Goal: Task Accomplishment & Management: Manage account settings

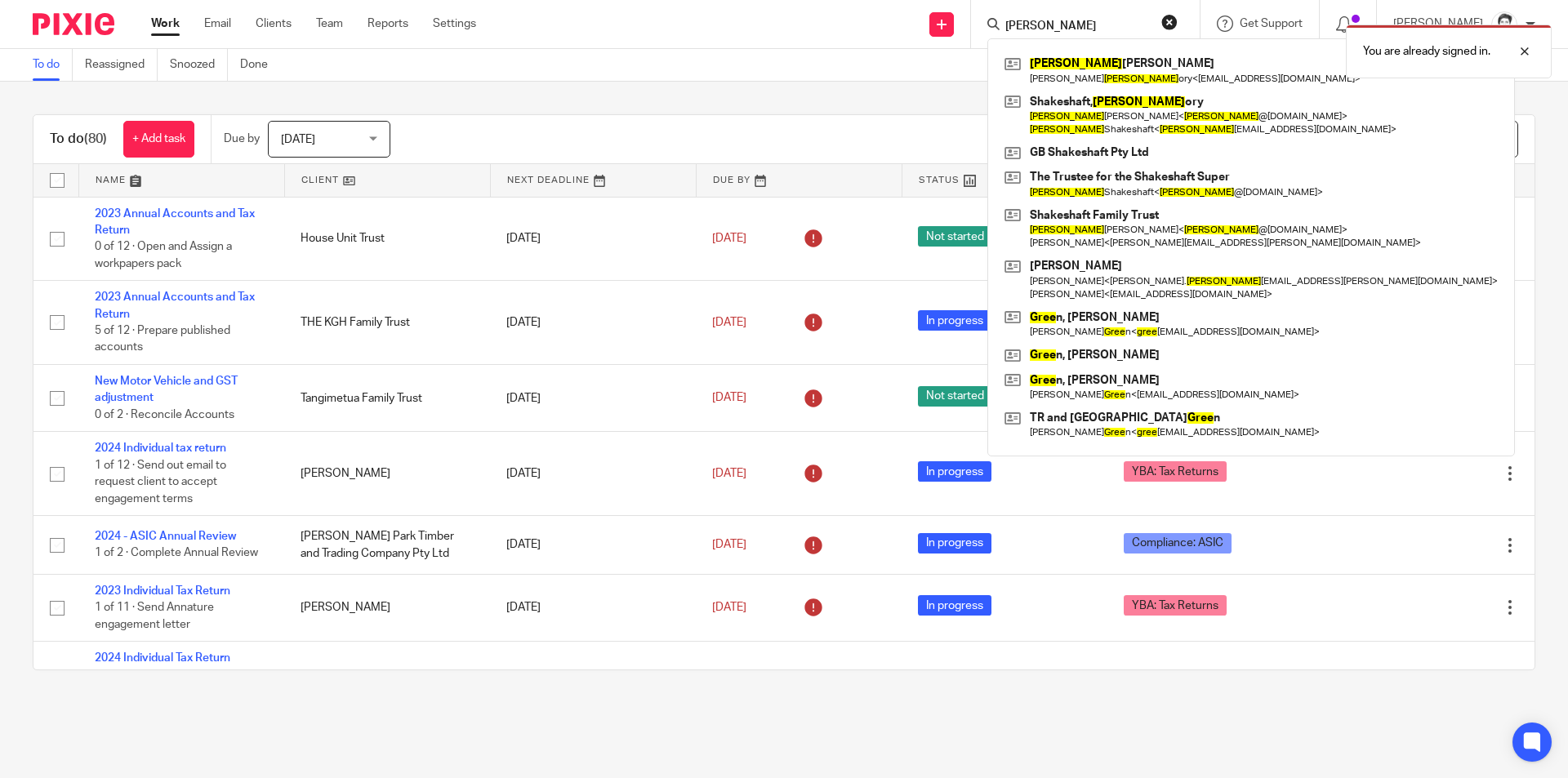
type input "greg"
click at [1082, 75] on div "You are already signed in." at bounding box center [1168, 48] width 768 height 62
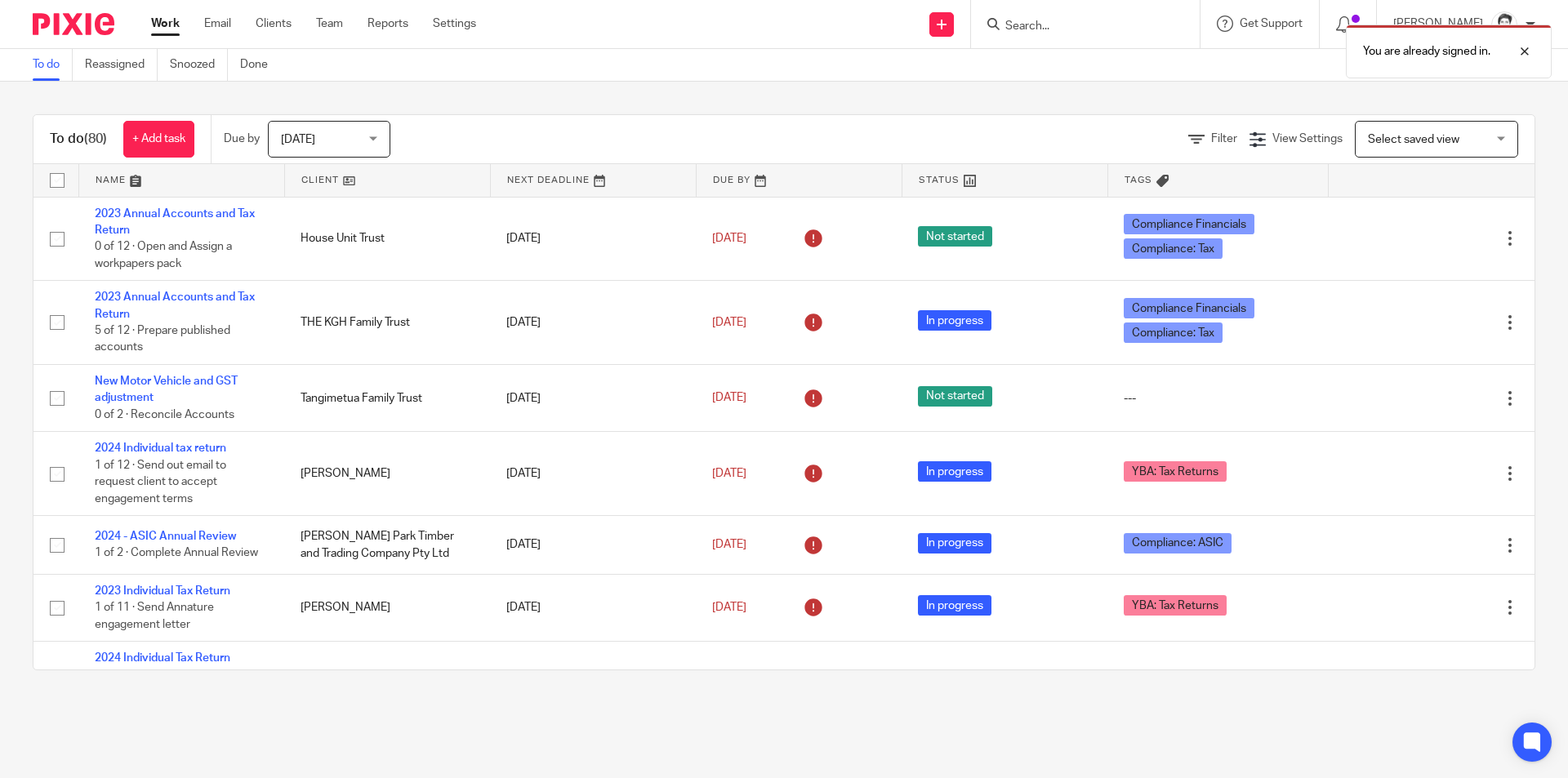
click at [1054, 25] on div "You are already signed in." at bounding box center [1168, 48] width 768 height 62
click at [1029, 29] on div "You are already signed in." at bounding box center [1168, 48] width 768 height 62
click at [1038, 26] on div "You are already signed in." at bounding box center [1168, 48] width 768 height 62
click at [1041, 27] on div "You are already signed in." at bounding box center [1168, 48] width 768 height 62
click at [1530, 50] on div at bounding box center [1512, 50] width 44 height 19
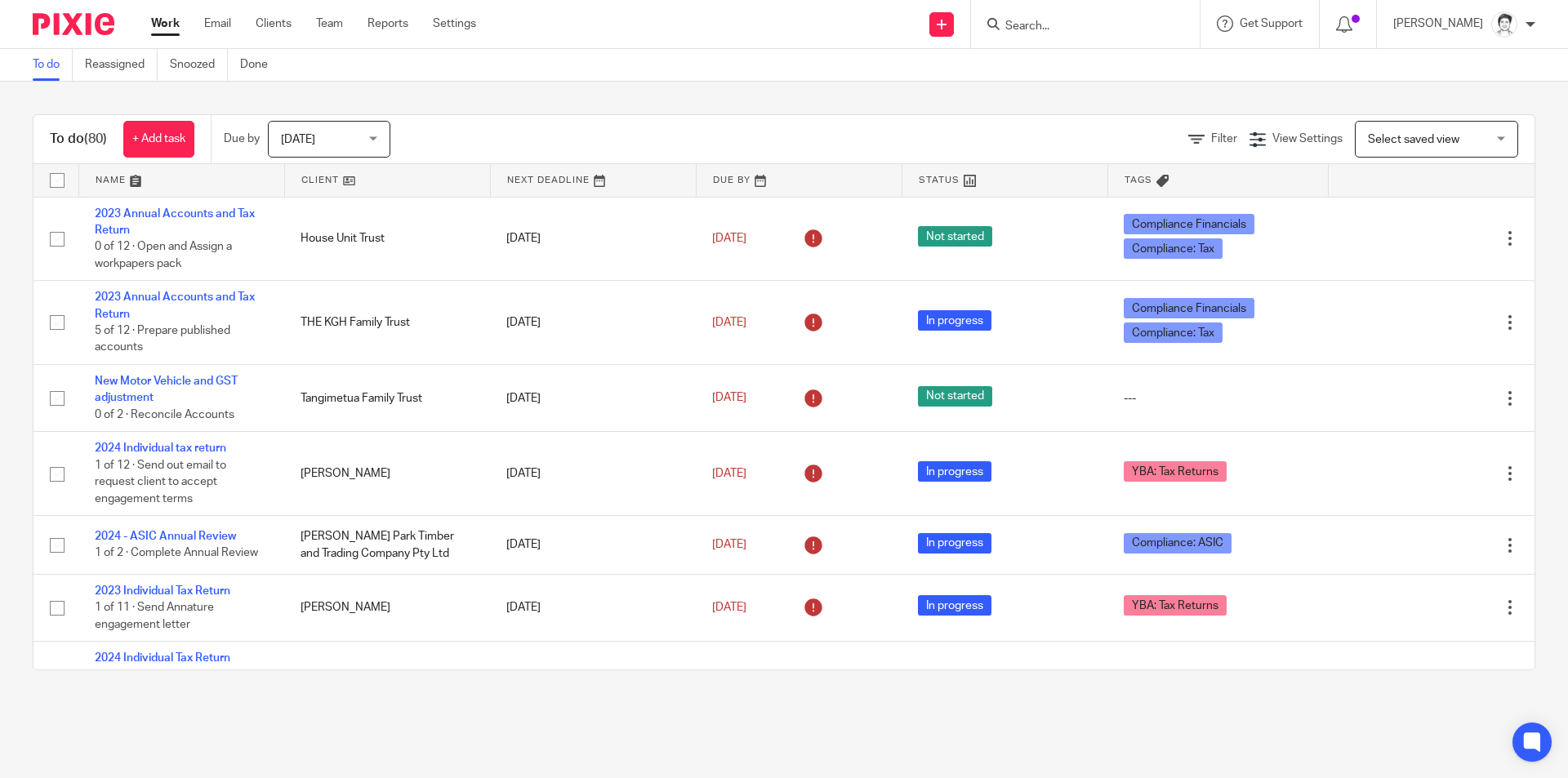
click at [1058, 26] on input "Search" at bounding box center [1077, 27] width 147 height 15
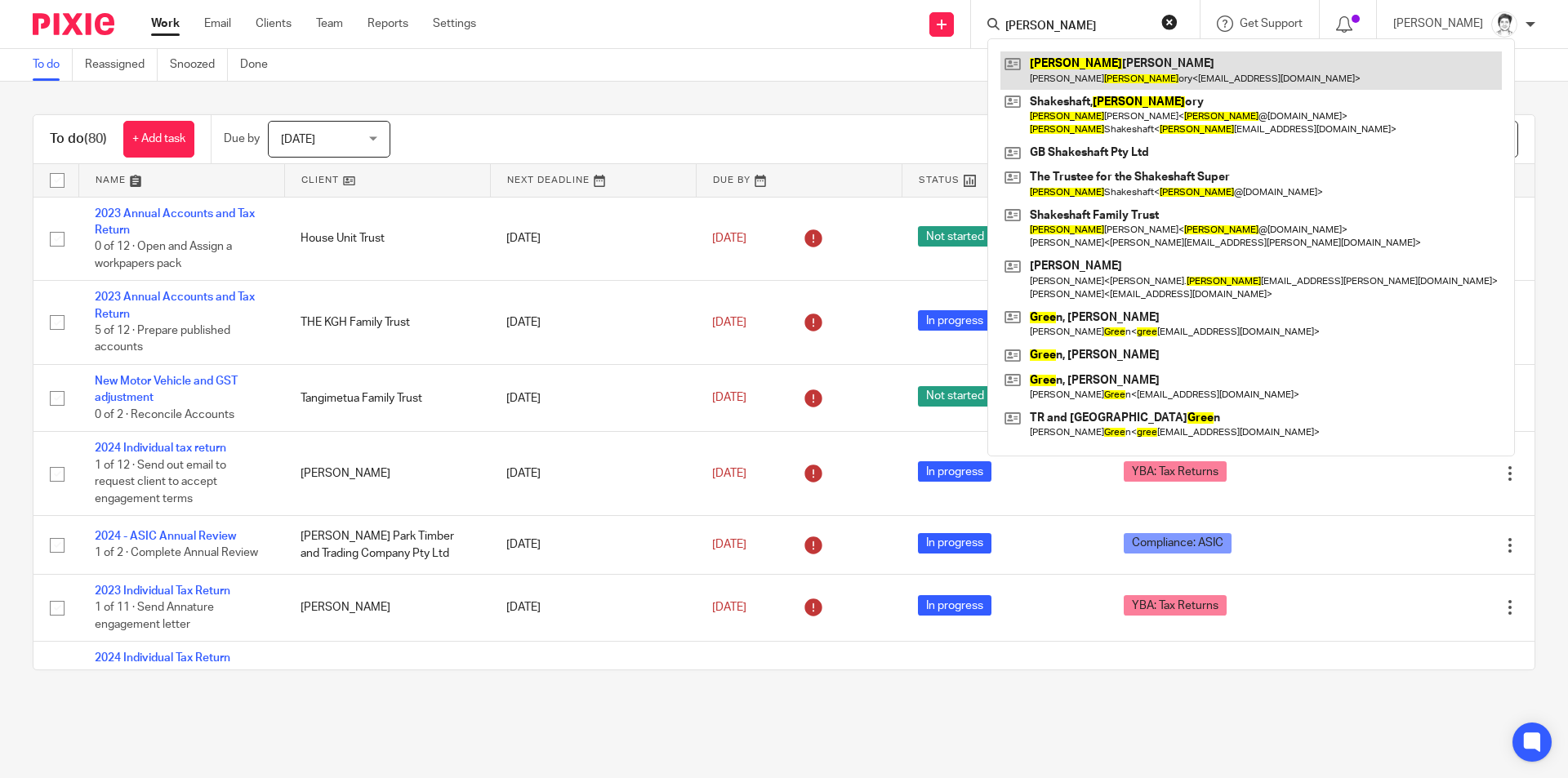
type input "greg"
click at [1082, 72] on link at bounding box center [1250, 70] width 501 height 38
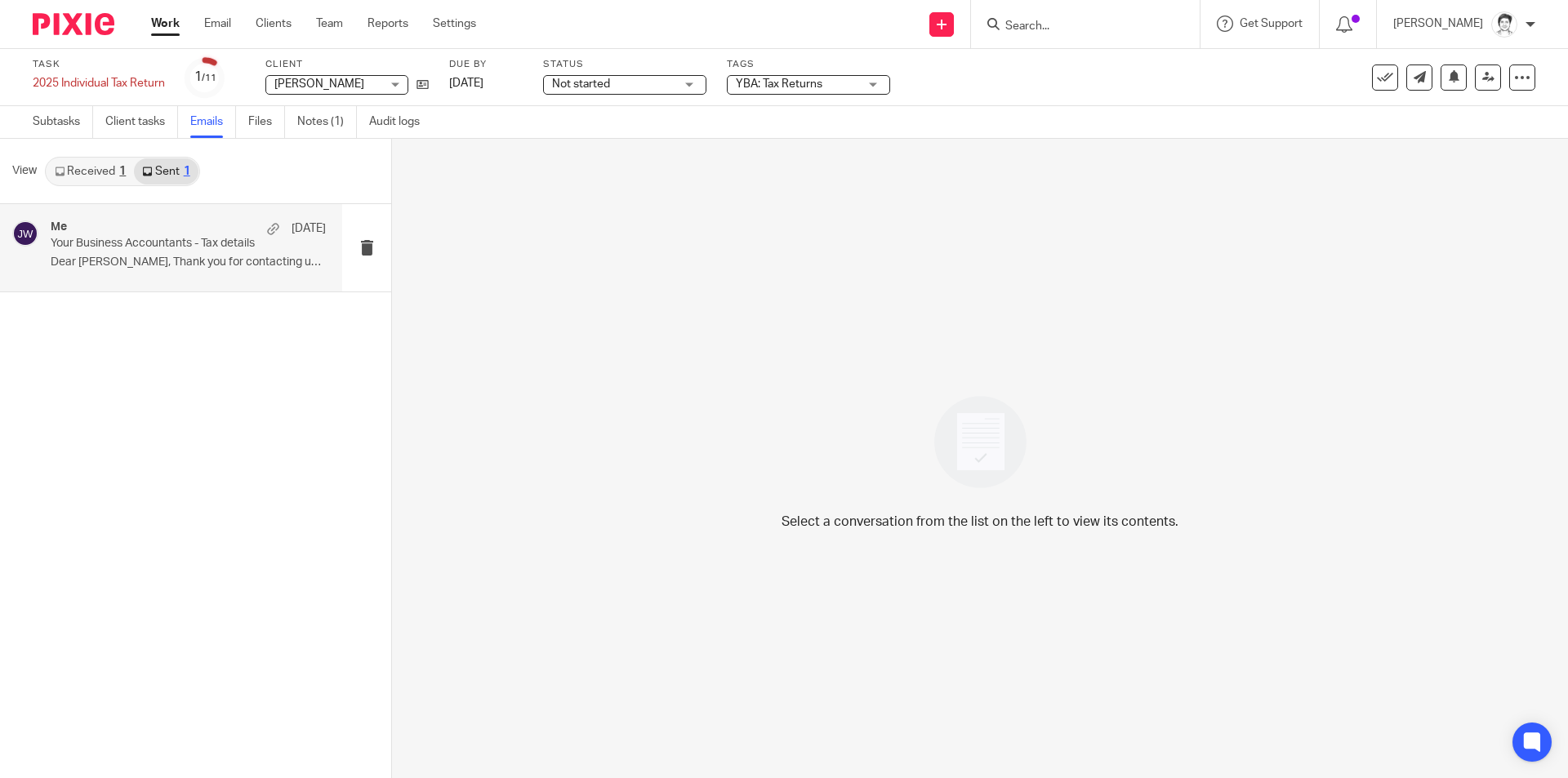
click at [181, 250] on p "Your Business Accountants - Tax details" at bounding box center [160, 243] width 221 height 14
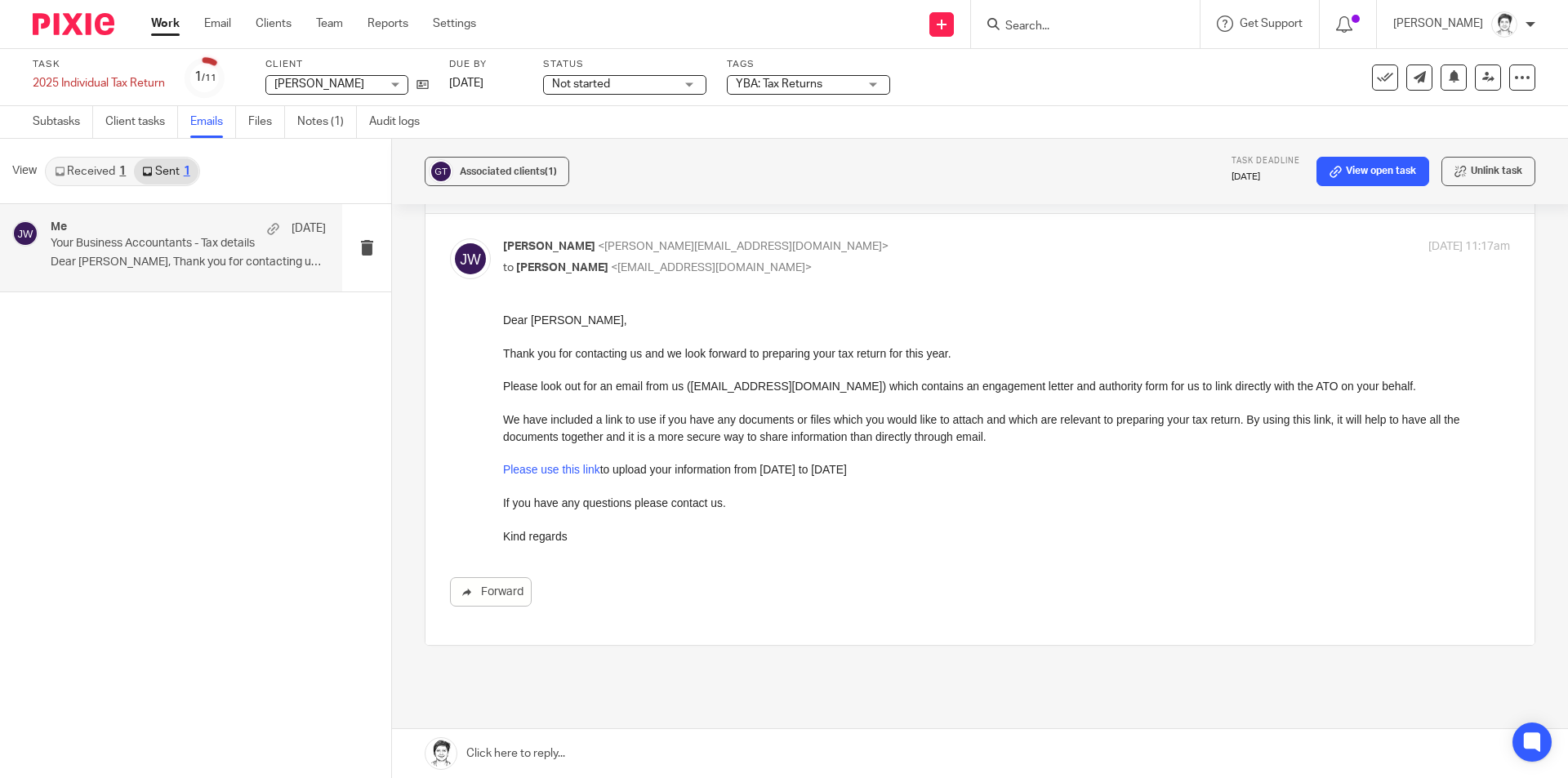
scroll to position [82, 0]
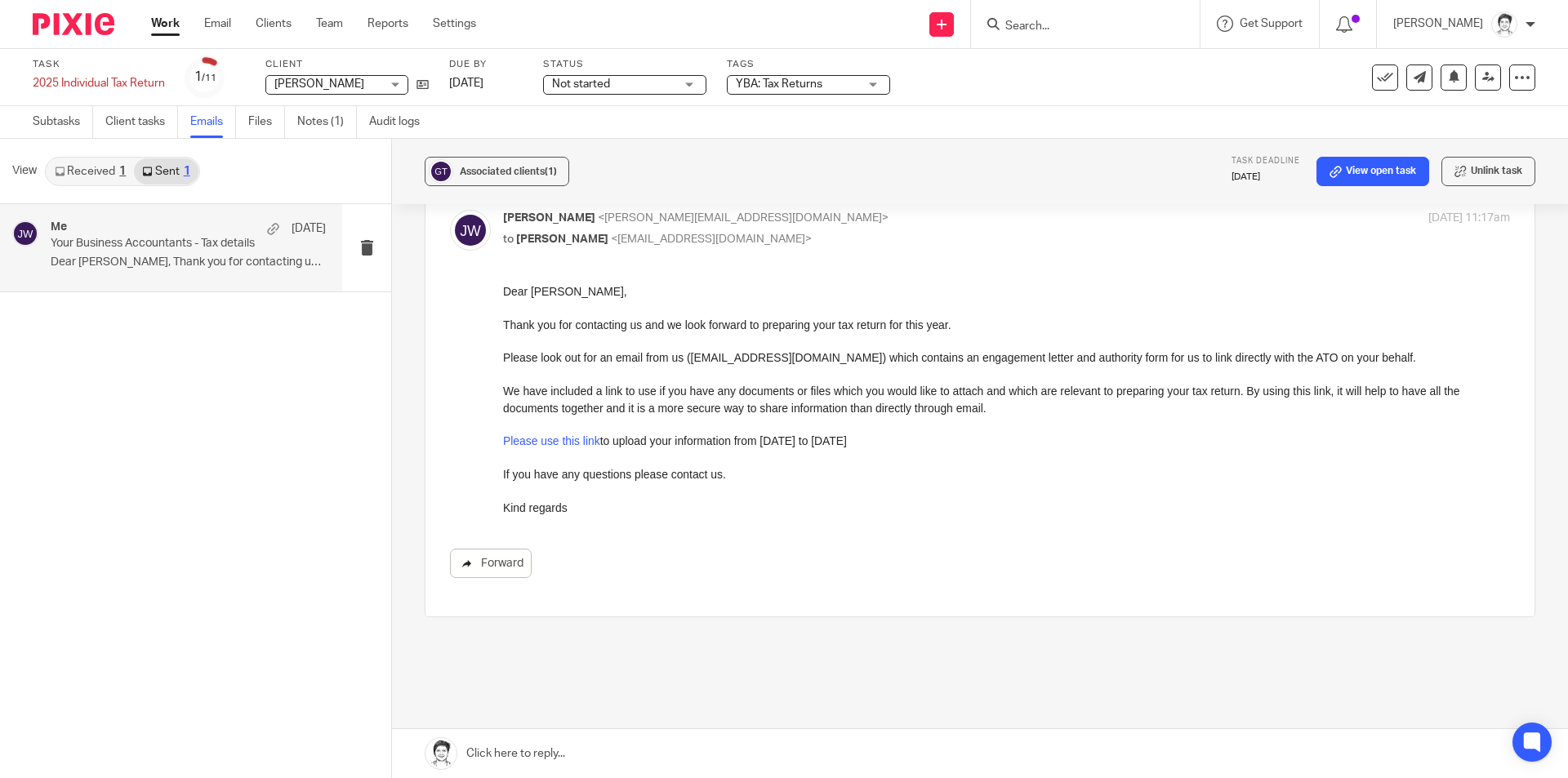
click at [500, 570] on link "Forward" at bounding box center [490, 564] width 82 height 29
click at [220, 18] on link "Email" at bounding box center [217, 24] width 27 height 16
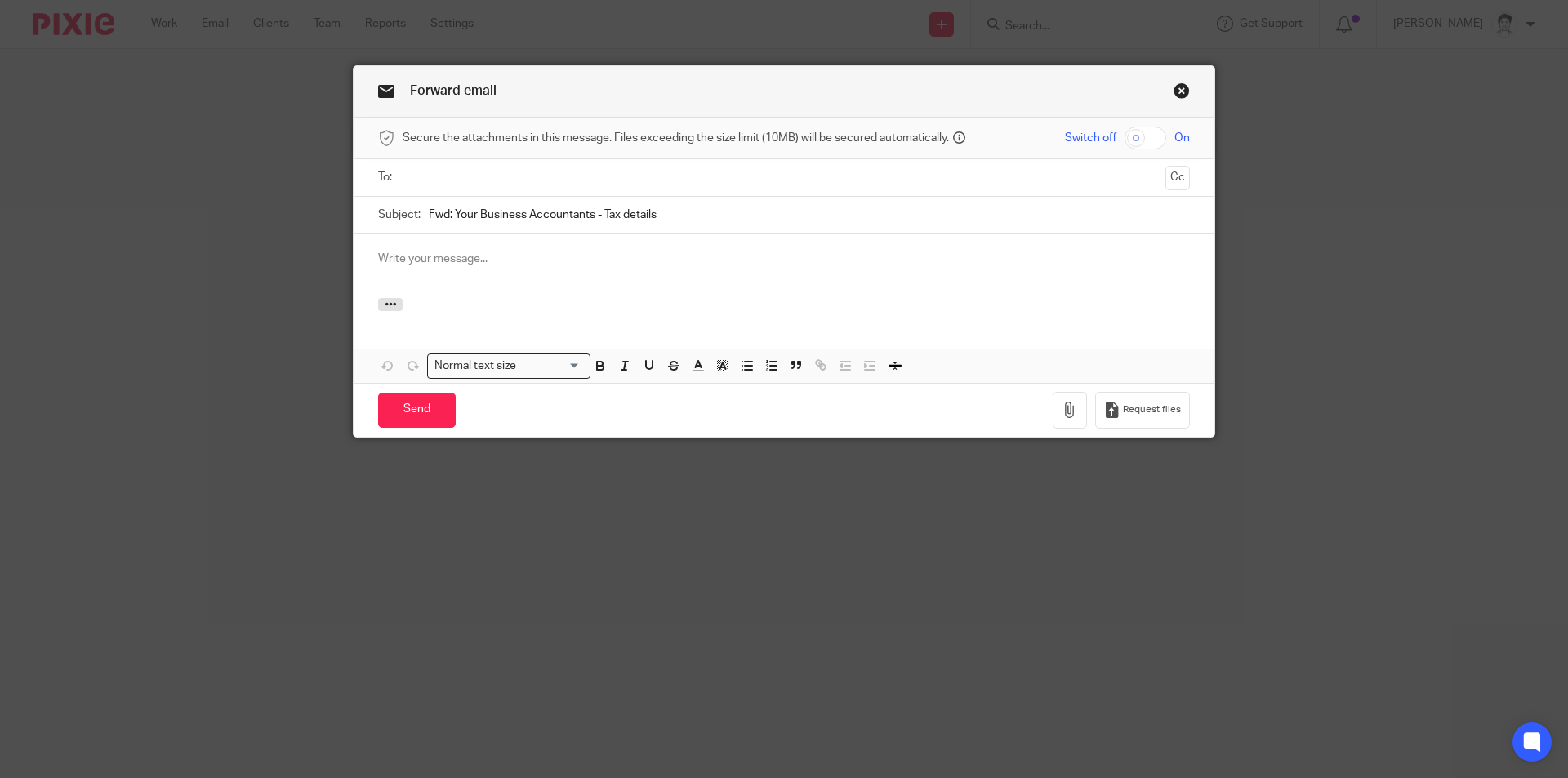
click at [394, 173] on div "To: Cc" at bounding box center [784, 178] width 812 height 37
click at [422, 175] on input "text" at bounding box center [783, 178] width 751 height 18
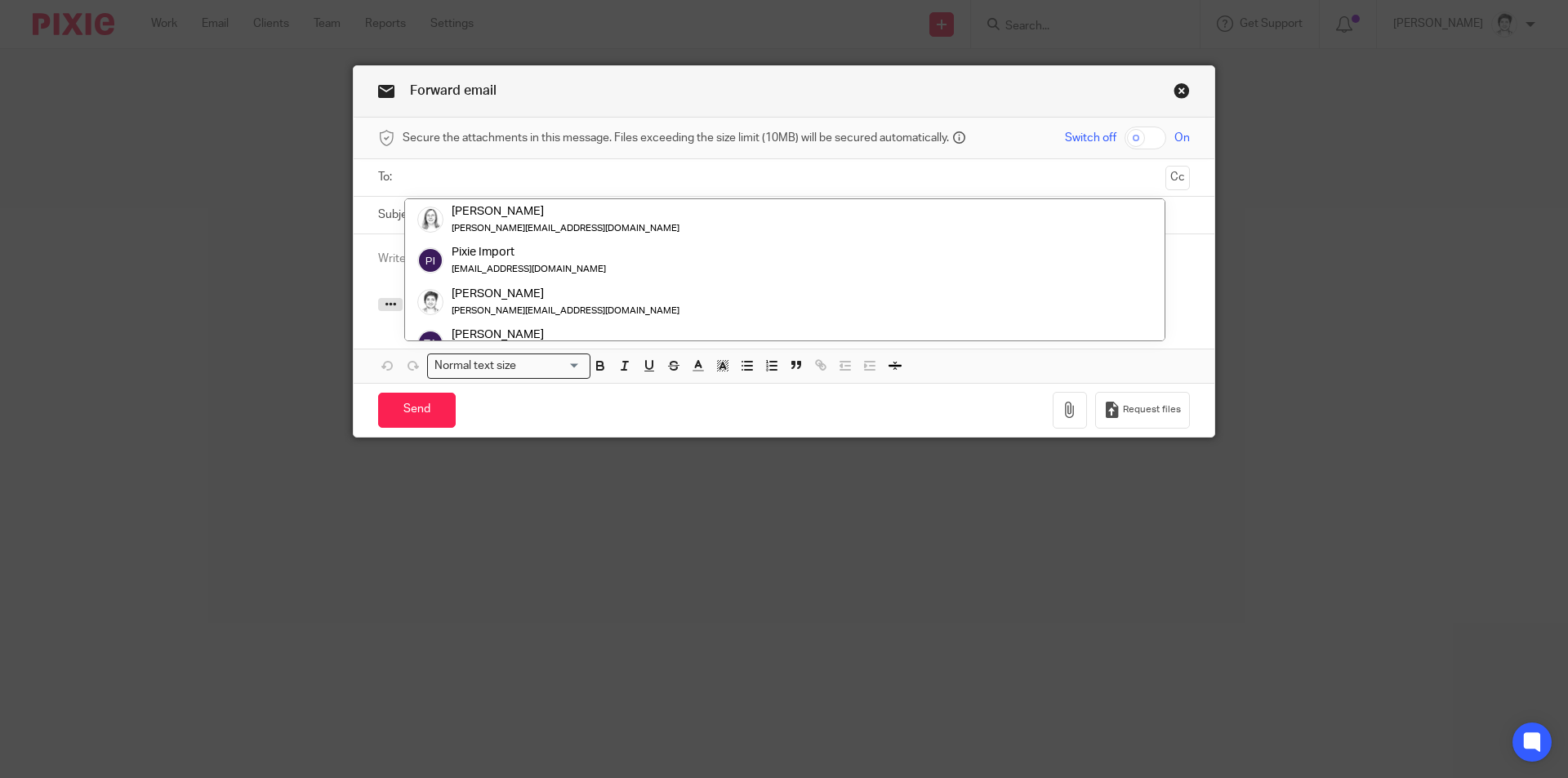
click at [1180, 92] on link "Close this dialog window" at bounding box center [1181, 93] width 16 height 22
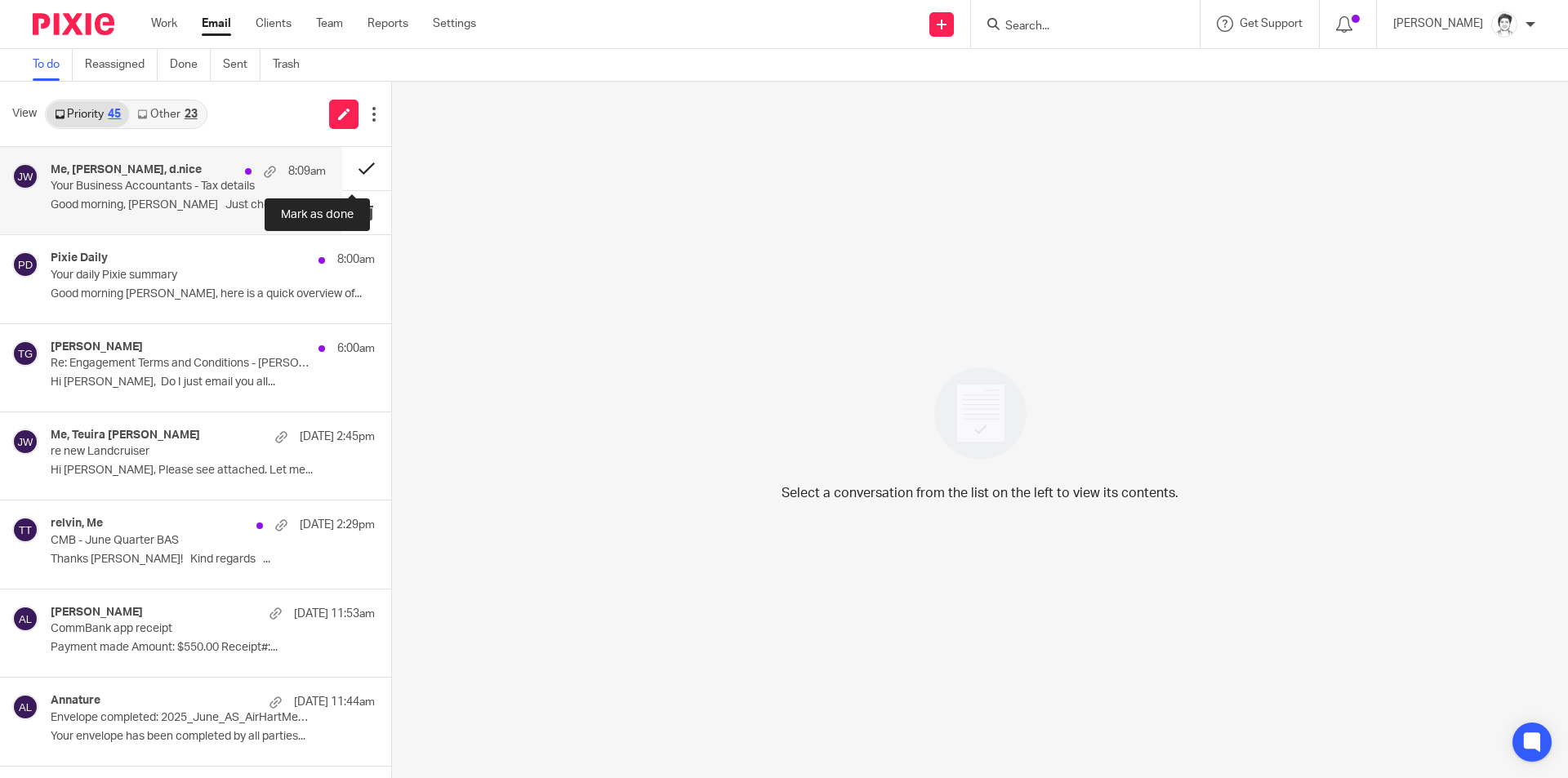
click at [348, 170] on button at bounding box center [366, 168] width 49 height 43
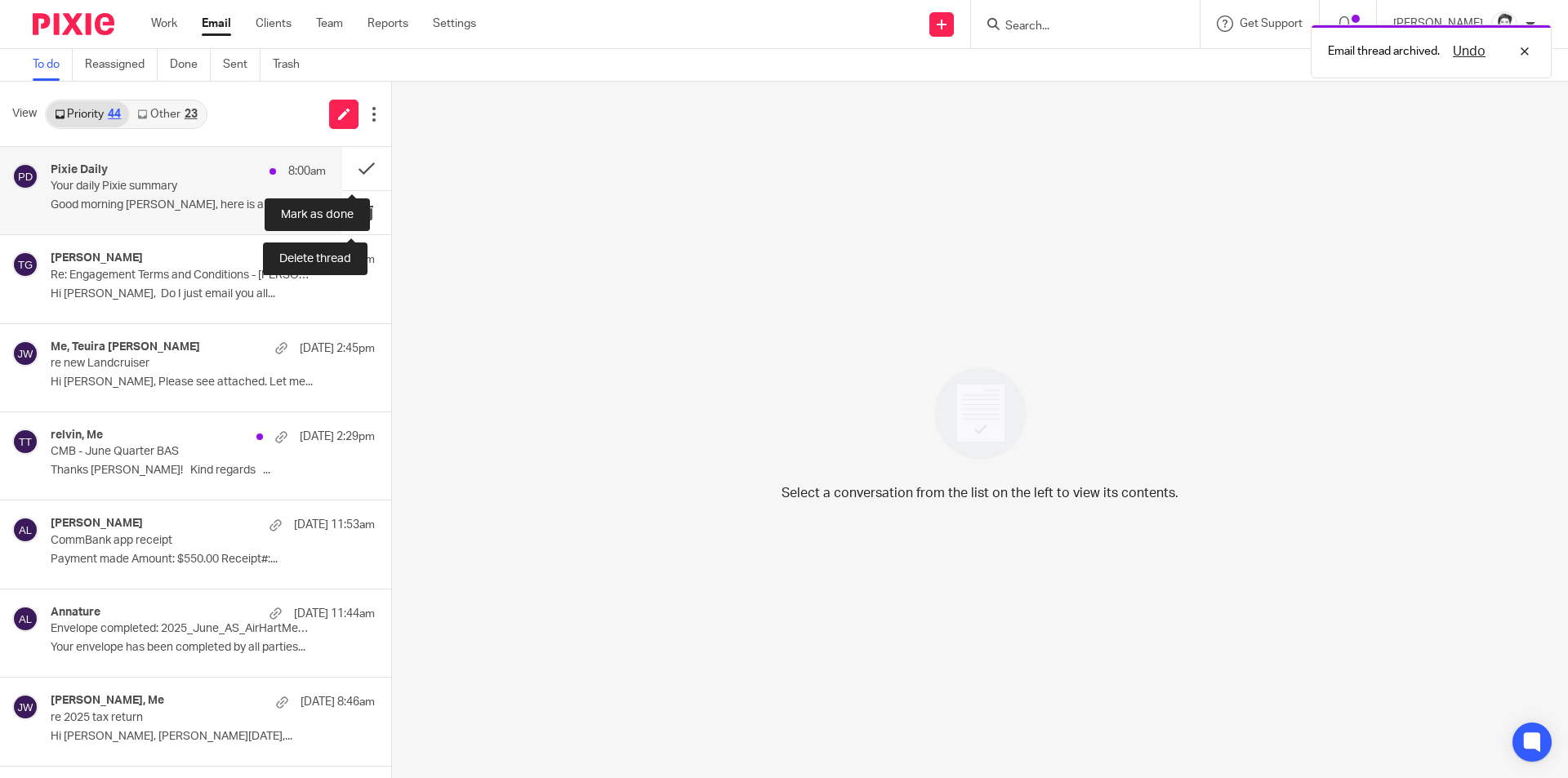
click at [358, 209] on button at bounding box center [366, 212] width 49 height 43
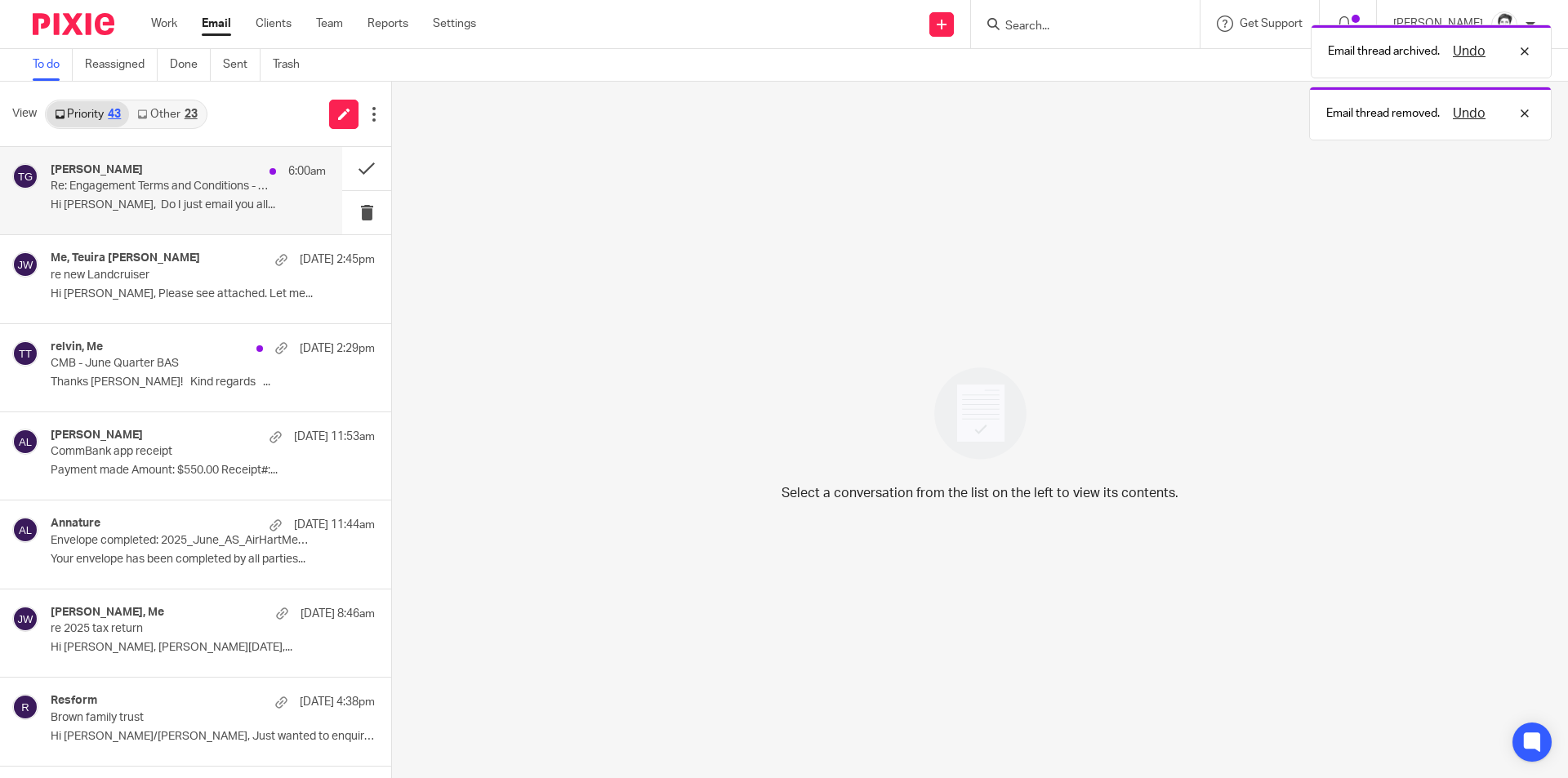
click at [138, 219] on div "Todd Gregory 6:00am Re: Engagement Terms and Conditions - Todd Gregory Hi Julie…" at bounding box center [170, 190] width 342 height 87
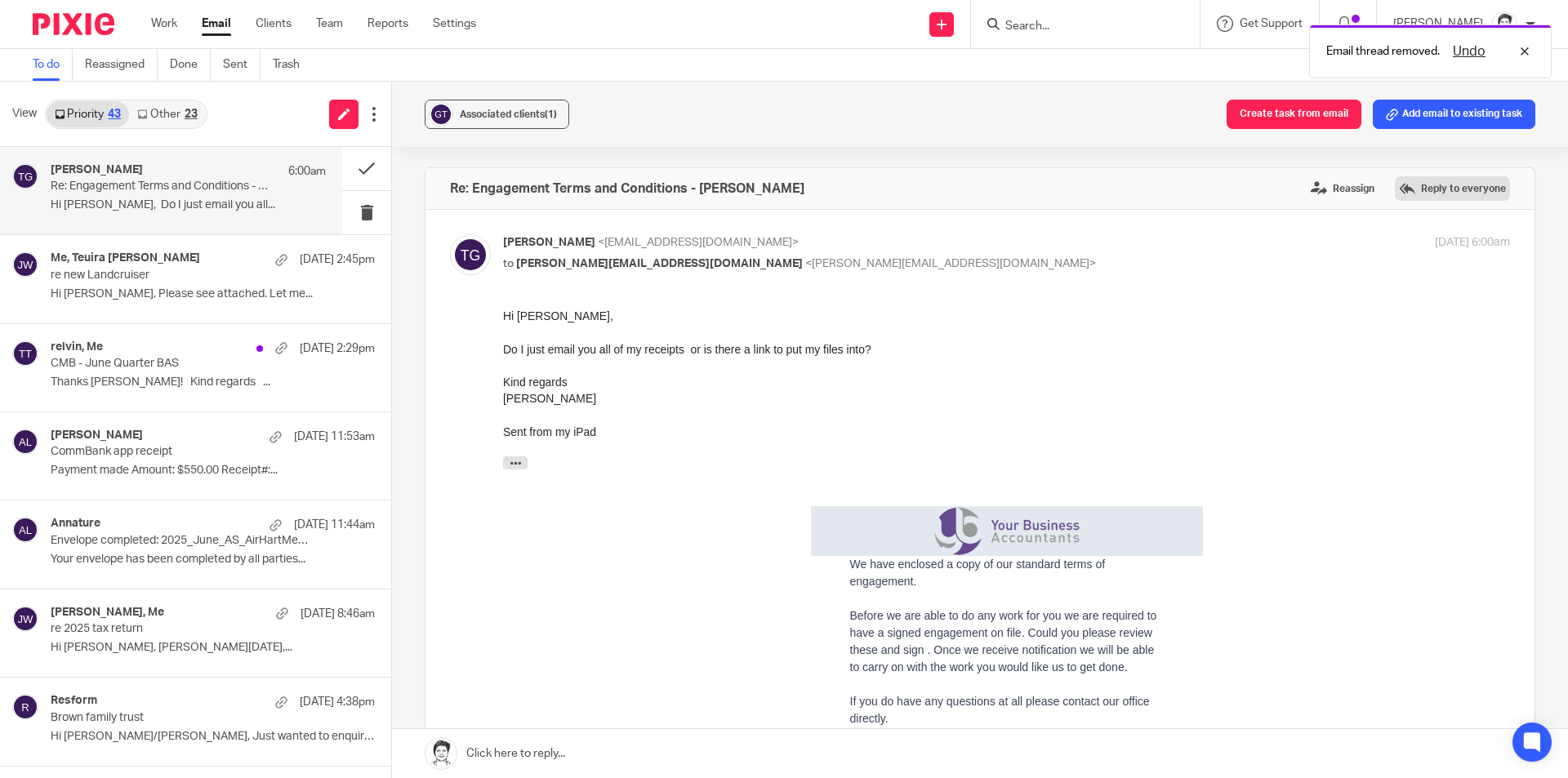
click at [1395, 191] on label "Reply to everyone" at bounding box center [1453, 188] width 115 height 25
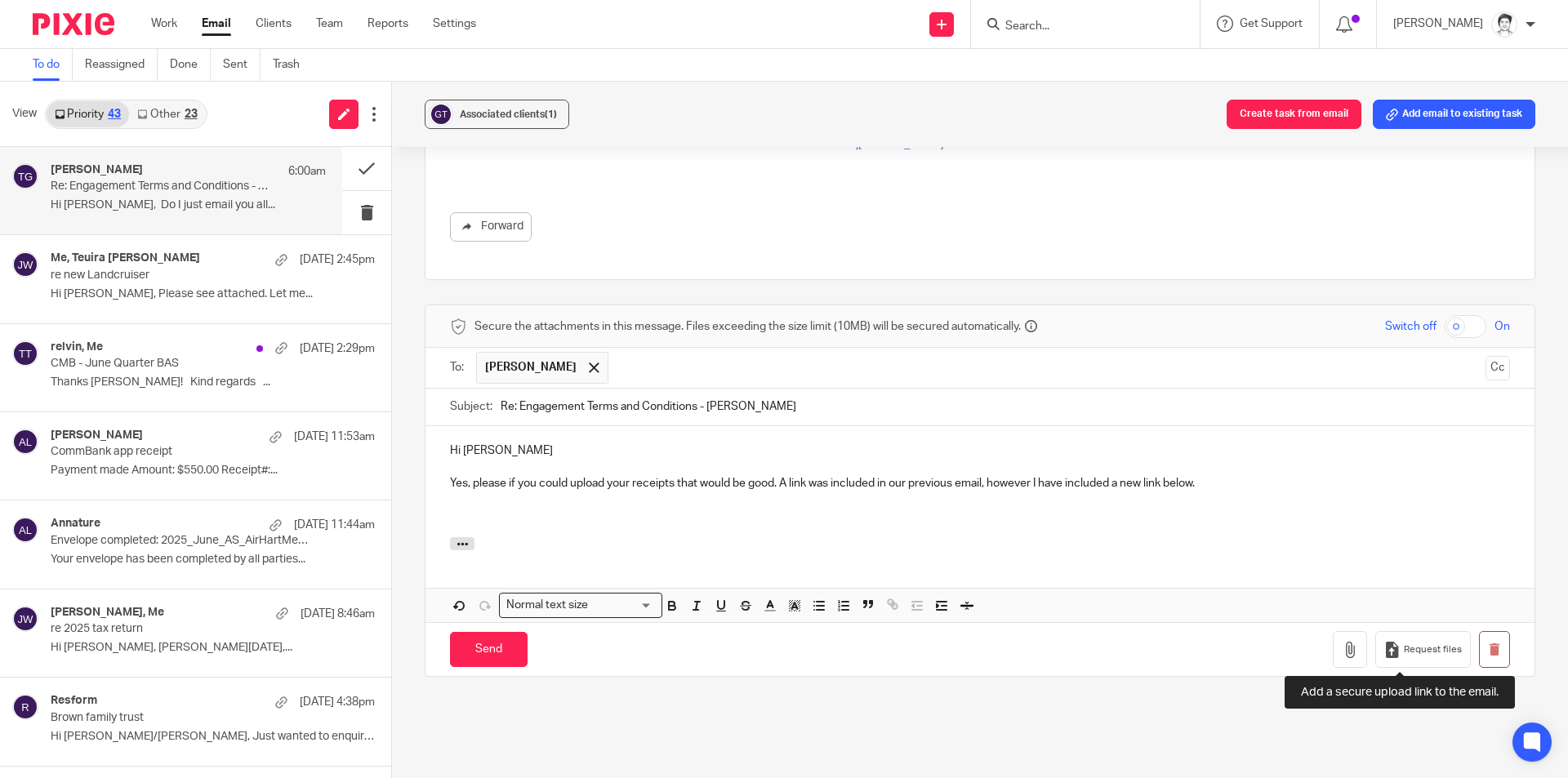
drag, startPoint x: 1395, startPoint y: 652, endPoint x: 813, endPoint y: 580, distance: 586.4
click at [1404, 652] on span "Request files" at bounding box center [1432, 650] width 58 height 13
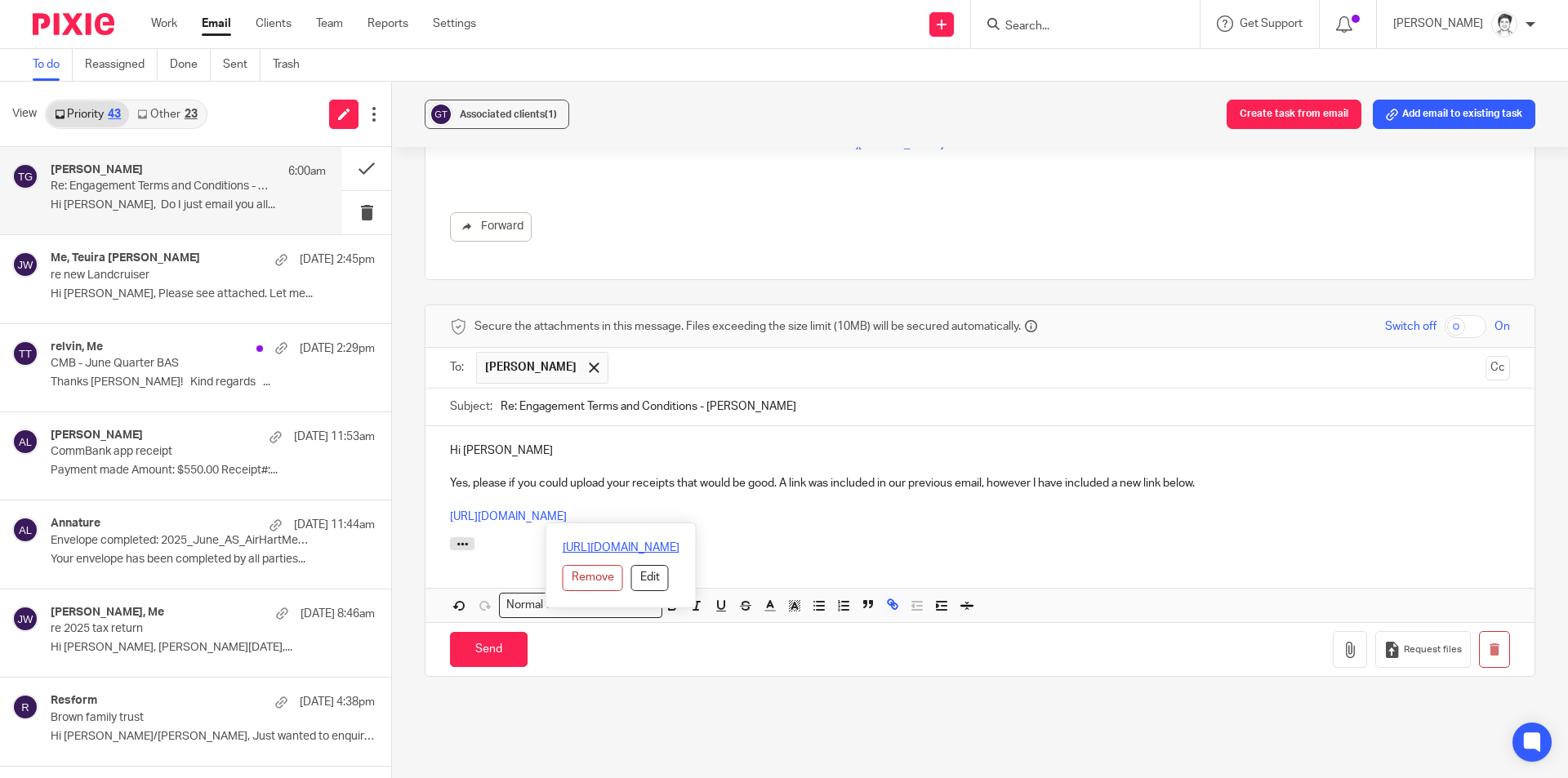
drag, startPoint x: 813, startPoint y: 522, endPoint x: 510, endPoint y: 550, distance: 304.3
click at [435, 514] on div "Hi Todd Yes, please if you could upload your receipts that would be good. A lin…" at bounding box center [980, 481] width 1109 height 111
click at [631, 580] on button "Edit" at bounding box center [650, 578] width 38 height 27
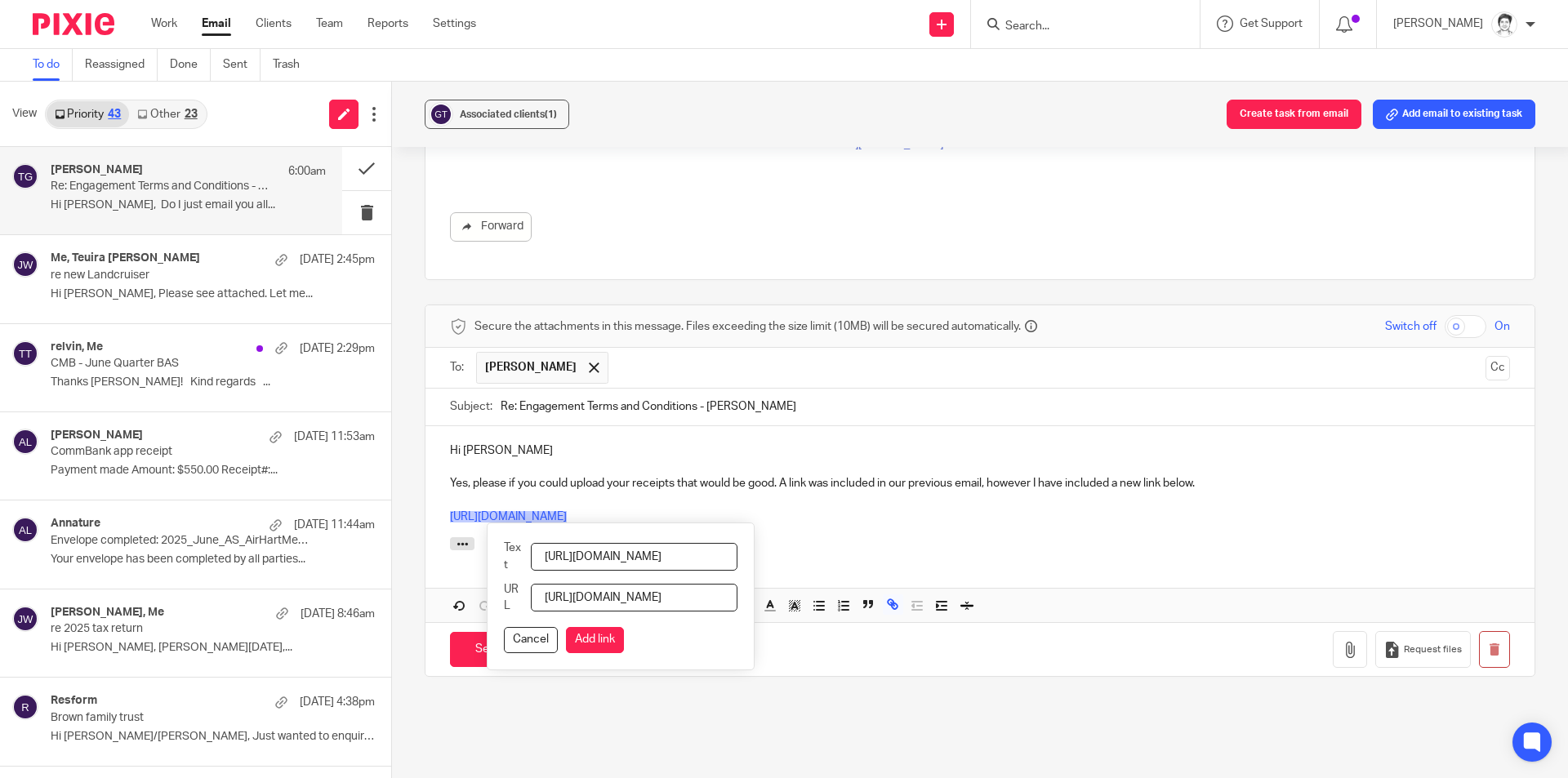
scroll to position [0, 198]
drag, startPoint x: 558, startPoint y: 556, endPoint x: 1140, endPoint y: 562, distance: 582.0
click at [1140, 564] on div "Hi Todd Yes, please if you could upload your receipts that would be good. A lin…" at bounding box center [980, 524] width 1109 height 197
type input "Please use this link"
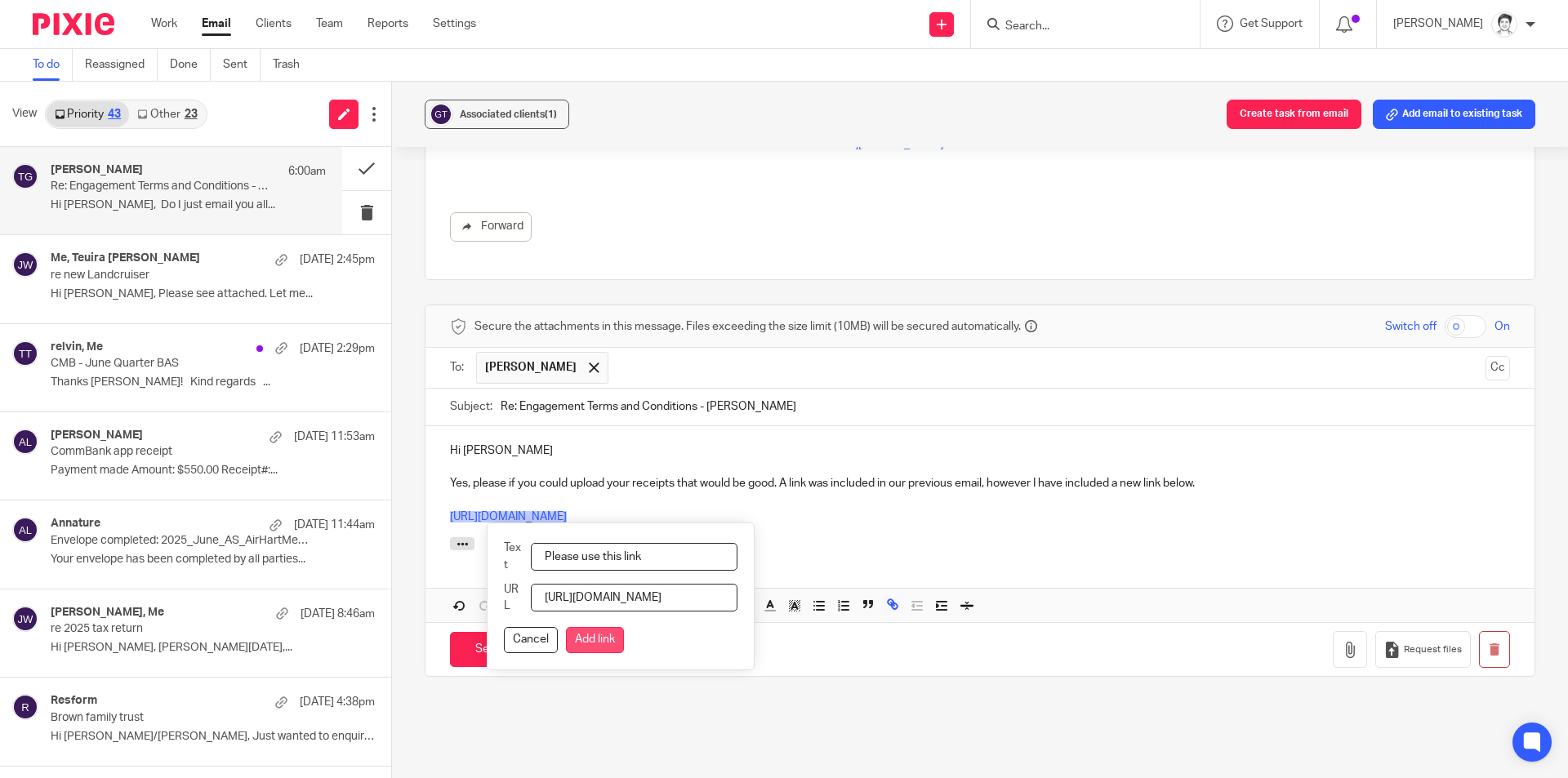
click at [610, 641] on button "Add link" at bounding box center [594, 640] width 58 height 27
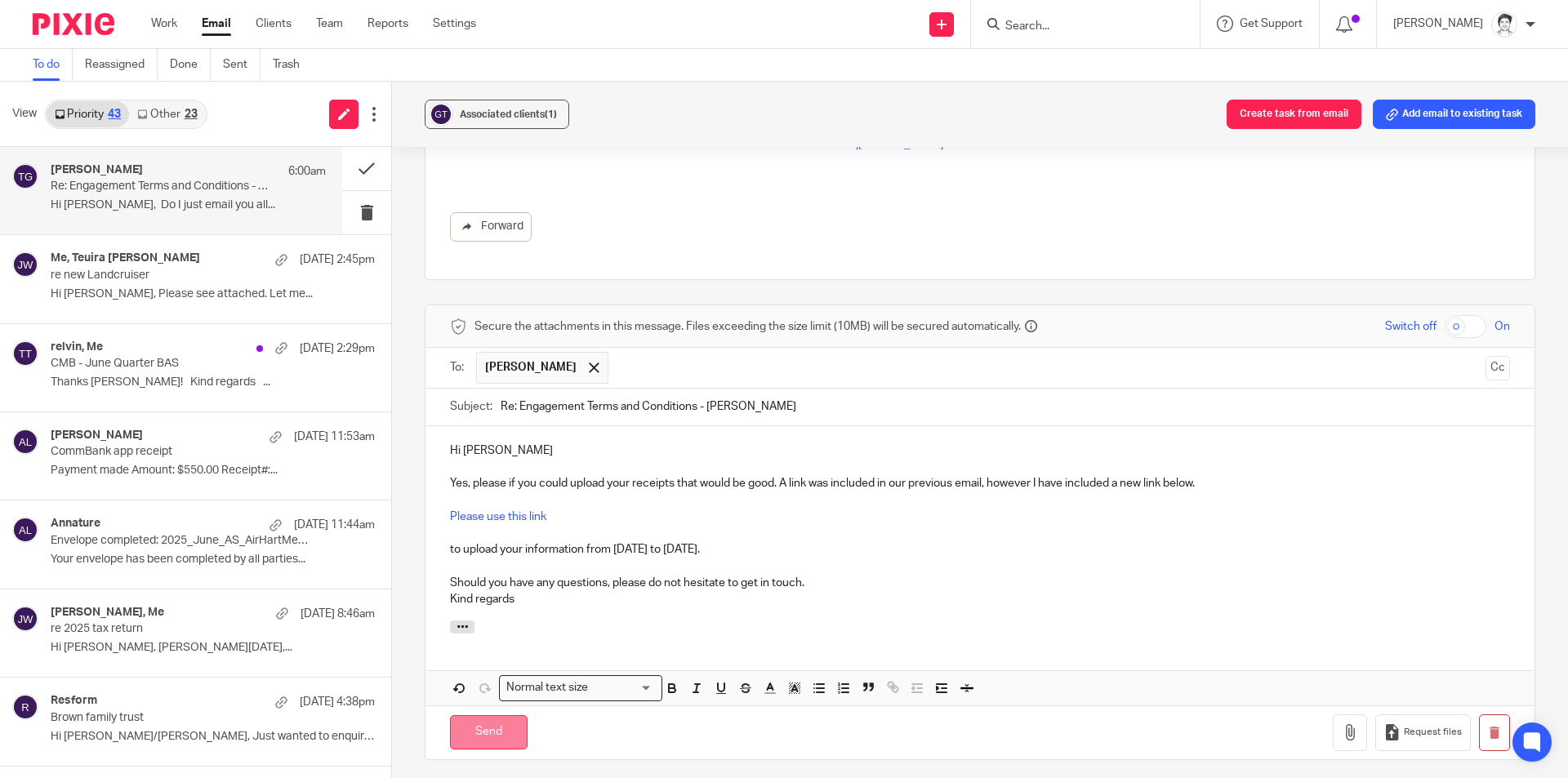
drag, startPoint x: 470, startPoint y: 724, endPoint x: 478, endPoint y: 723, distance: 8.1
click at [471, 726] on input "Send" at bounding box center [488, 732] width 78 height 35
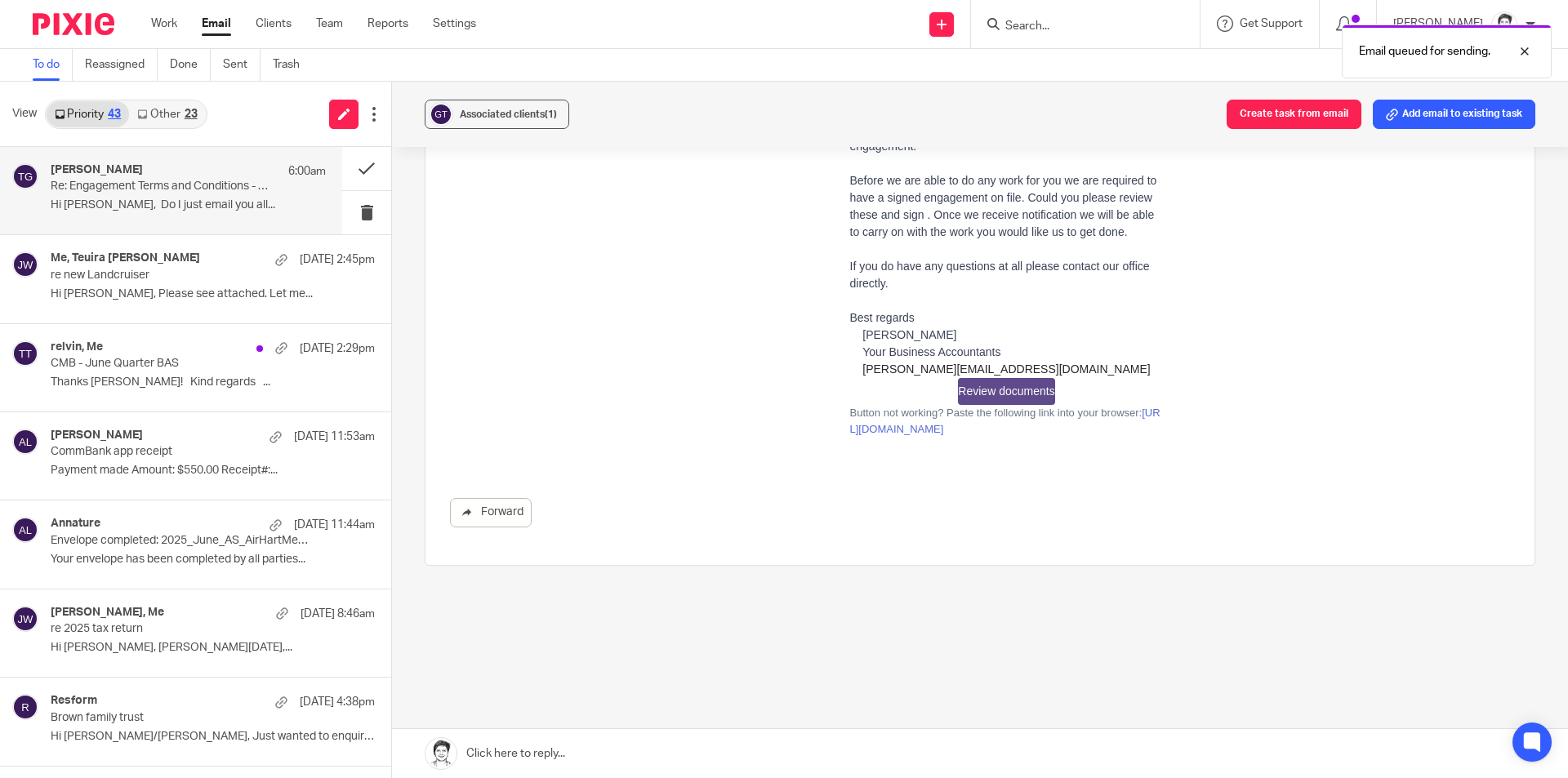
scroll to position [435, 0]
click at [186, 208] on p "Hi Julie, Do I just email you all..." at bounding box center [188, 205] width 275 height 14
click at [1435, 119] on button "Add email to existing task" at bounding box center [1453, 115] width 162 height 29
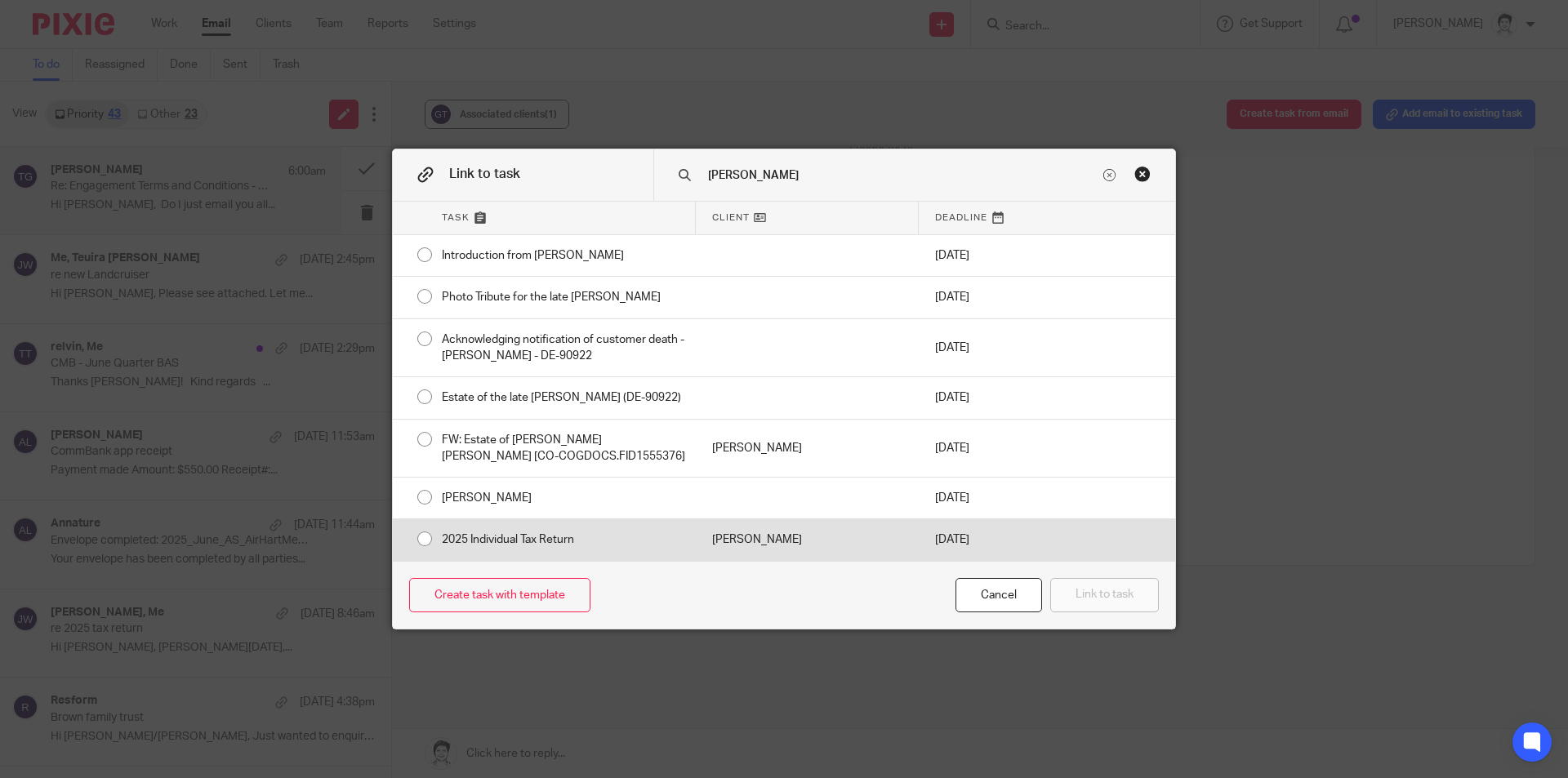
type input "greg"
click at [532, 550] on div "2025 Individual Tax Return" at bounding box center [560, 540] width 270 height 41
radio input "true"
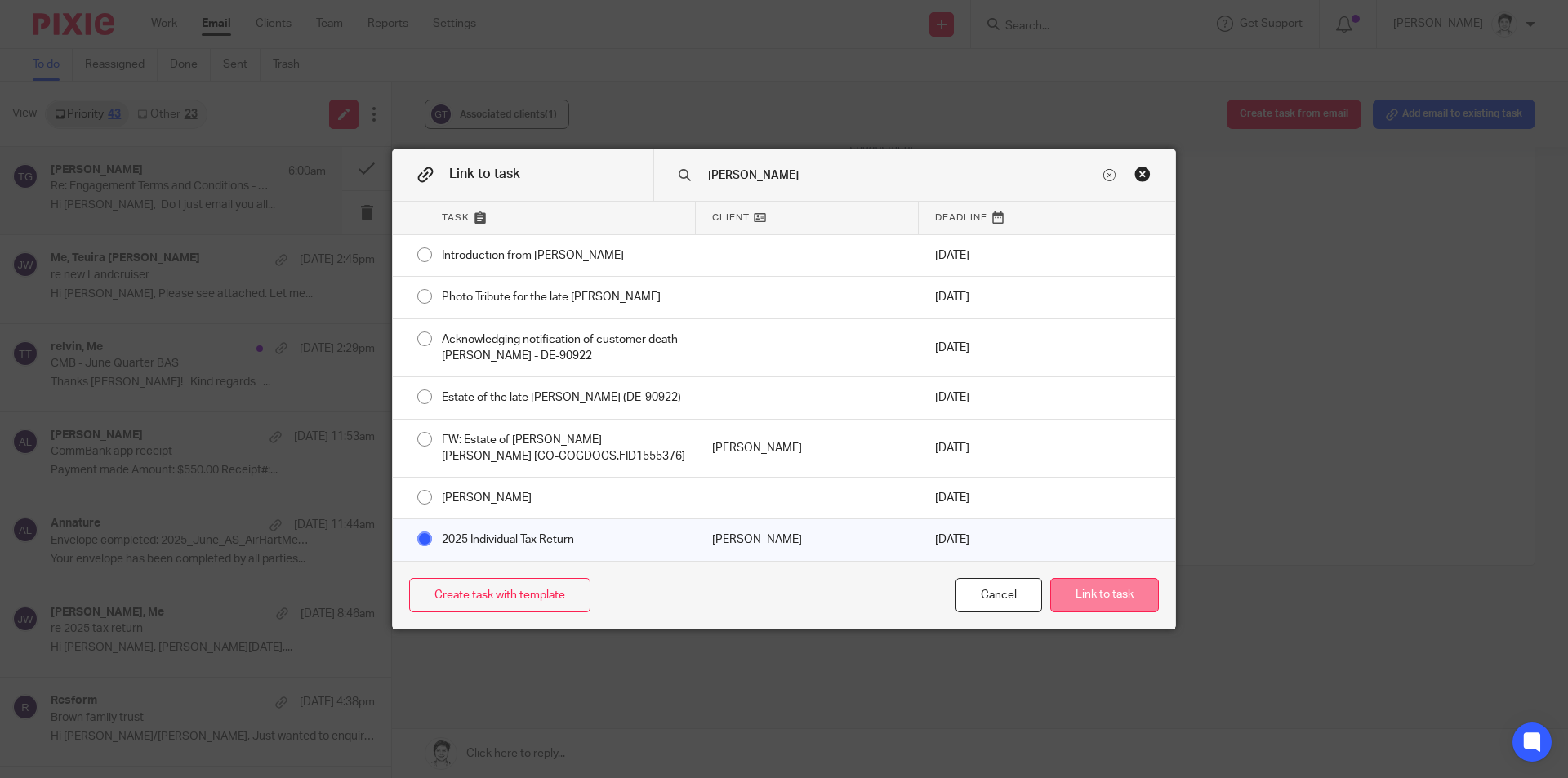
click at [1094, 607] on button "Link to task" at bounding box center [1104, 596] width 109 height 35
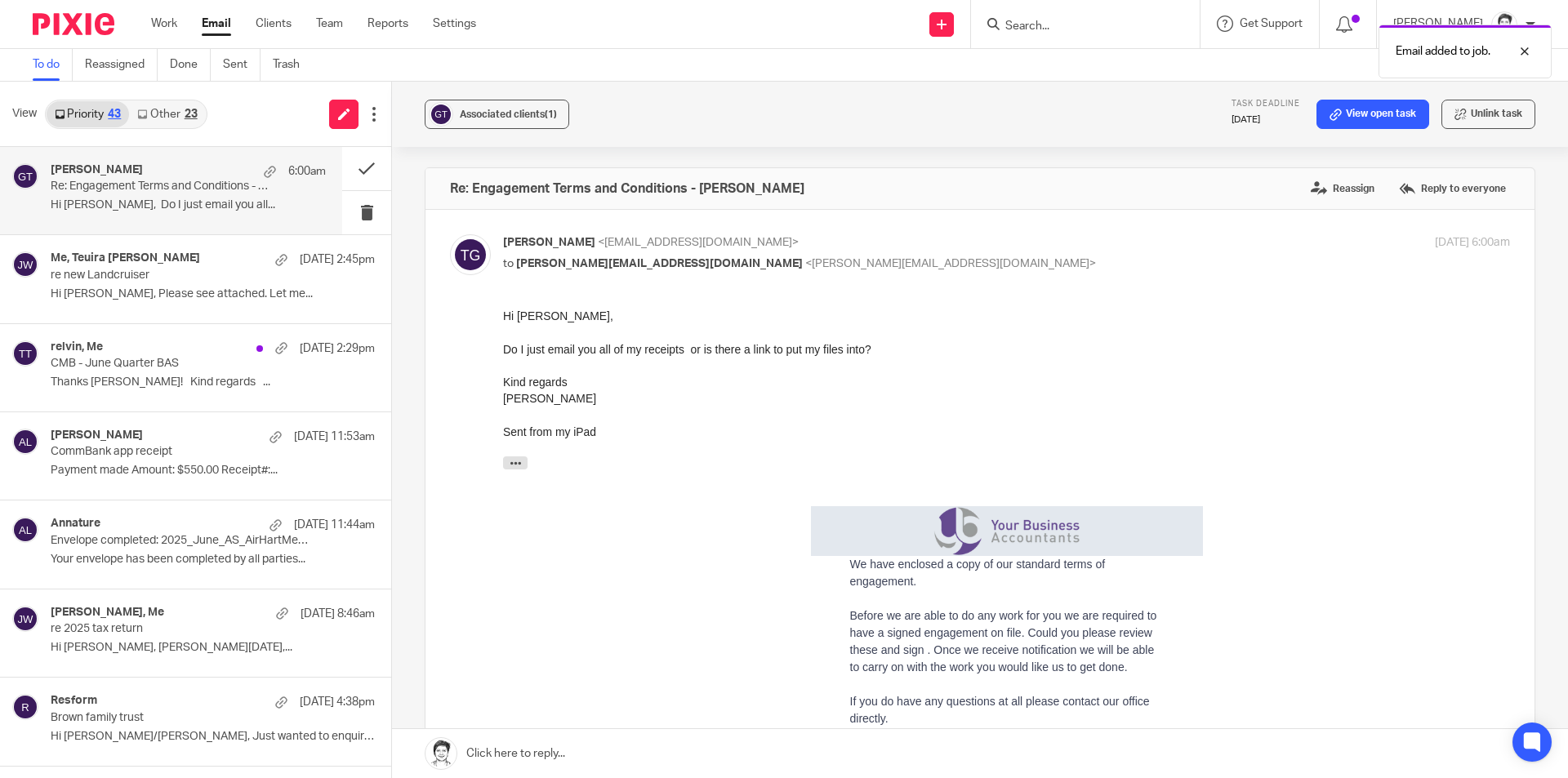
scroll to position [0, 0]
click at [356, 169] on button at bounding box center [366, 168] width 49 height 43
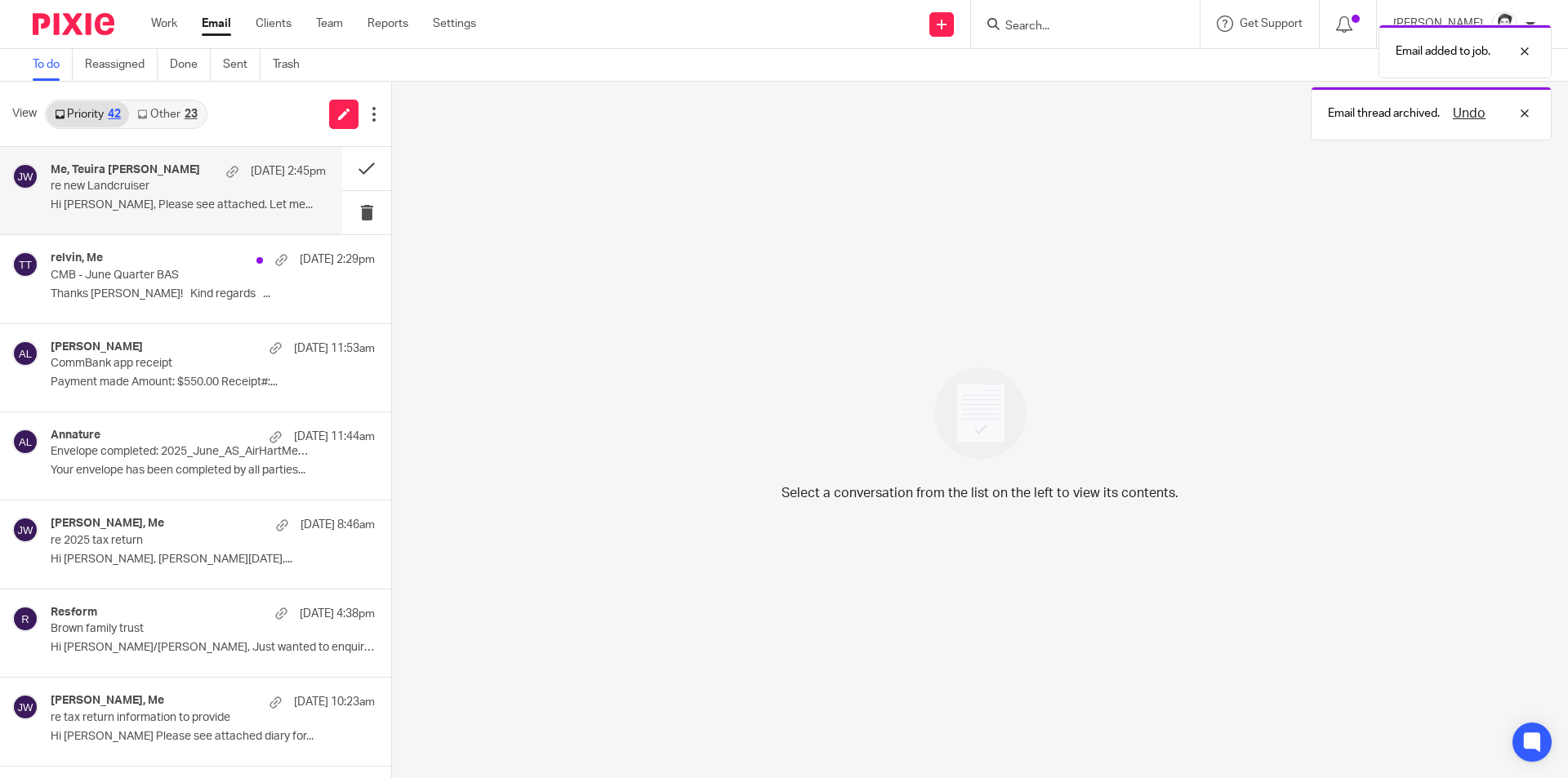
click at [116, 203] on p "Hi [PERSON_NAME], Please see attached. Let me..." at bounding box center [188, 205] width 275 height 14
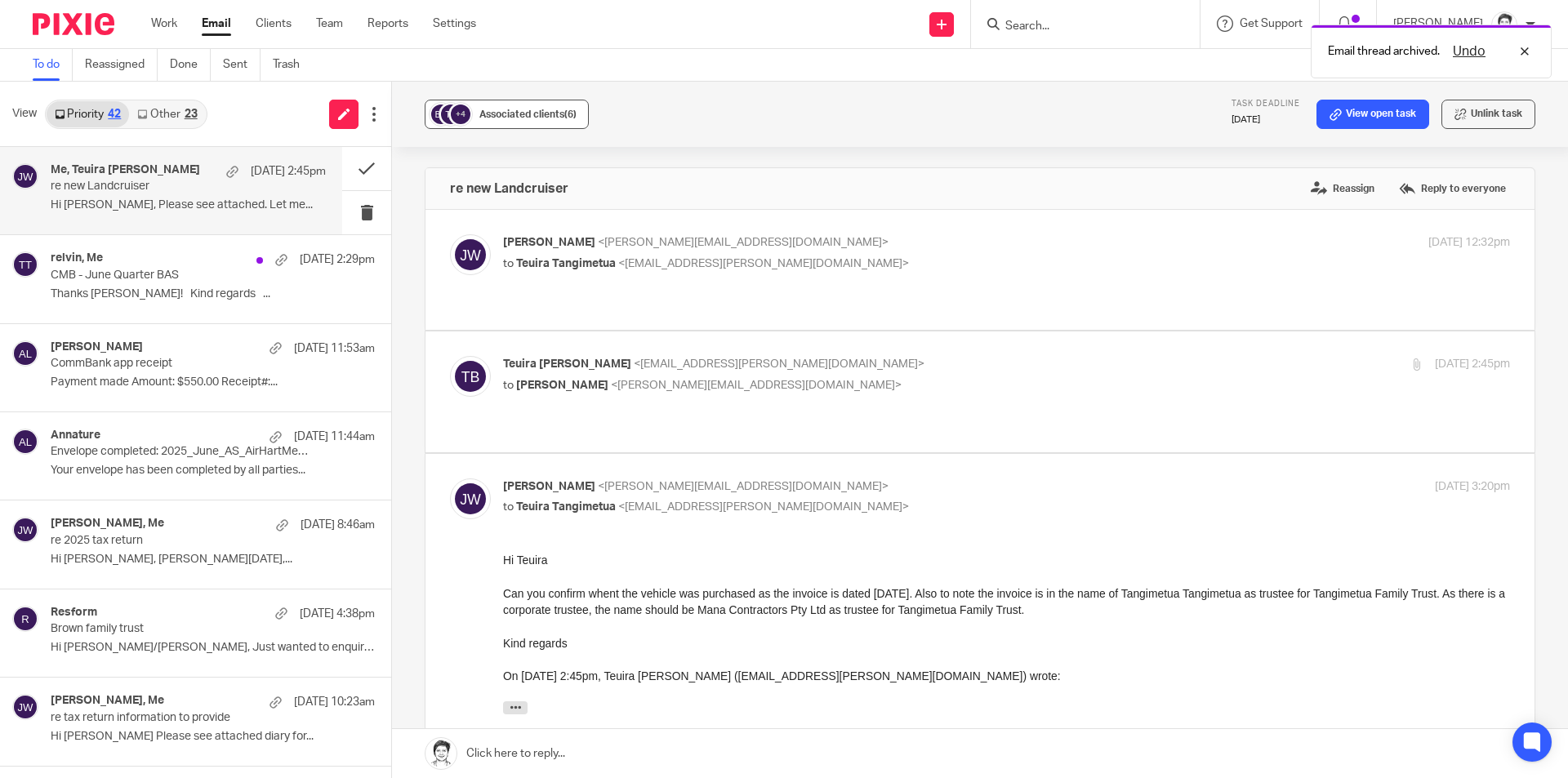
drag, startPoint x: 528, startPoint y: 108, endPoint x: 535, endPoint y: 104, distance: 8.1
click at [528, 108] on div "Associated clients (6)" at bounding box center [528, 115] width 97 height 16
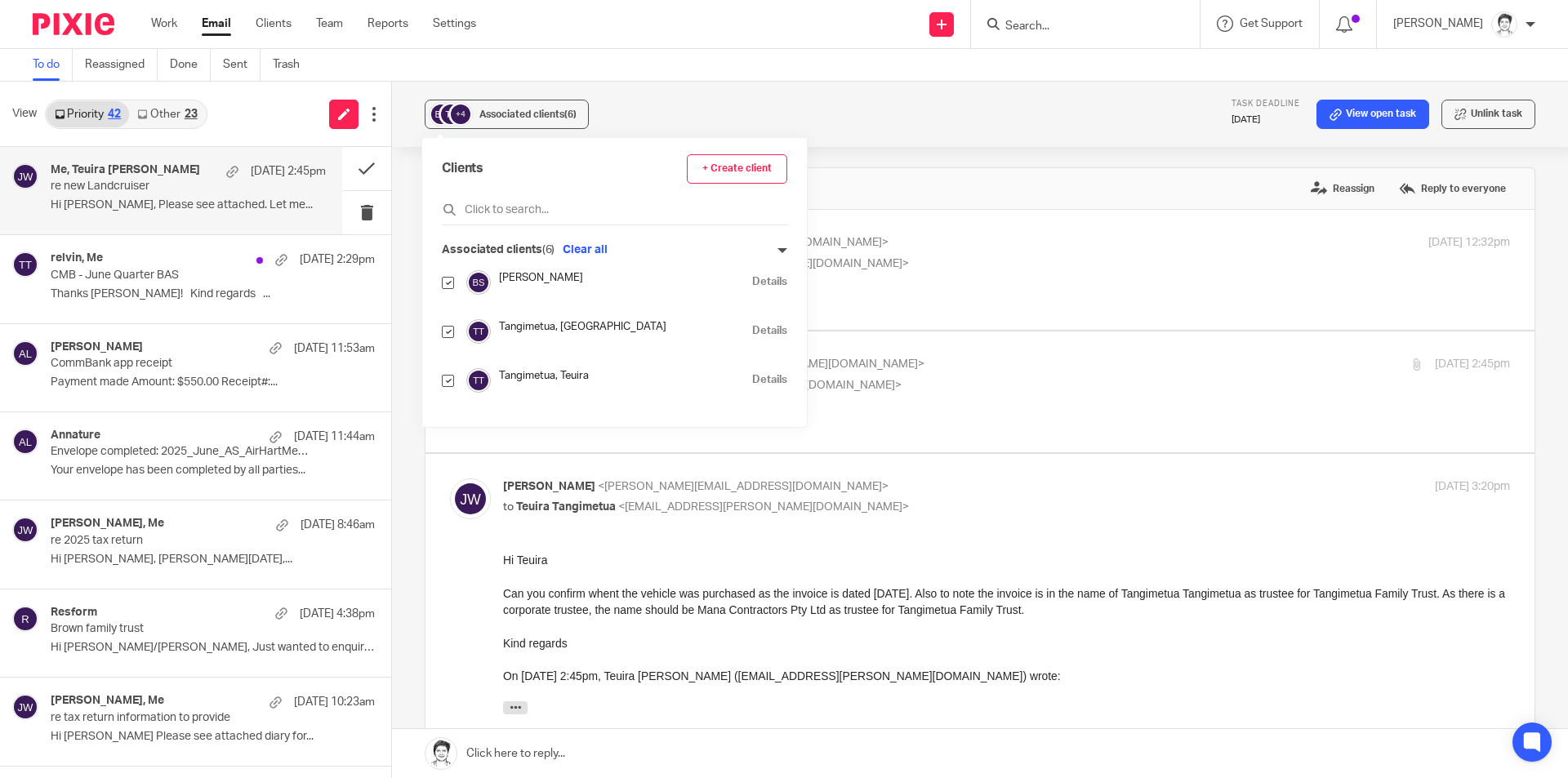
click at [454, 289] on div at bounding box center [447, 282] width 12 height 18
click at [452, 285] on input "checkbox" at bounding box center [447, 282] width 12 height 12
checkbox input "false"
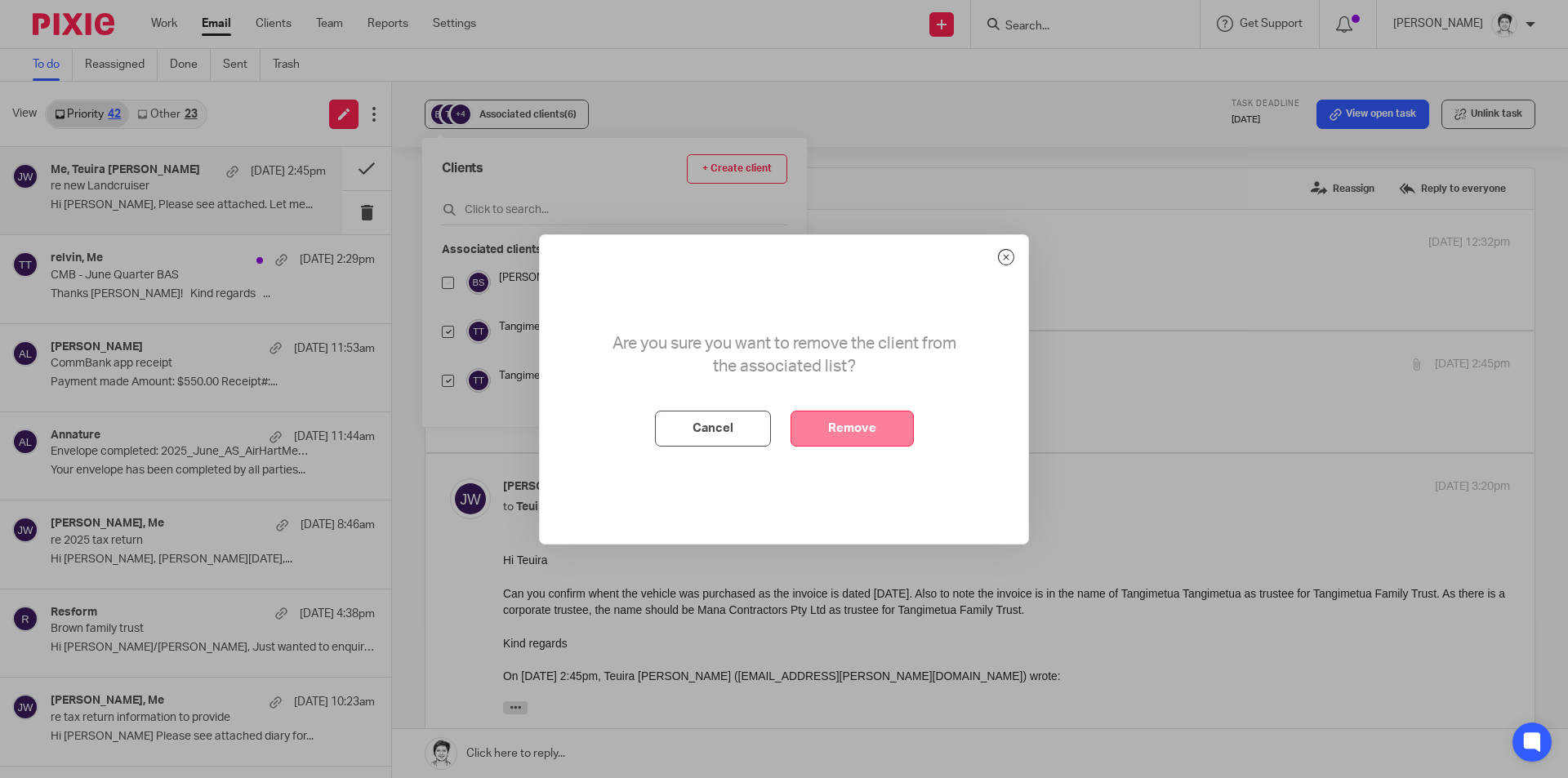
click at [839, 434] on button "Remove" at bounding box center [851, 428] width 124 height 36
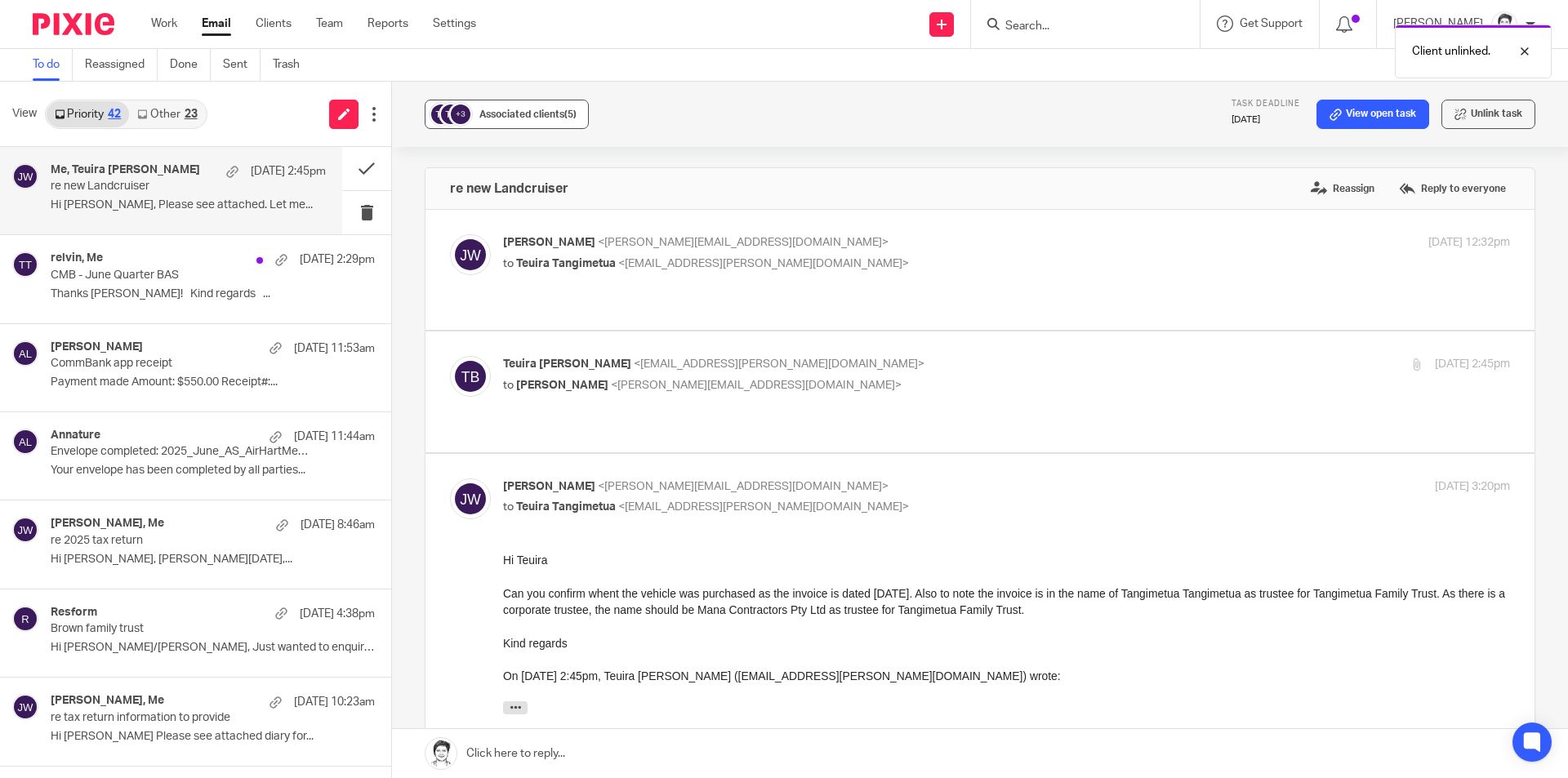
click at [499, 107] on div "Associated clients (5)" at bounding box center [528, 115] width 97 height 16
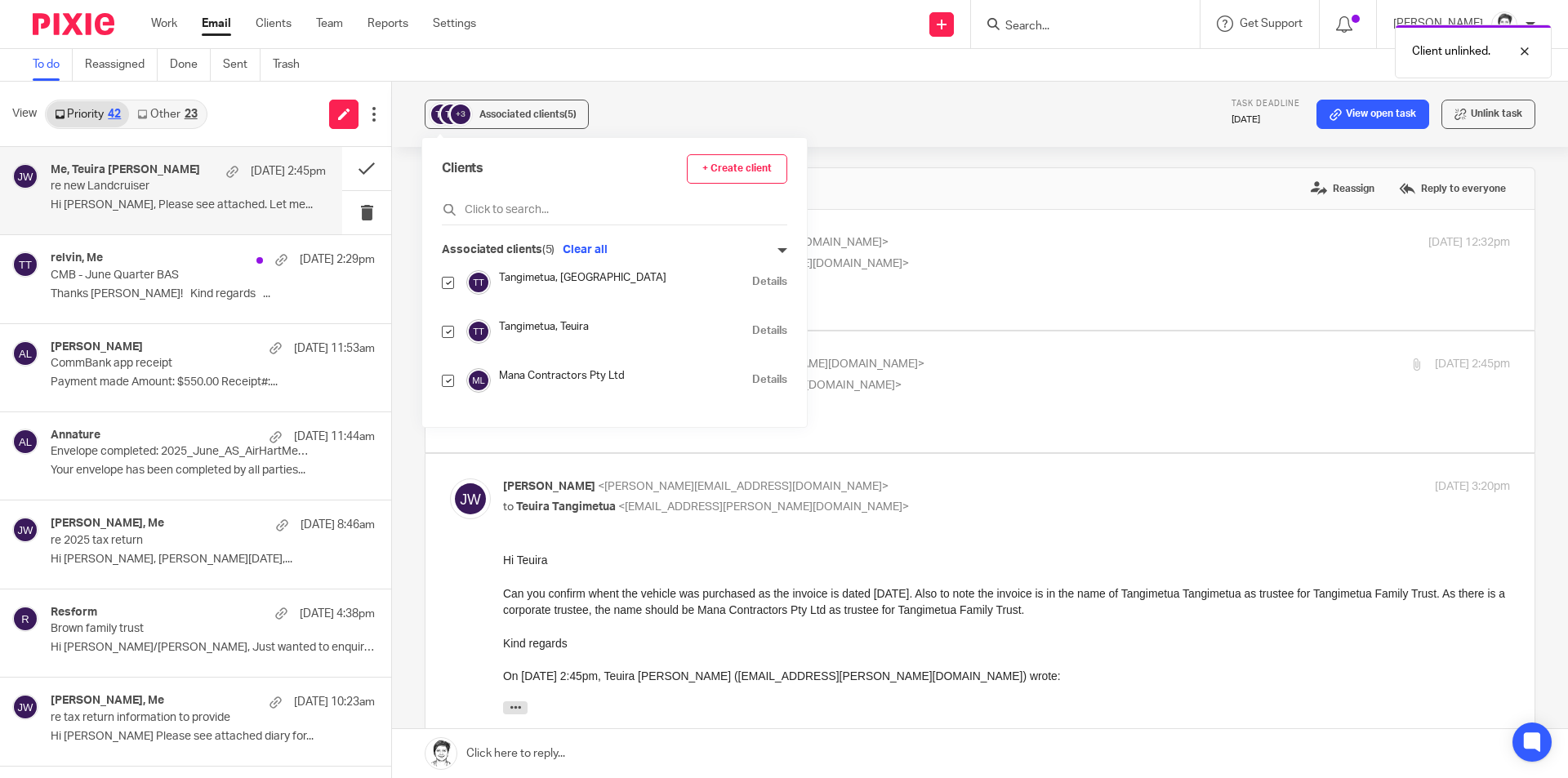
click at [446, 283] on input "checkbox" at bounding box center [447, 282] width 12 height 12
checkbox input "false"
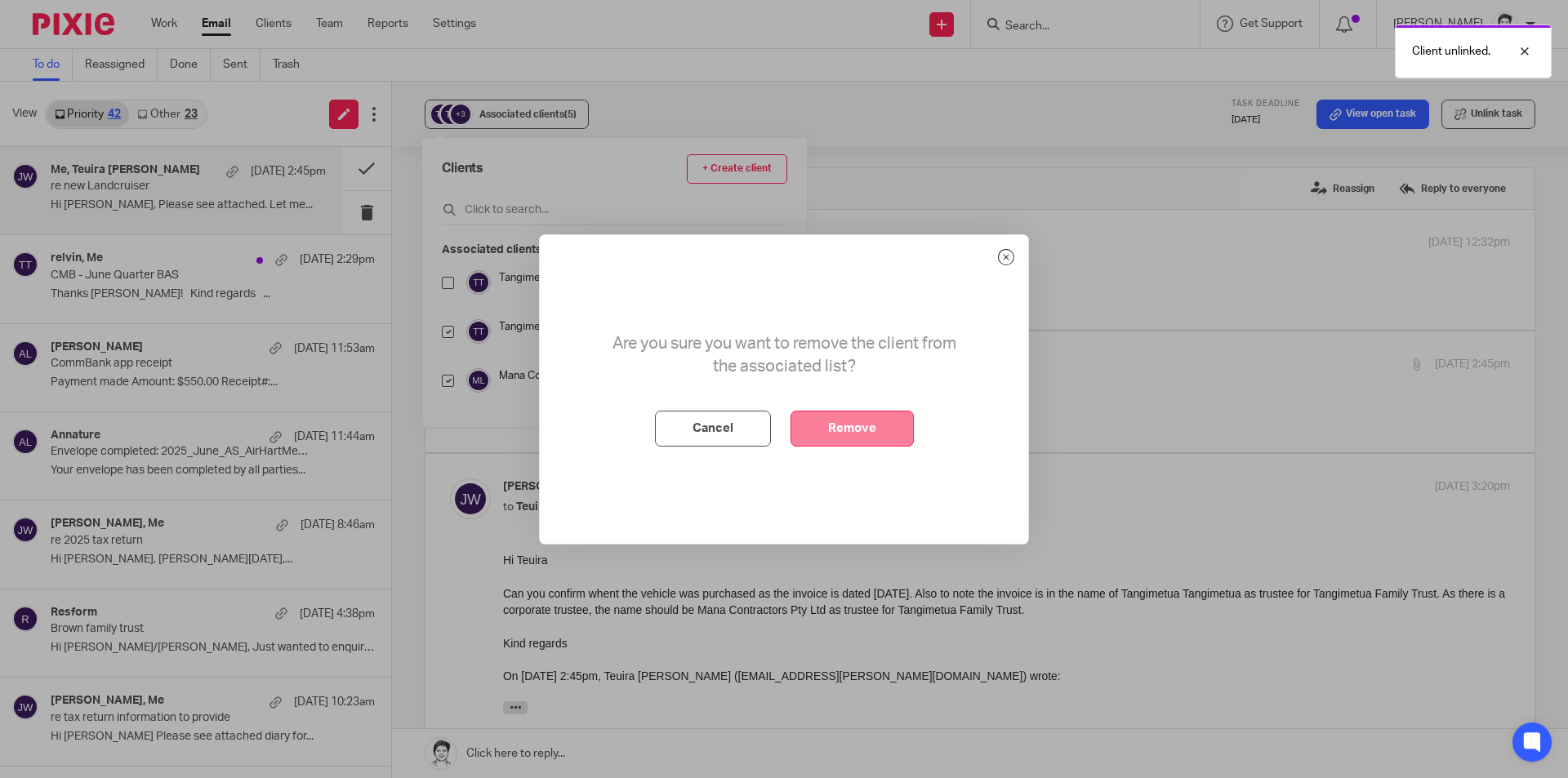
click at [879, 432] on button "Remove" at bounding box center [851, 428] width 124 height 36
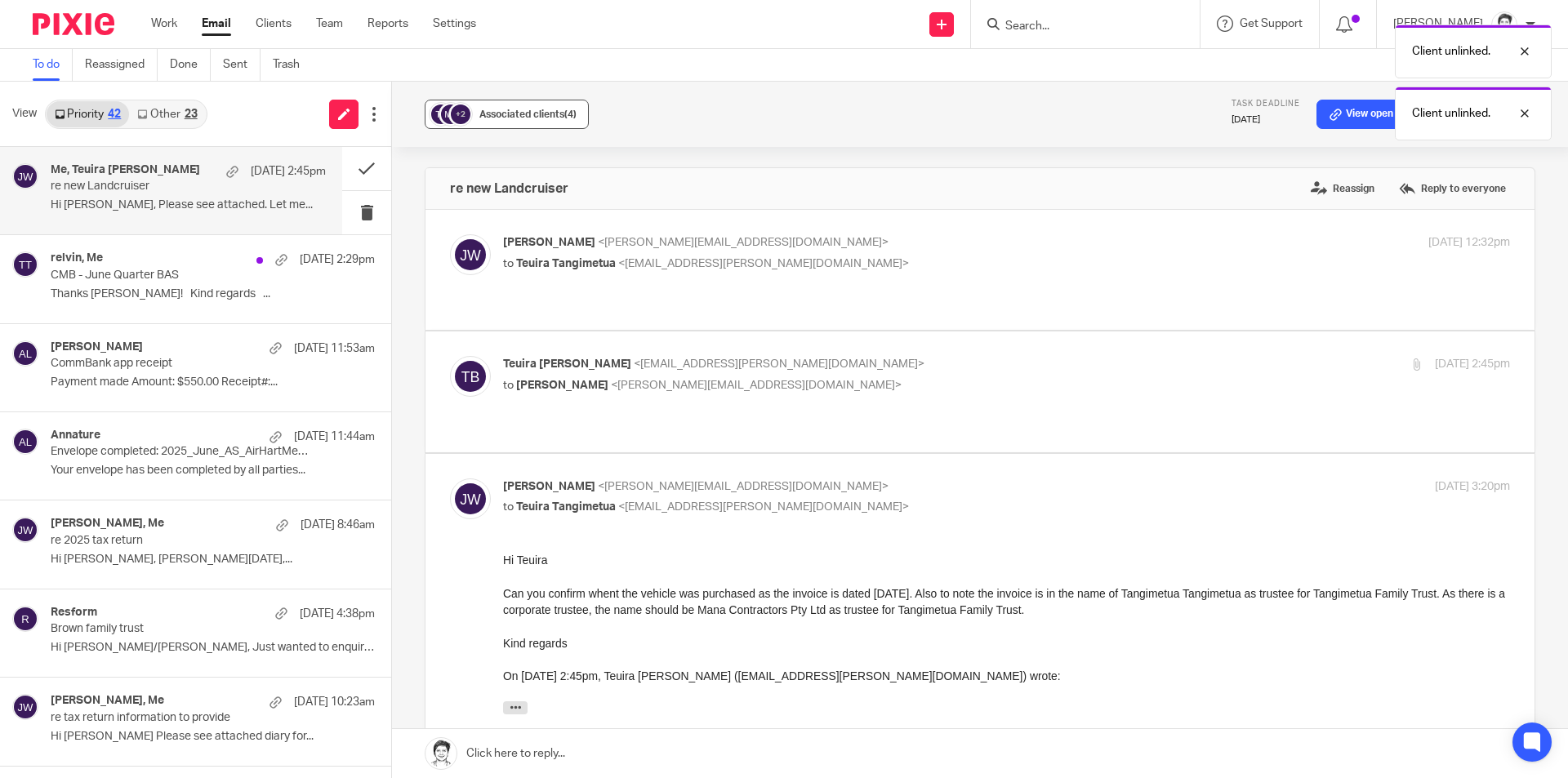
click at [519, 116] on span "Associated clients (4)" at bounding box center [528, 114] width 97 height 10
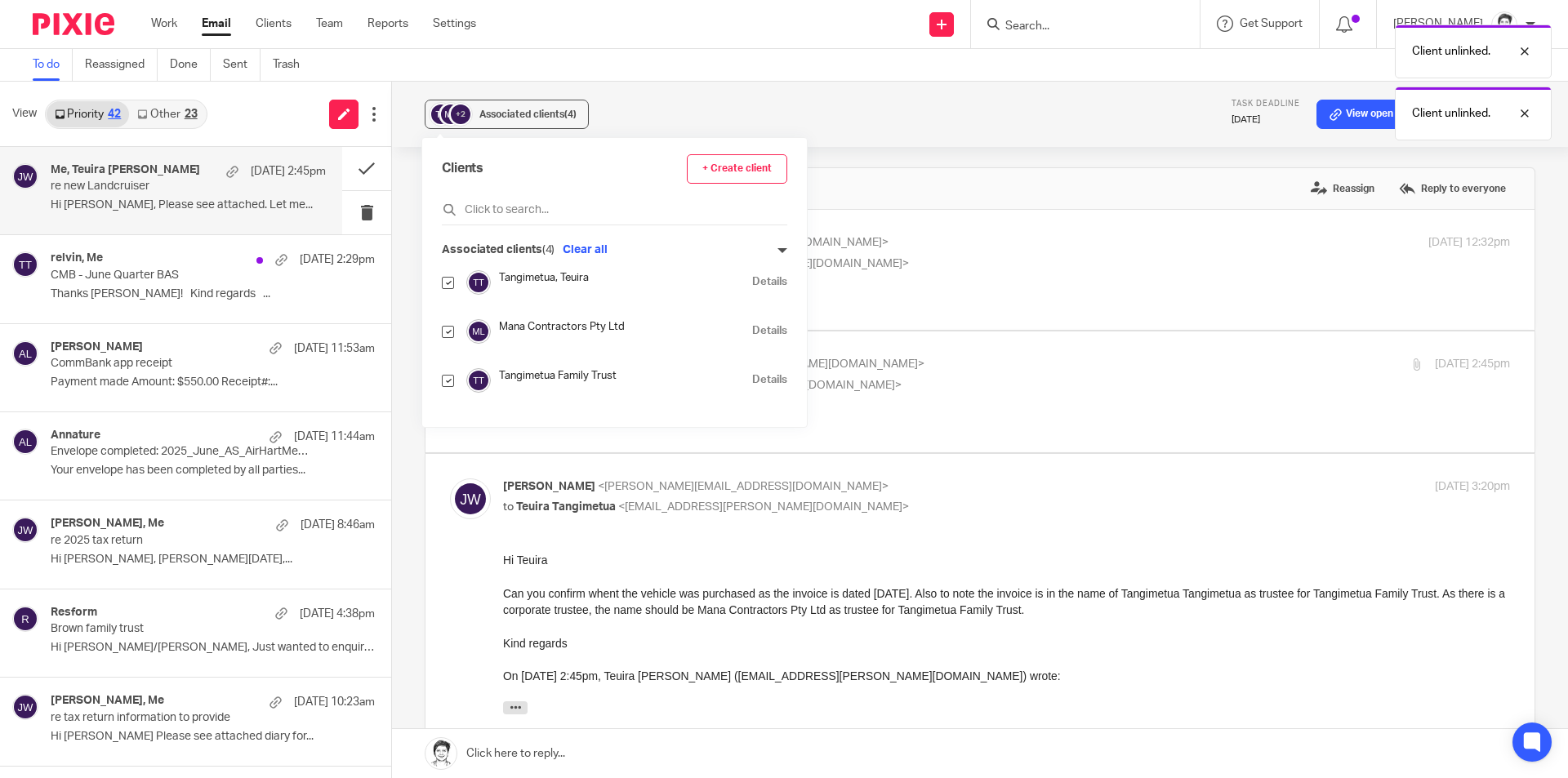
click at [447, 286] on input "checkbox" at bounding box center [447, 282] width 12 height 12
checkbox input "false"
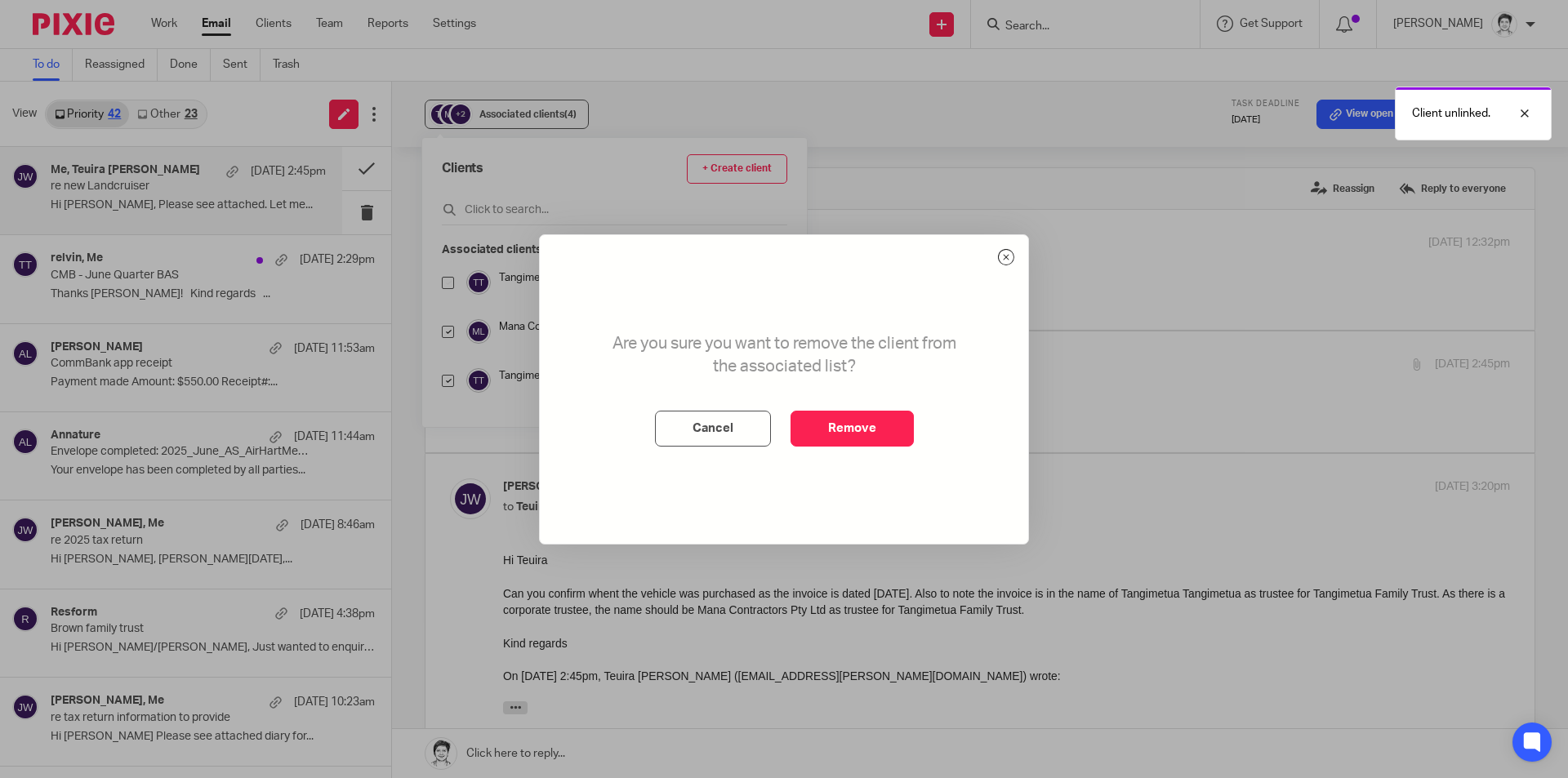
click at [847, 425] on button "Remove" at bounding box center [851, 428] width 124 height 36
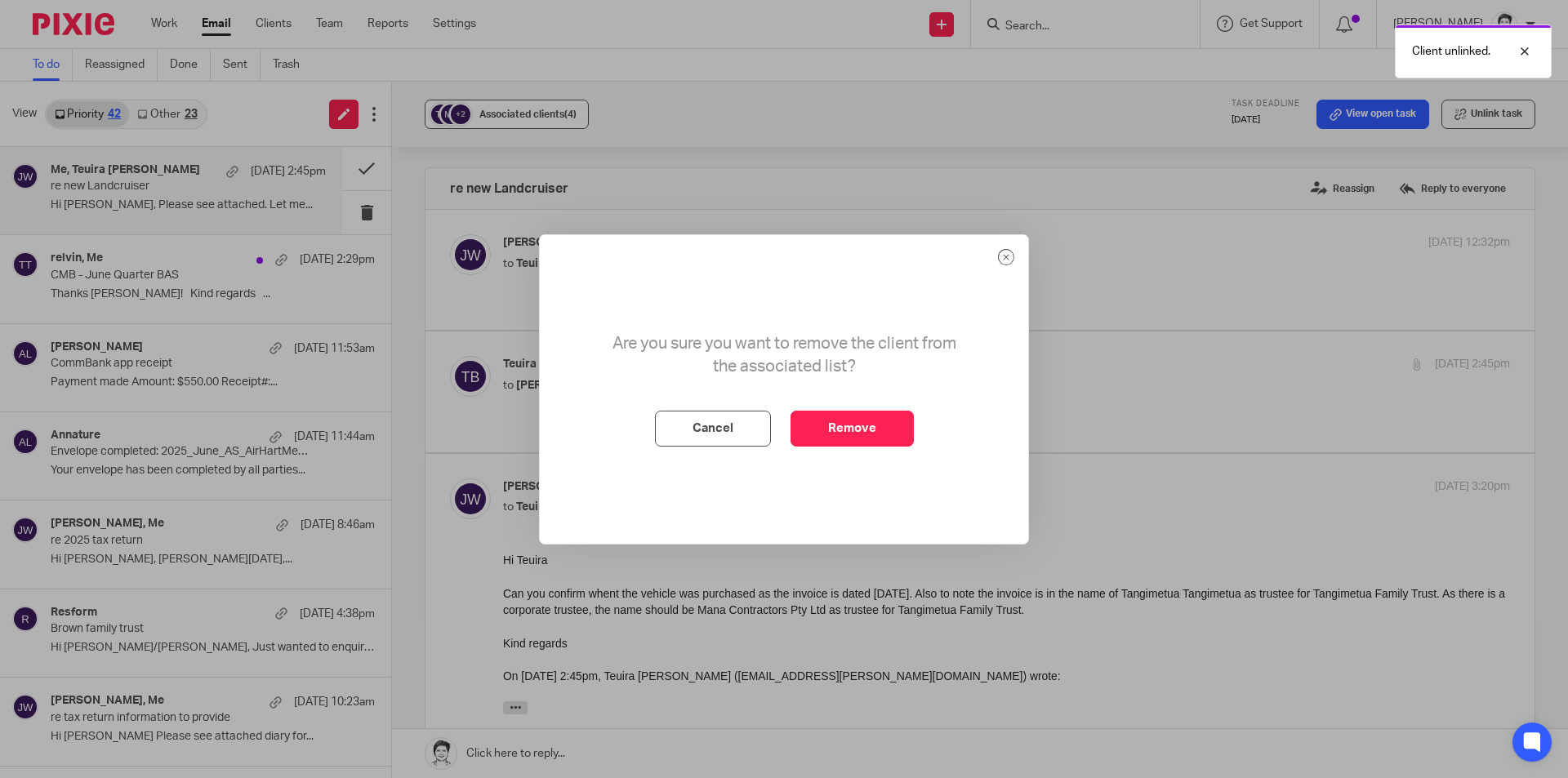
click at [552, 102] on button "+2 Associated clients (4)" at bounding box center [506, 115] width 164 height 29
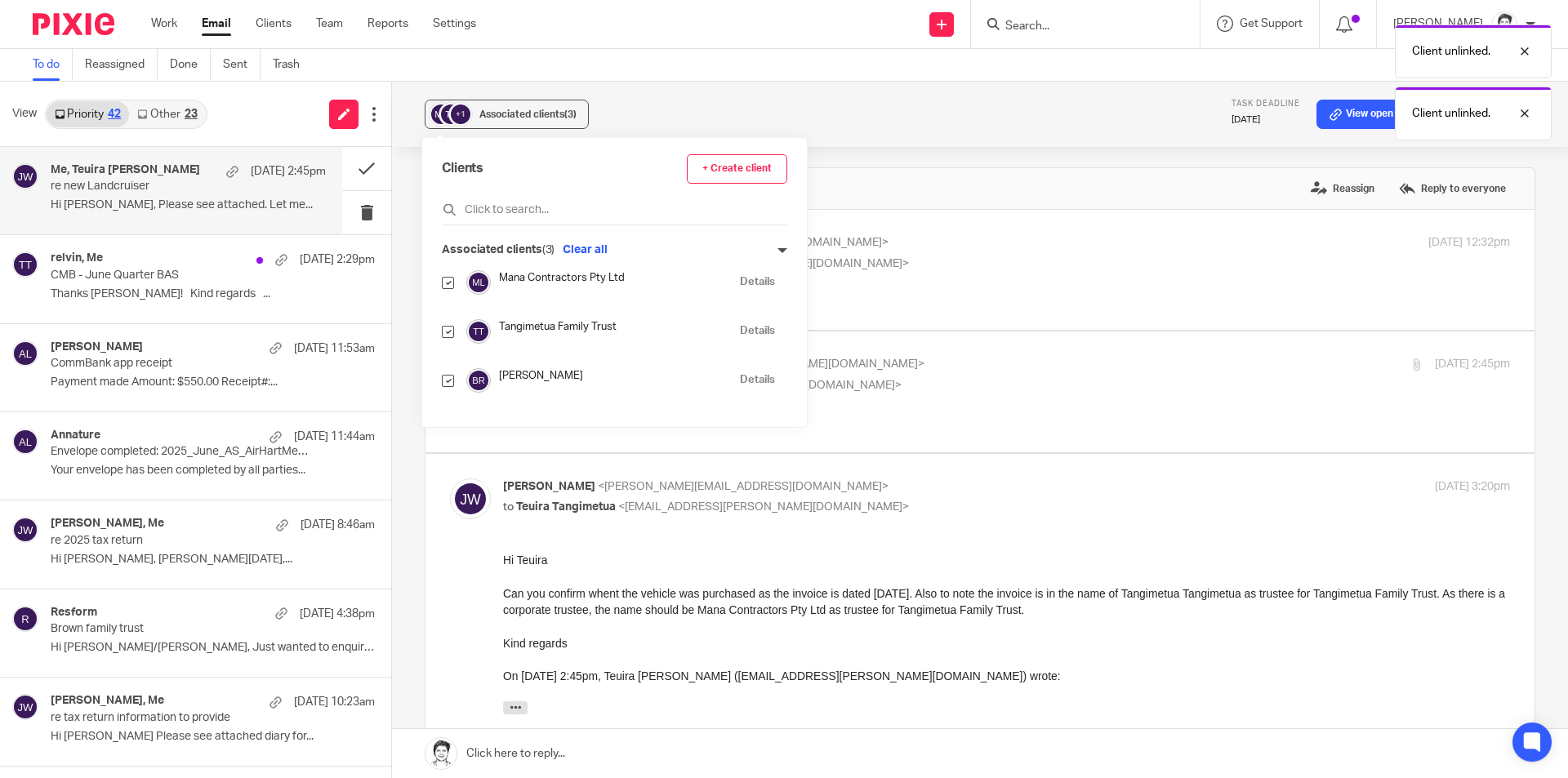
click at [448, 287] on input "checkbox" at bounding box center [447, 282] width 12 height 12
checkbox input "false"
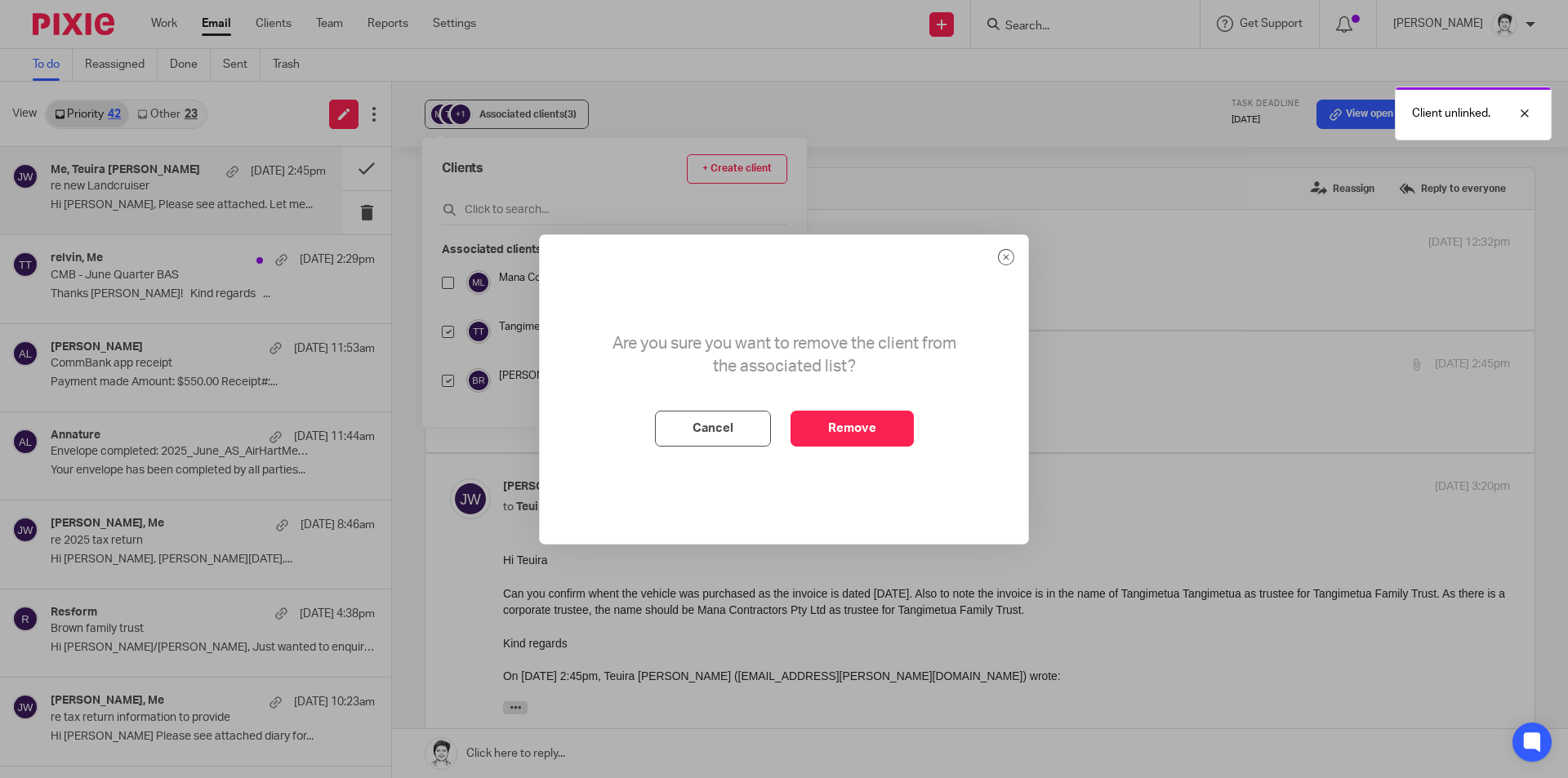
drag, startPoint x: 864, startPoint y: 435, endPoint x: 522, endPoint y: 162, distance: 437.6
click at [864, 438] on button "Remove" at bounding box center [851, 428] width 124 height 36
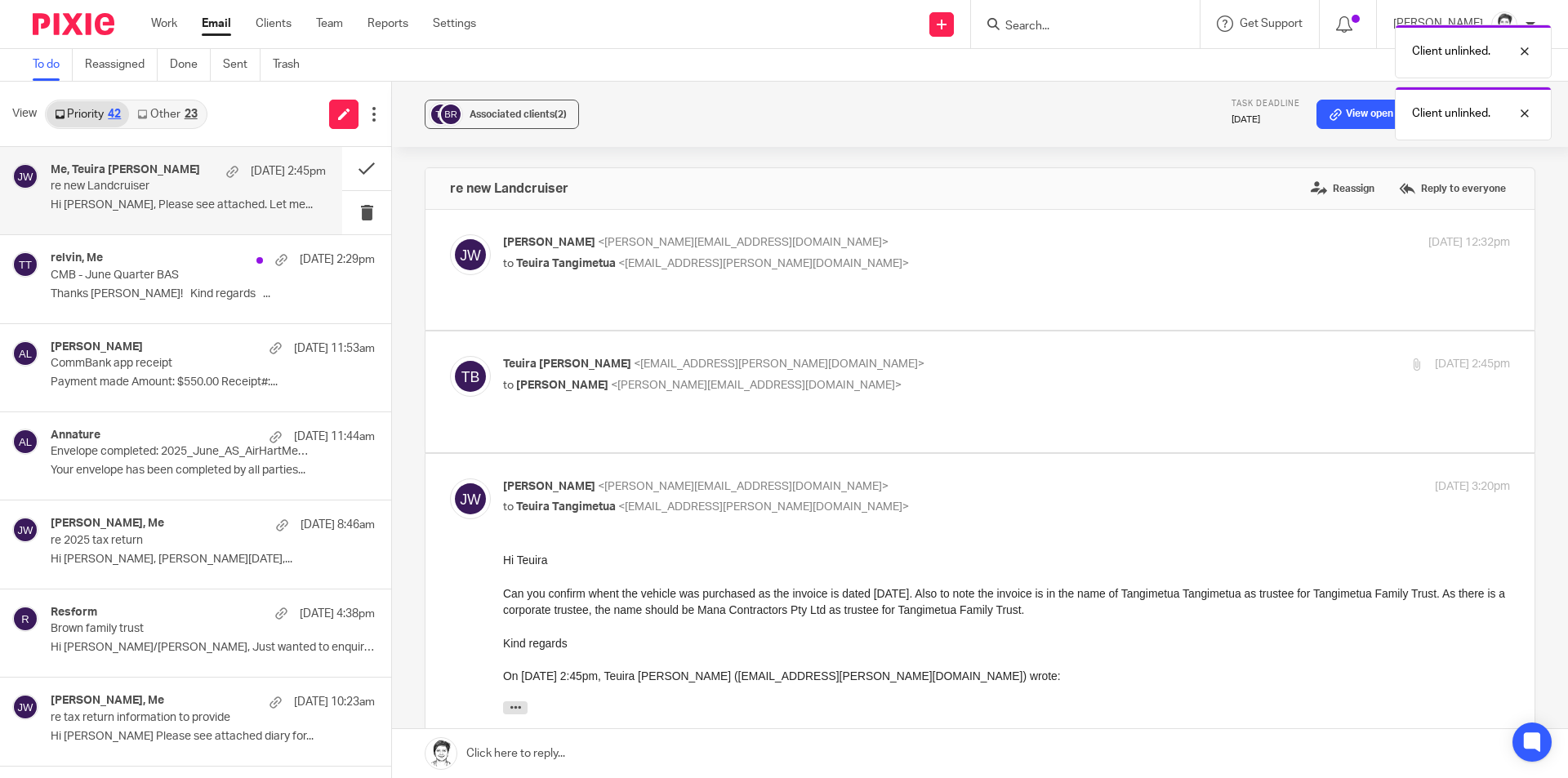
drag, startPoint x: 468, startPoint y: 109, endPoint x: 792, endPoint y: 154, distance: 327.1
click at [469, 110] on div "Associated clients (2)" at bounding box center [518, 115] width 97 height 16
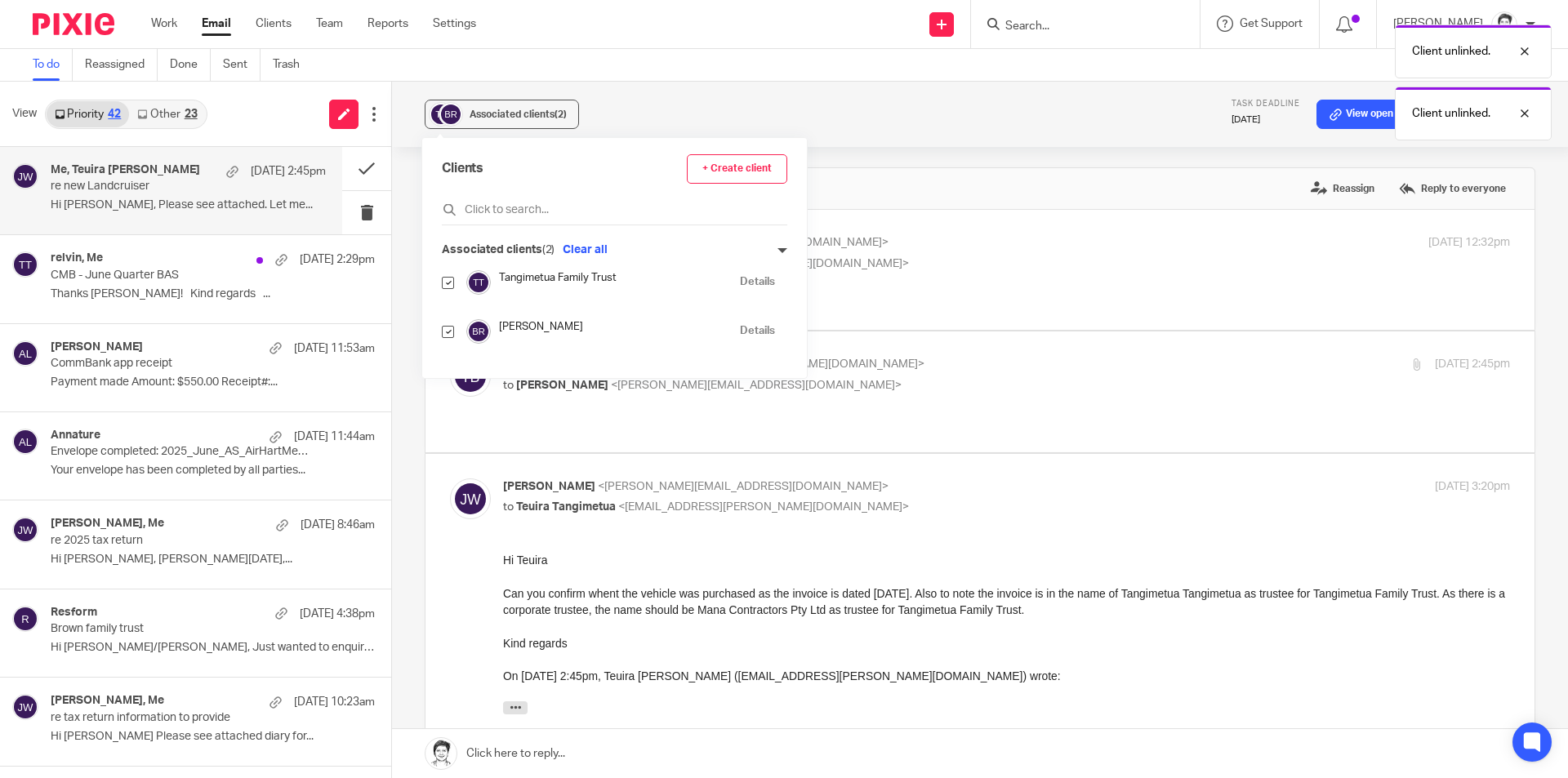
click at [850, 192] on div "re new Landcruiser Reassign Reply to everyone" at bounding box center [980, 189] width 1109 height 41
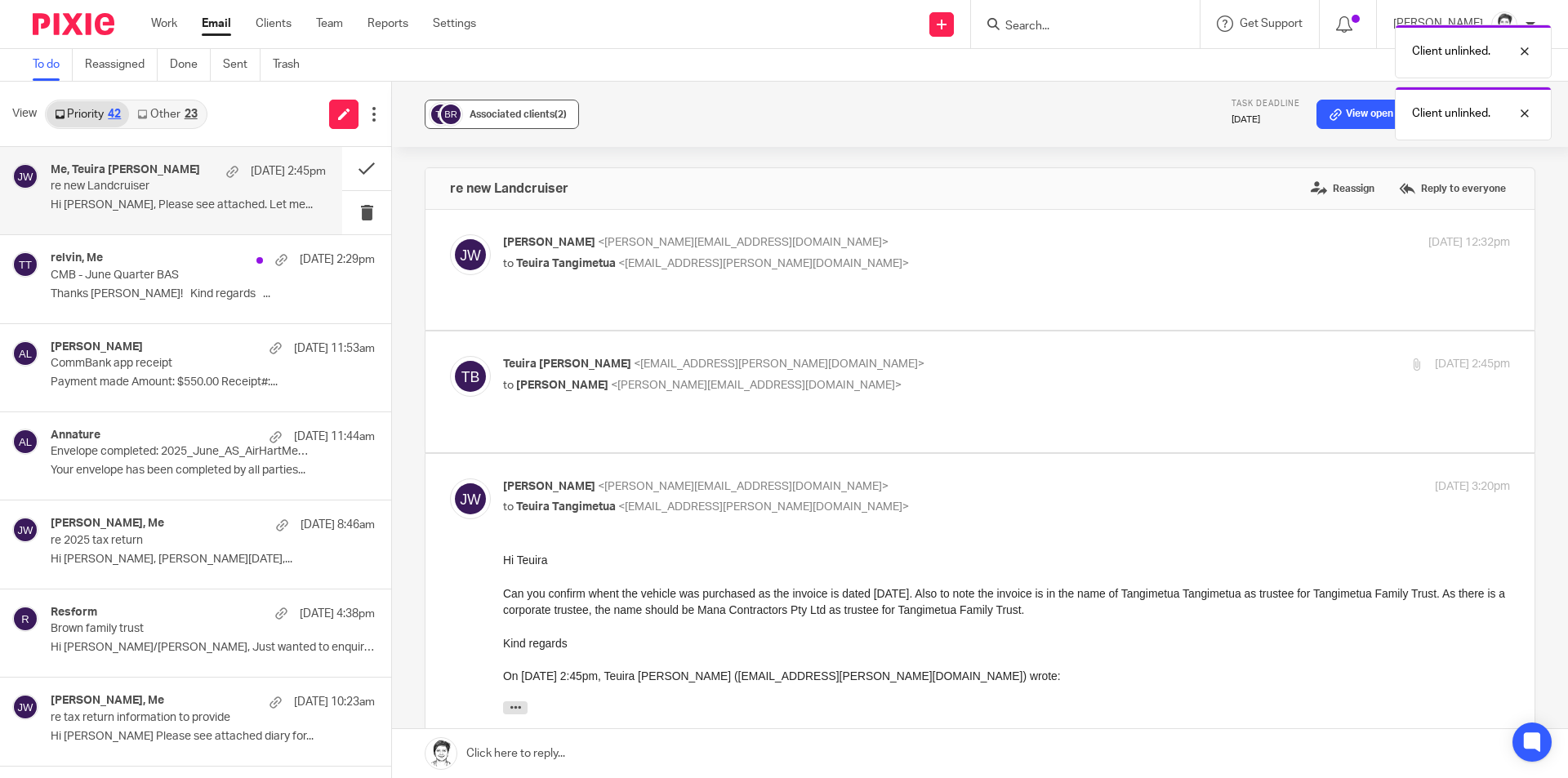
click at [511, 126] on button "Associated clients (2)" at bounding box center [501, 115] width 154 height 29
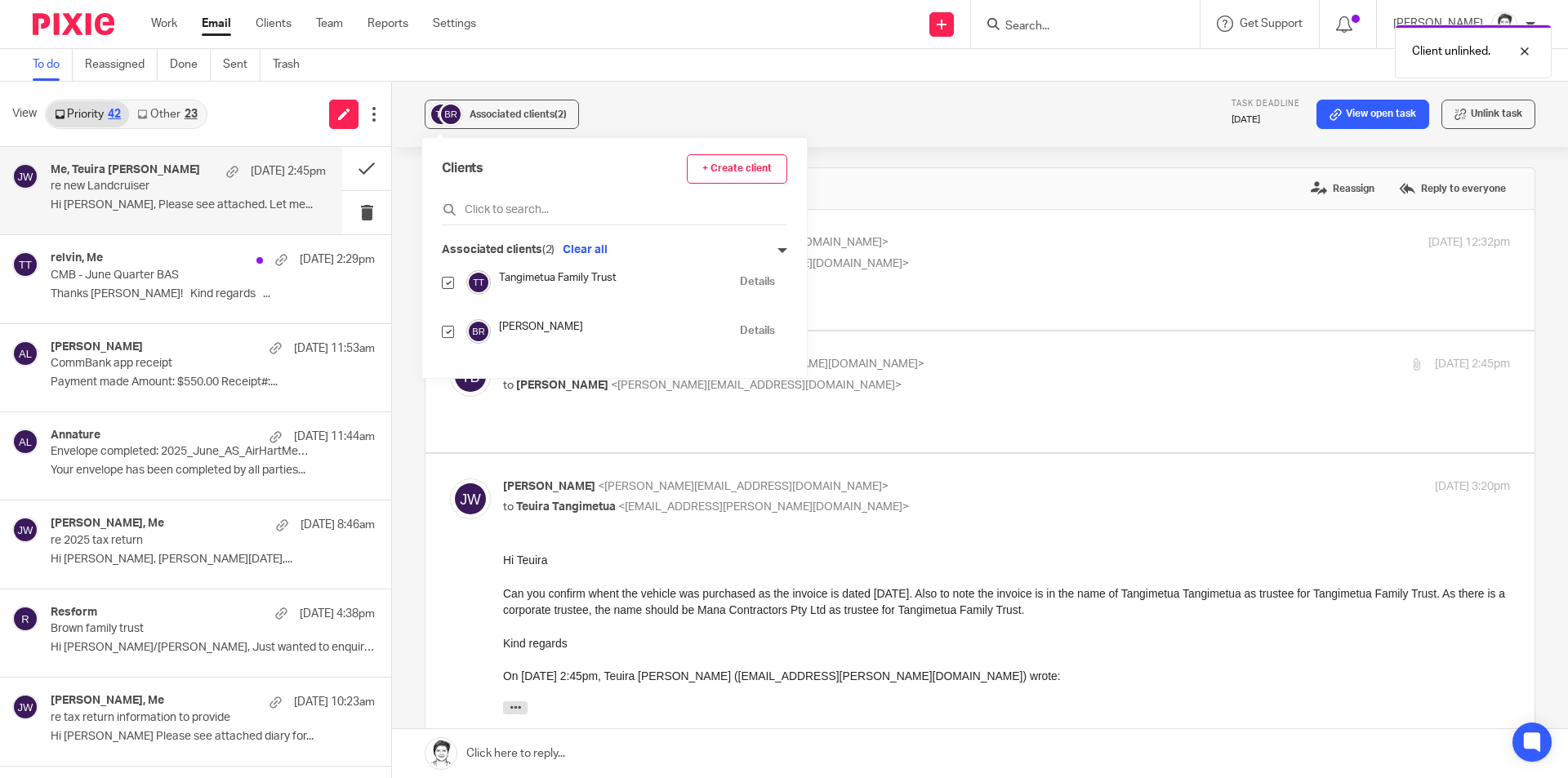
click at [453, 330] on input "checkbox" at bounding box center [447, 332] width 12 height 12
checkbox input "false"
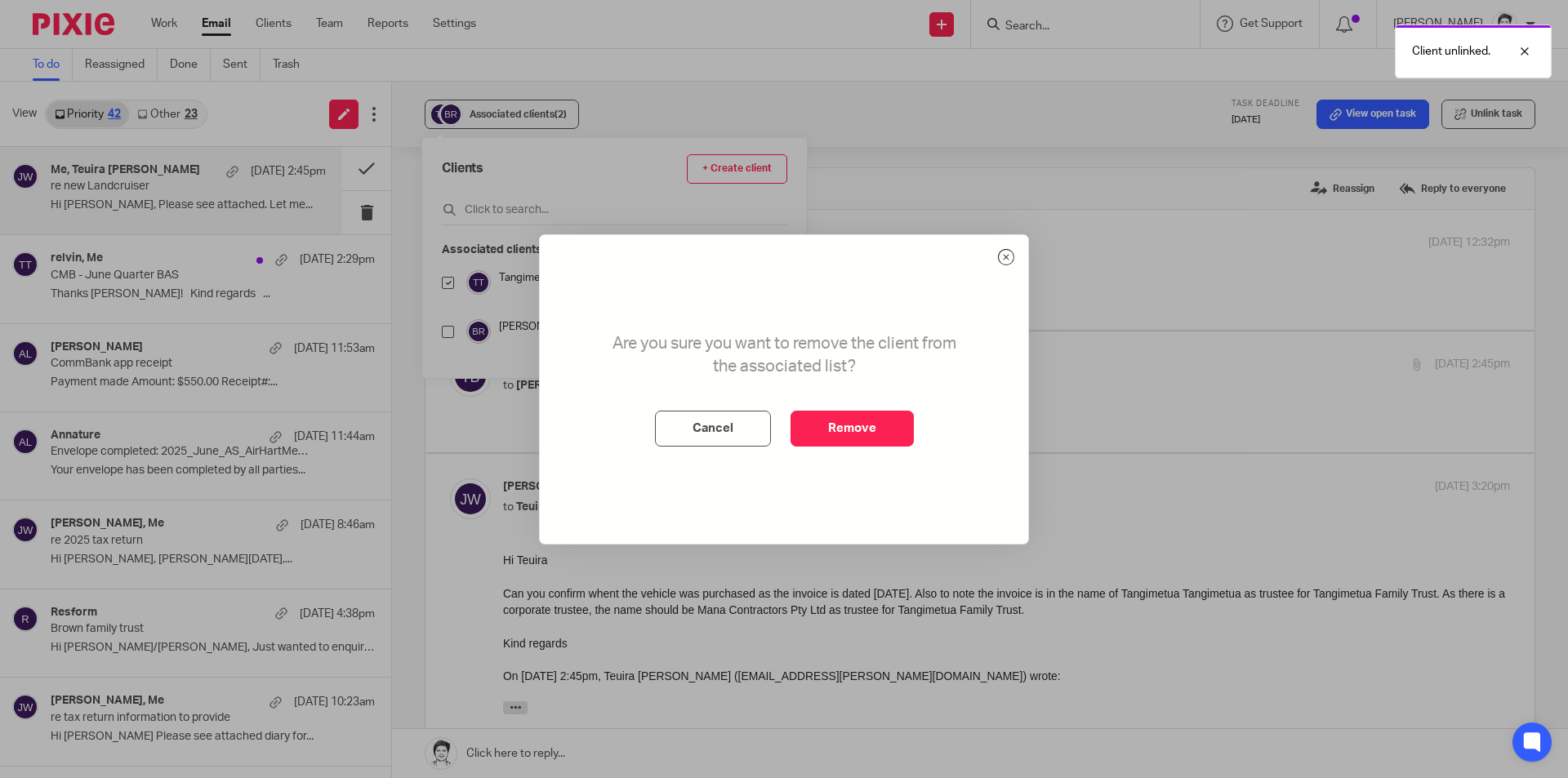
click at [879, 430] on button "Remove" at bounding box center [851, 428] width 124 height 36
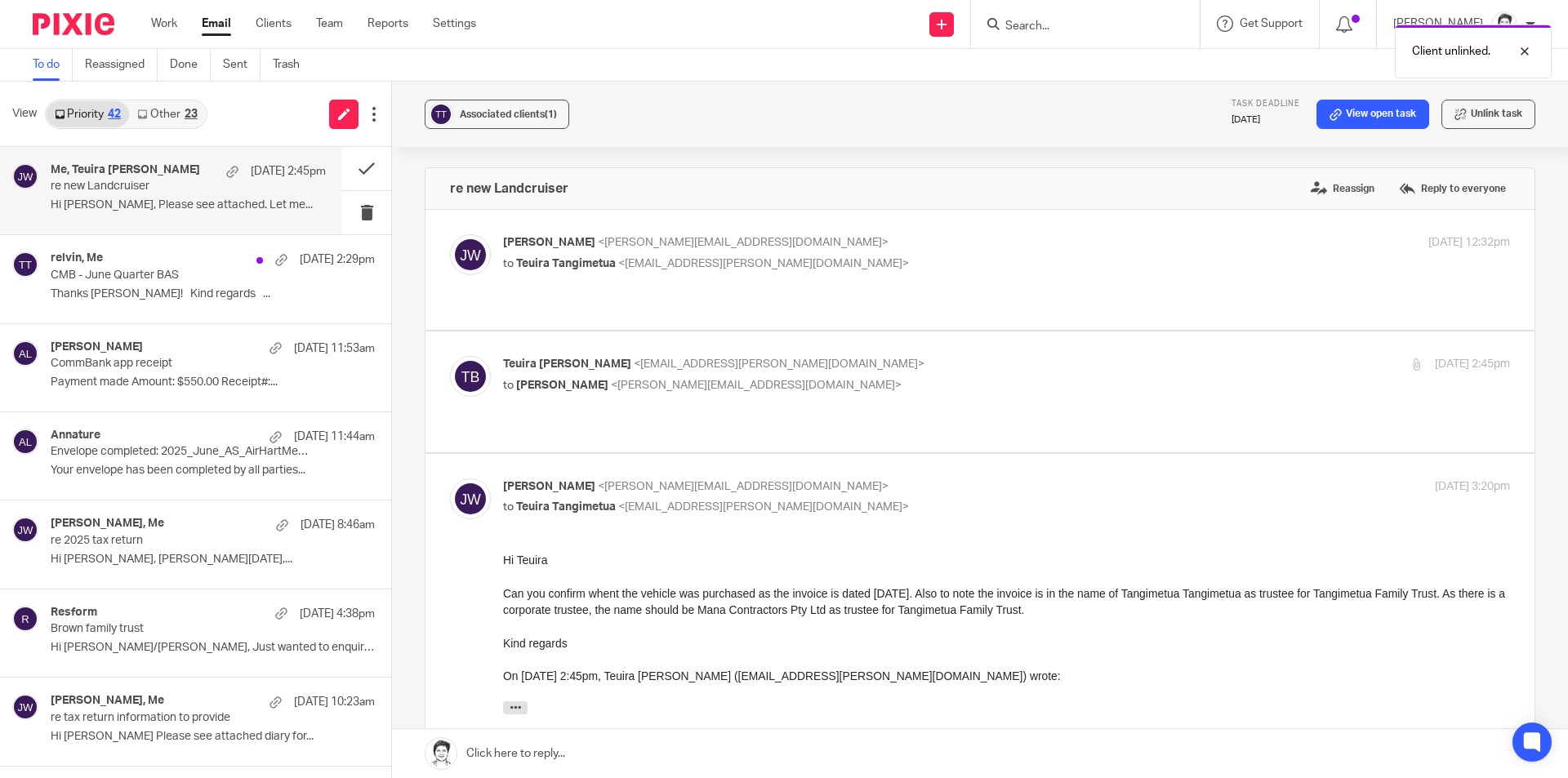
click at [683, 279] on div "Julie Wainwright <julie@ybaccountants.com.au> to Teuira Tangimetua <teuira.bull…" at bounding box center [980, 270] width 1059 height 71
click at [696, 250] on p "Julie Wainwright <julie@ybaccountants.com.au>" at bounding box center [839, 243] width 671 height 17
checkbox input "true"
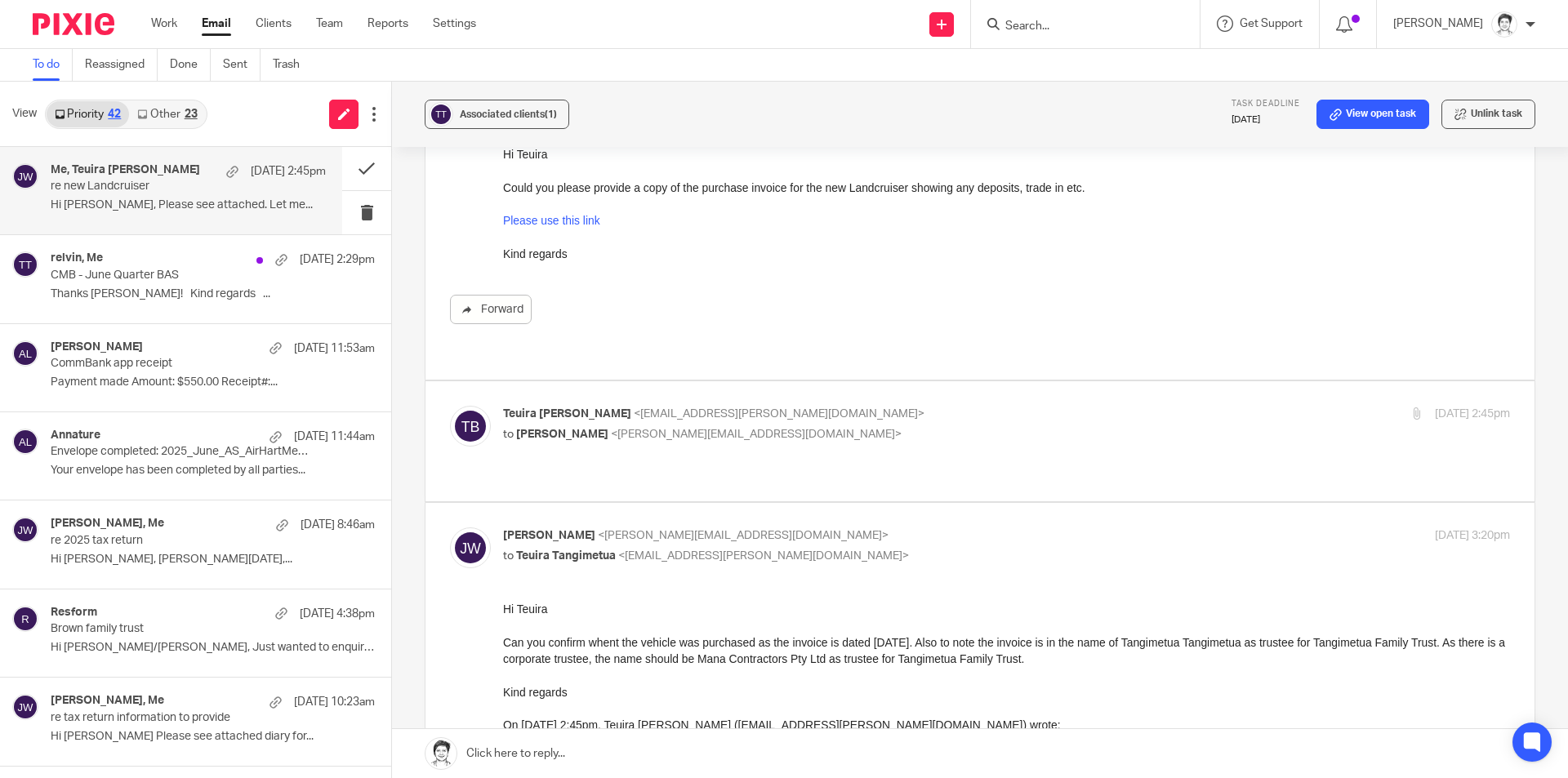
scroll to position [163, 0]
click at [661, 413] on span "<teuira.bullen@gmail.com>" at bounding box center [778, 412] width 291 height 11
checkbox input "true"
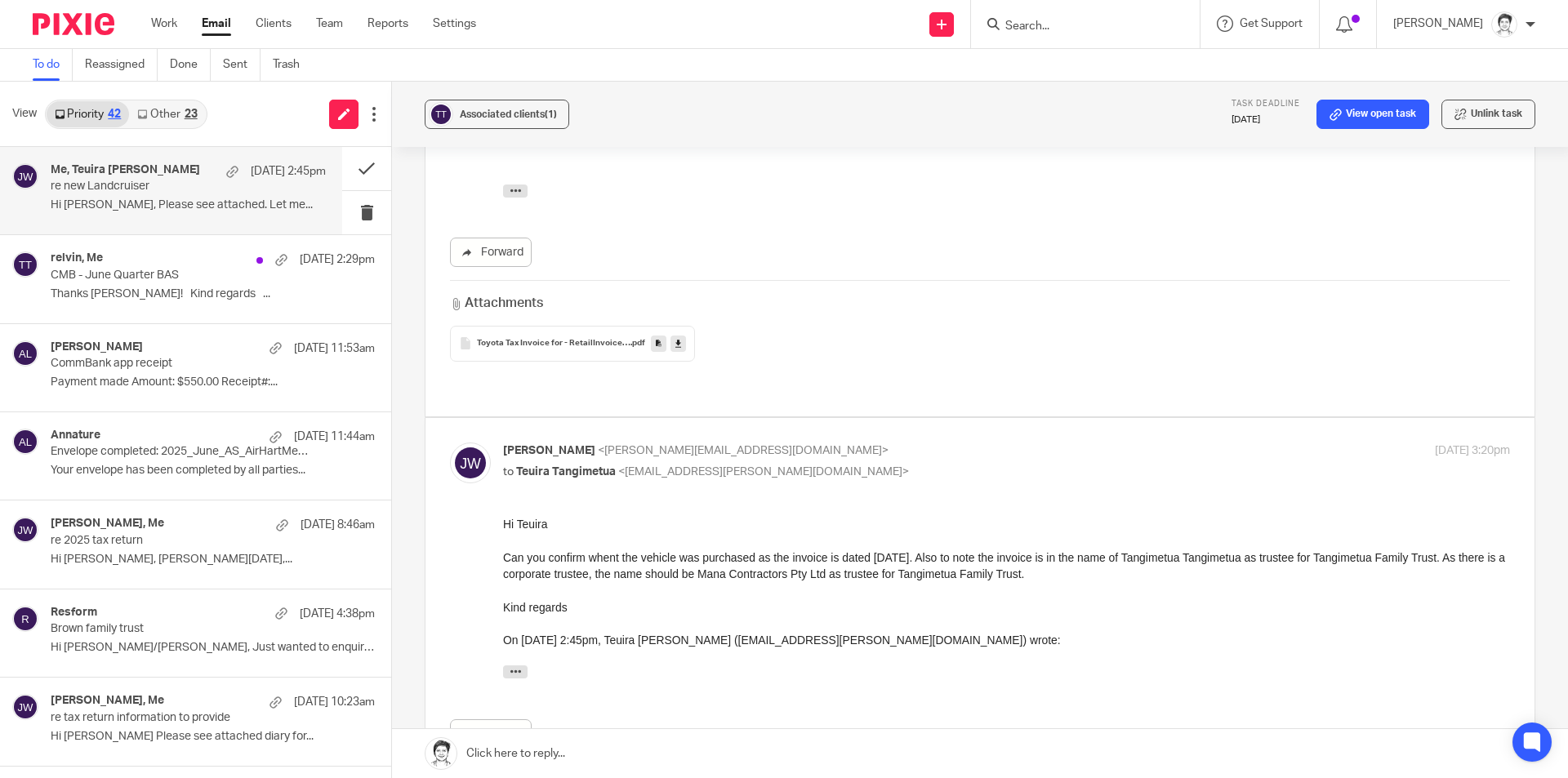
scroll to position [816, 0]
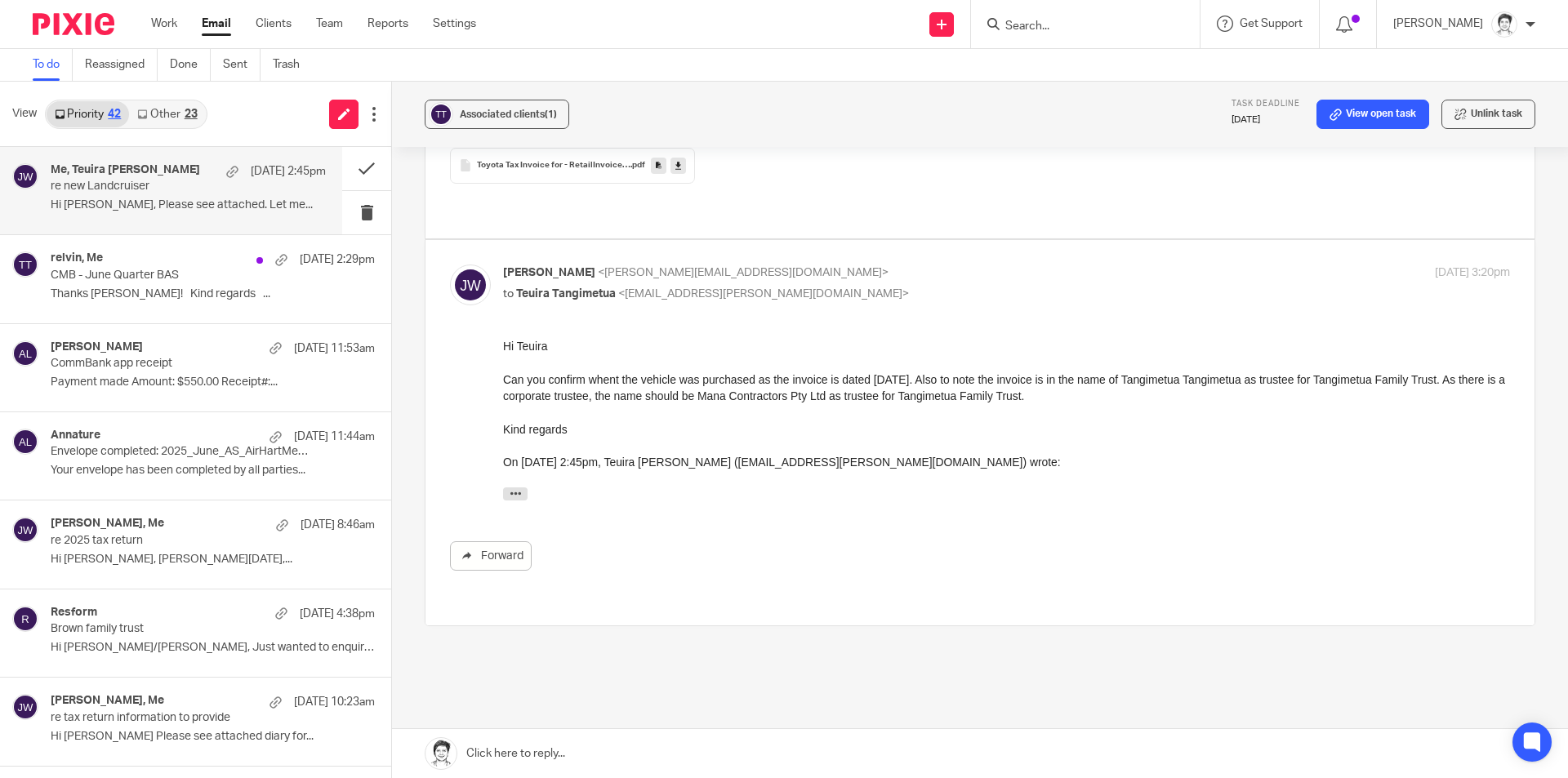
click at [860, 408] on div "Hi Teuira Can you confirm whent the vehicle was purchased as the invoice is dat…" at bounding box center [1006, 423] width 1007 height 170
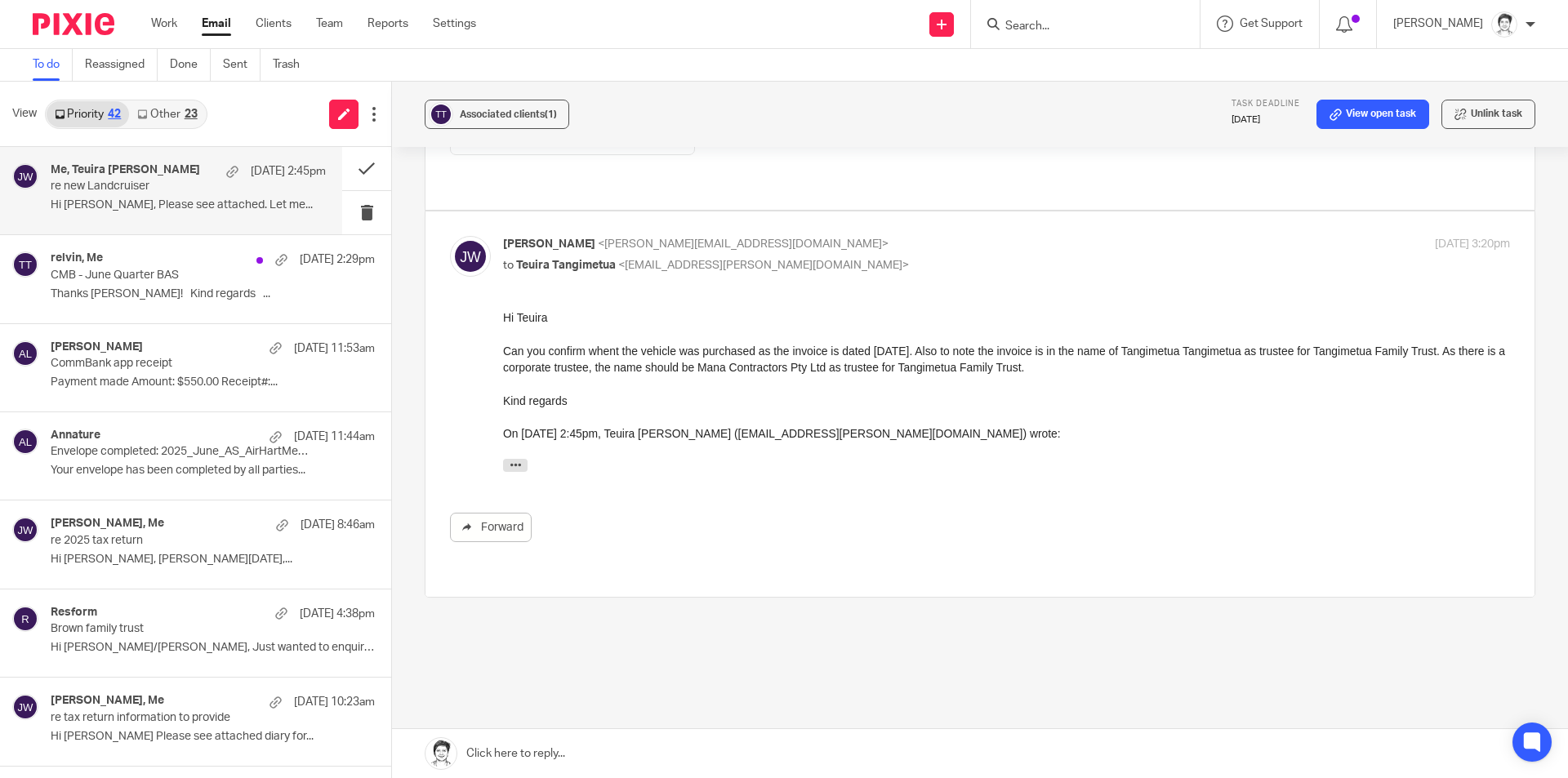
scroll to position [860, 0]
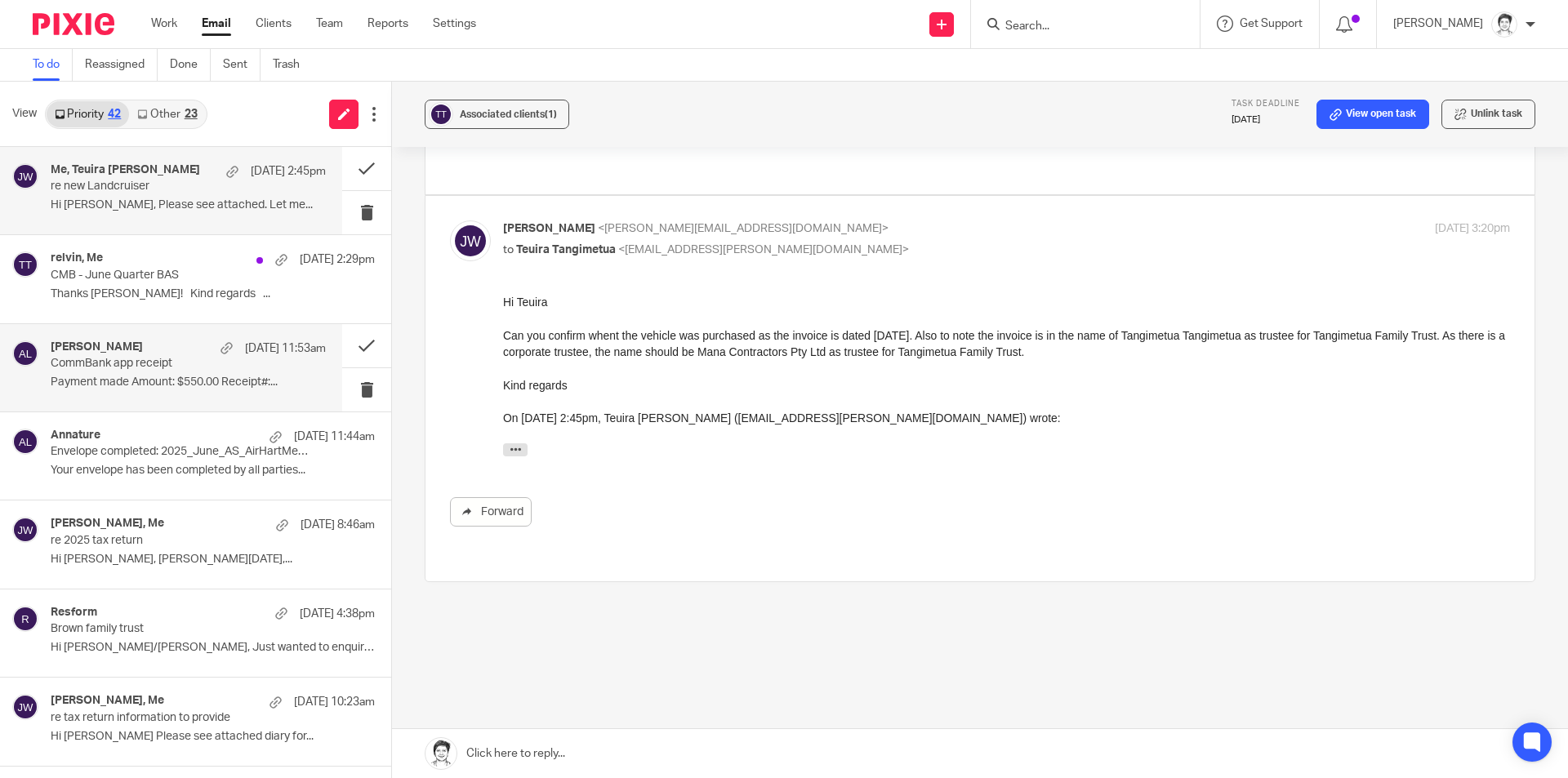
click at [153, 364] on p "CommBank app receipt" at bounding box center [160, 363] width 221 height 14
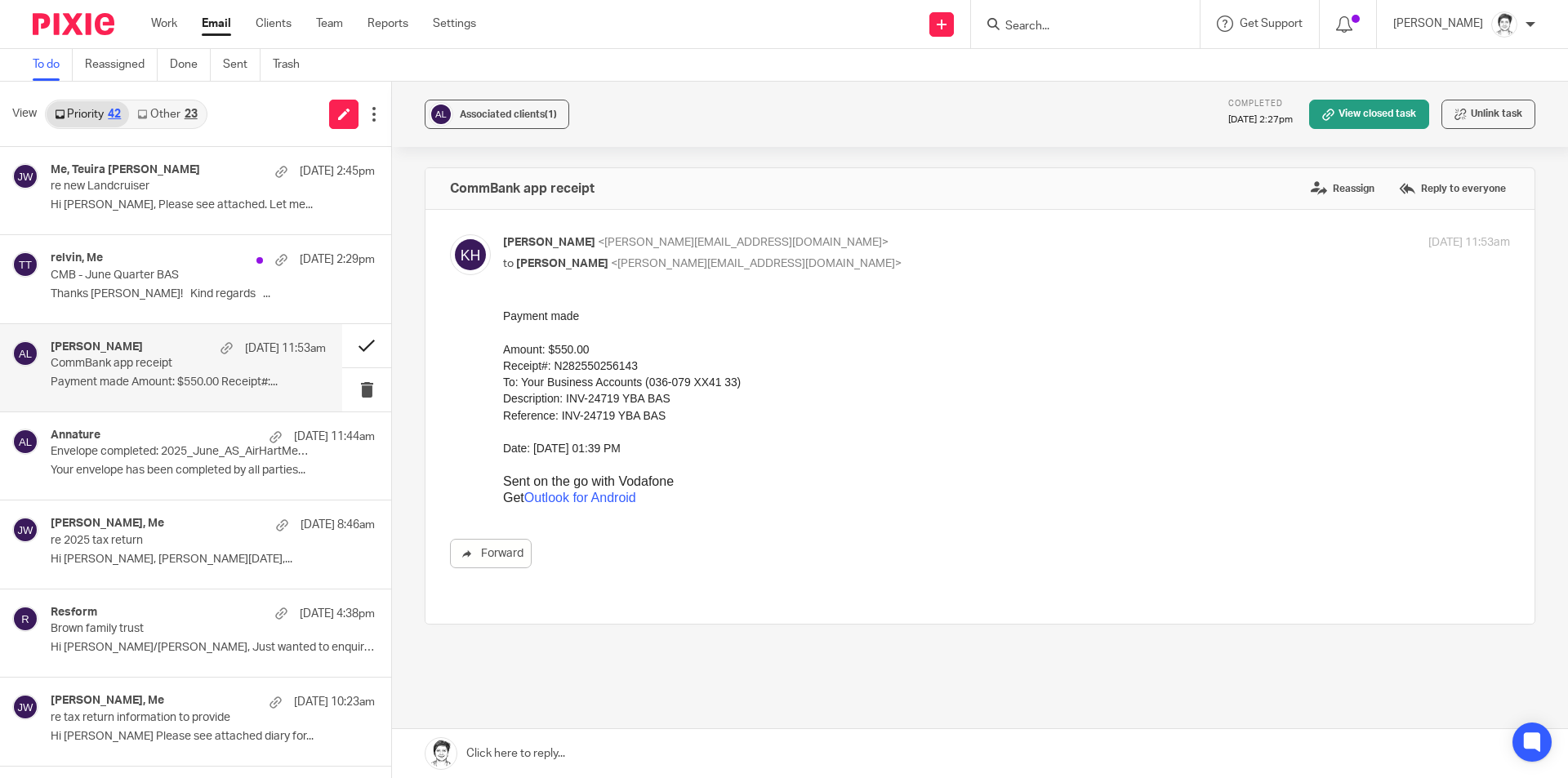
scroll to position [0, 0]
click at [356, 345] on button at bounding box center [366, 345] width 49 height 43
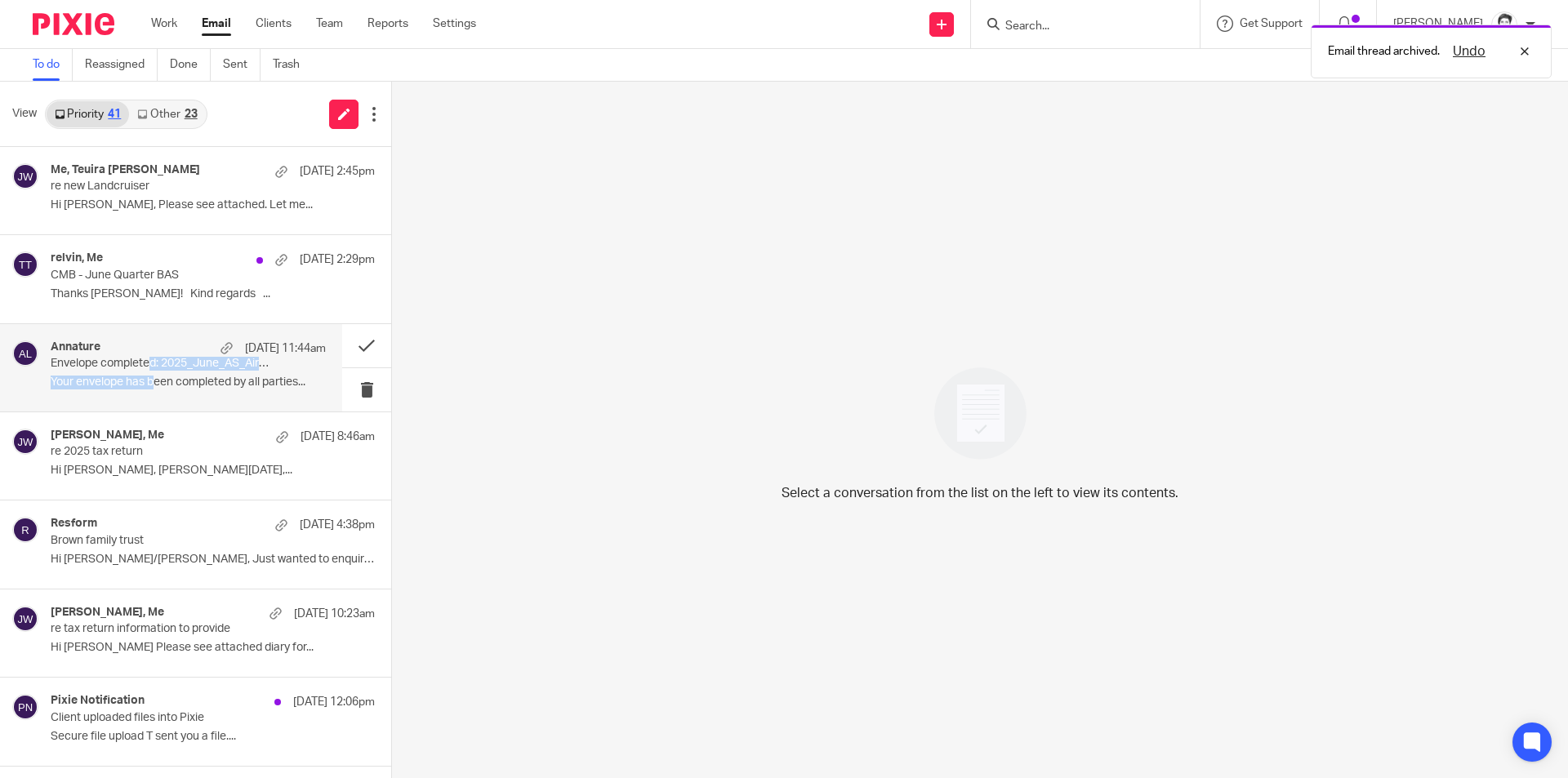
drag, startPoint x: 151, startPoint y: 367, endPoint x: 156, endPoint y: 376, distance: 10.3
click at [156, 376] on div "Annature 25 Aug 11:44am Envelope completed: 2025_June_AS_AirHartMechanicalServi…" at bounding box center [188, 368] width 275 height 55
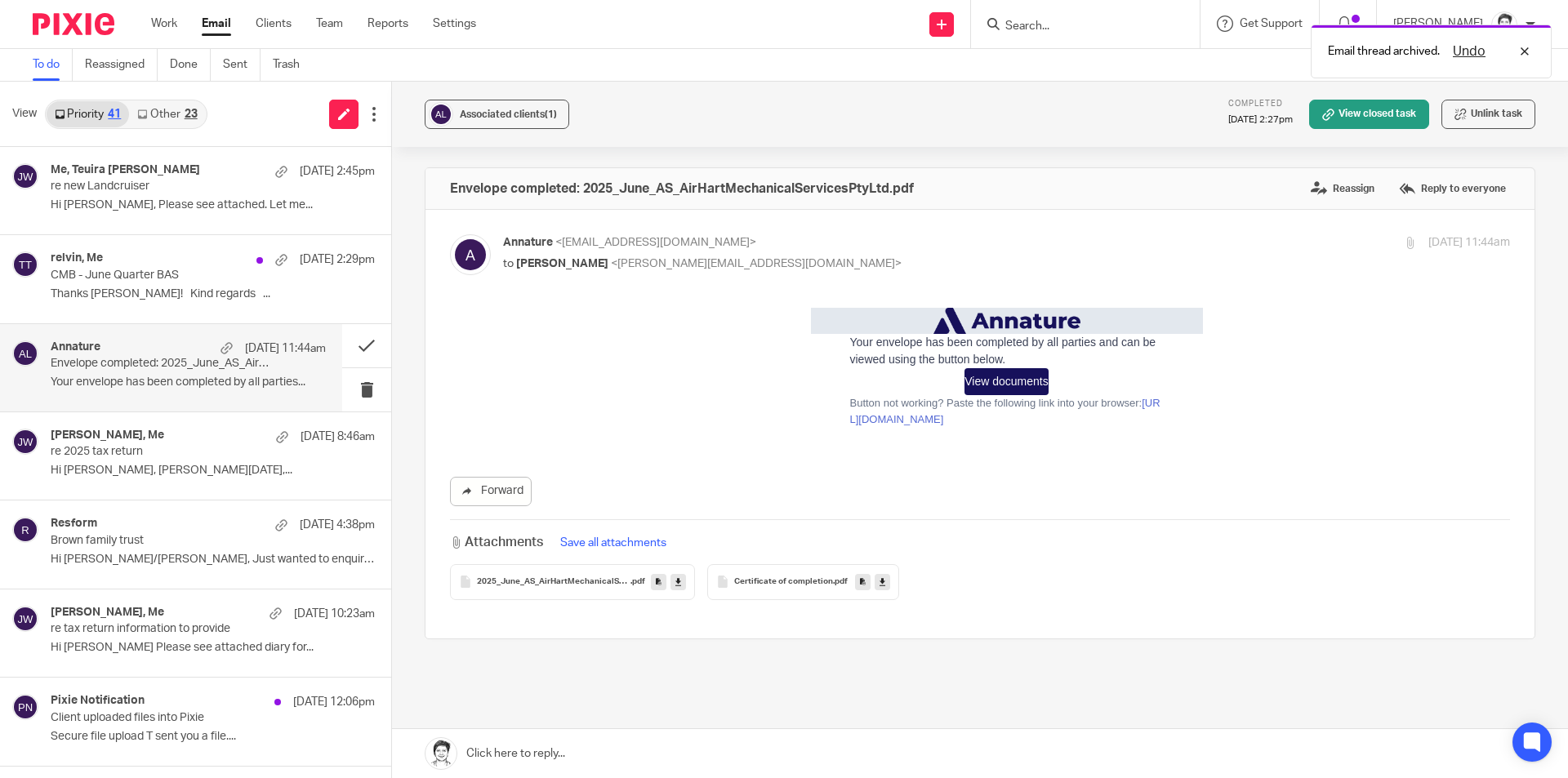
click at [126, 358] on p "Envelope completed: 2025_June_AS_AirHartMechanicalServicesPtyLtd.pdf" at bounding box center [160, 363] width 221 height 14
drag, startPoint x: 349, startPoint y: 348, endPoint x: 250, endPoint y: 378, distance: 103.4
click at [349, 348] on button at bounding box center [366, 345] width 49 height 43
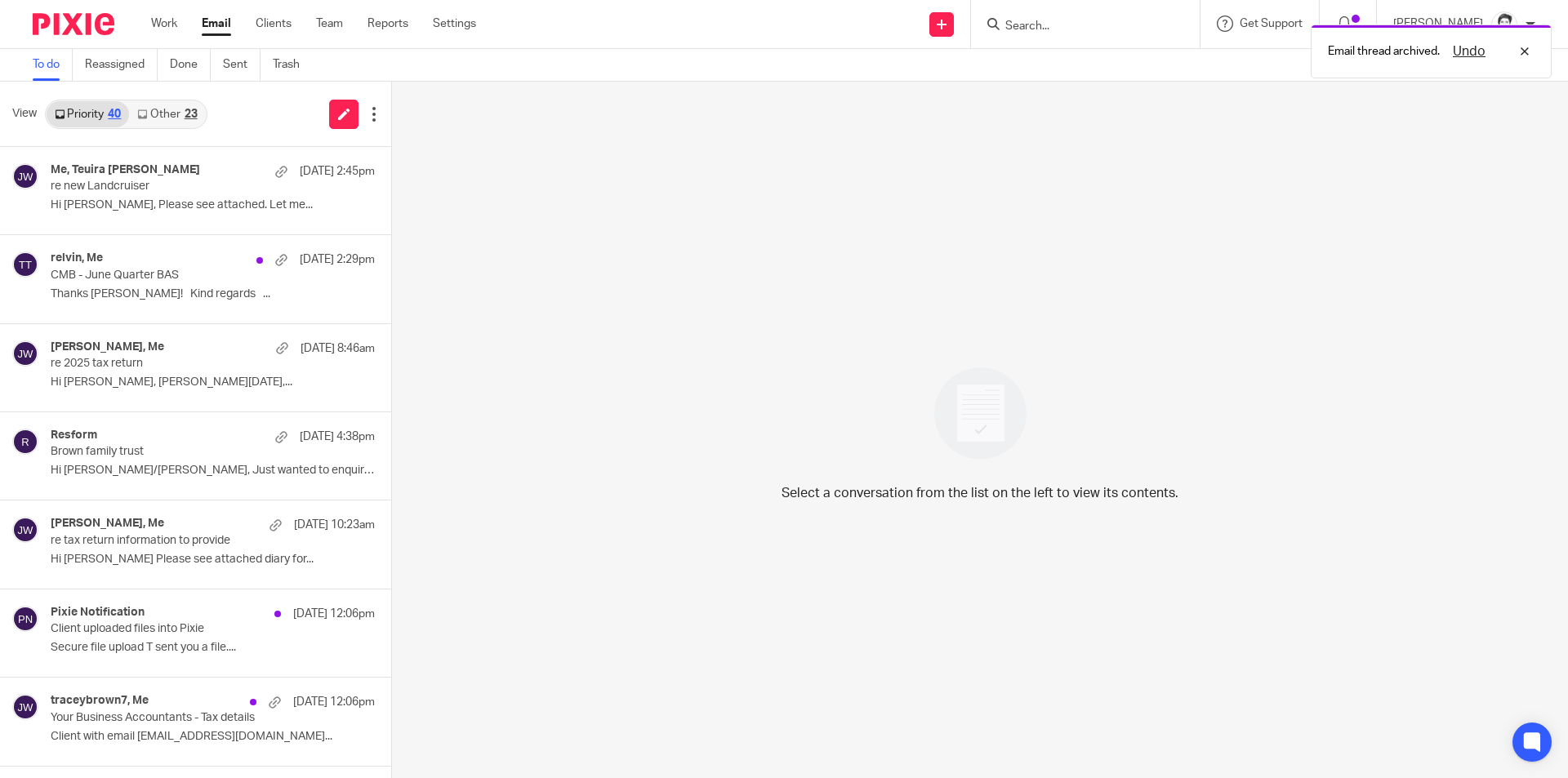
click at [167, 122] on link "Other 23" at bounding box center [167, 114] width 76 height 27
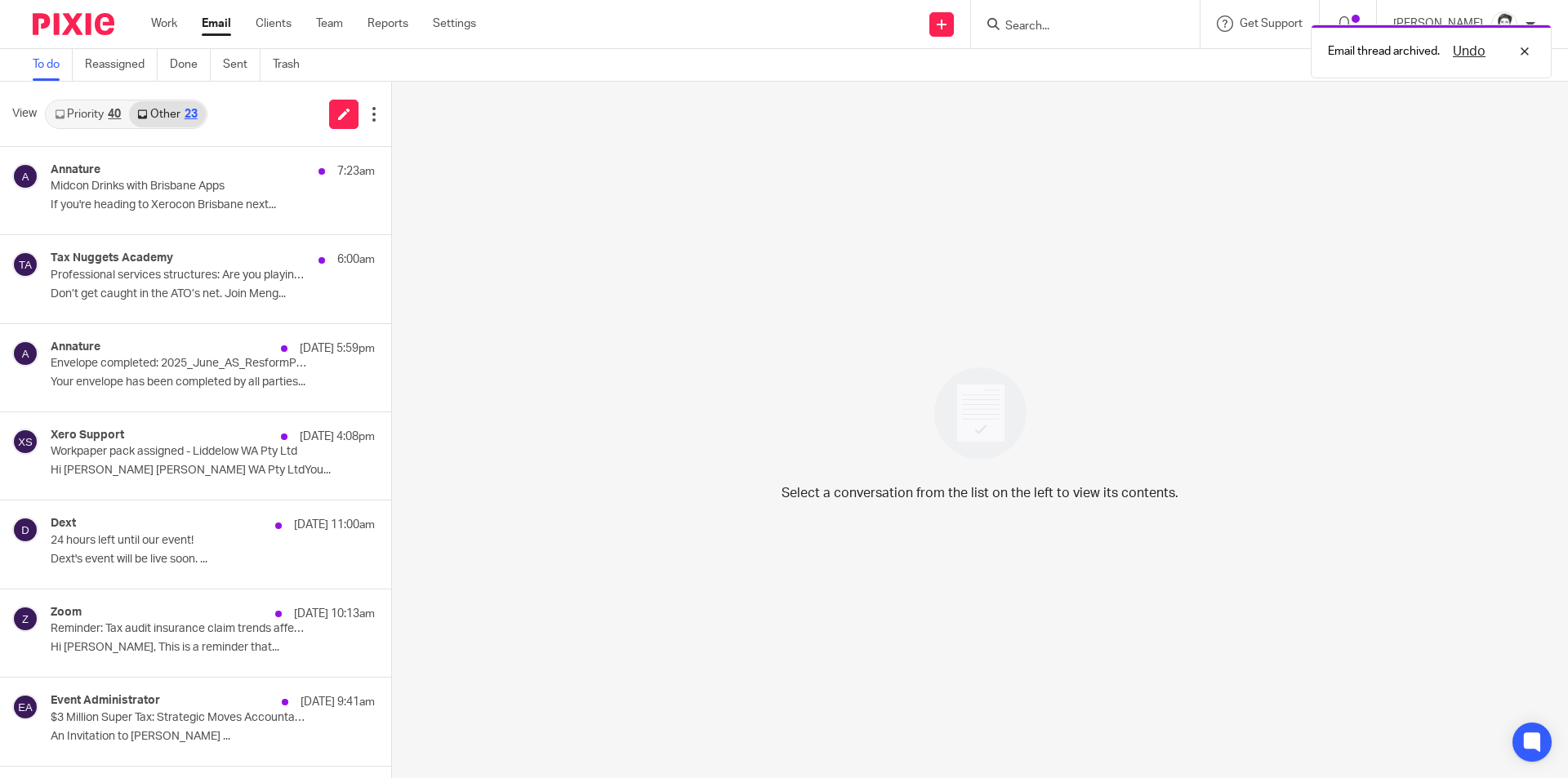
click at [174, 111] on link "Other 23" at bounding box center [167, 114] width 76 height 27
click at [151, 197] on div "Annature 7:23am Midcon Drinks with Brisbane Apps If you're heading to Xerocon B…" at bounding box center [188, 191] width 275 height 55
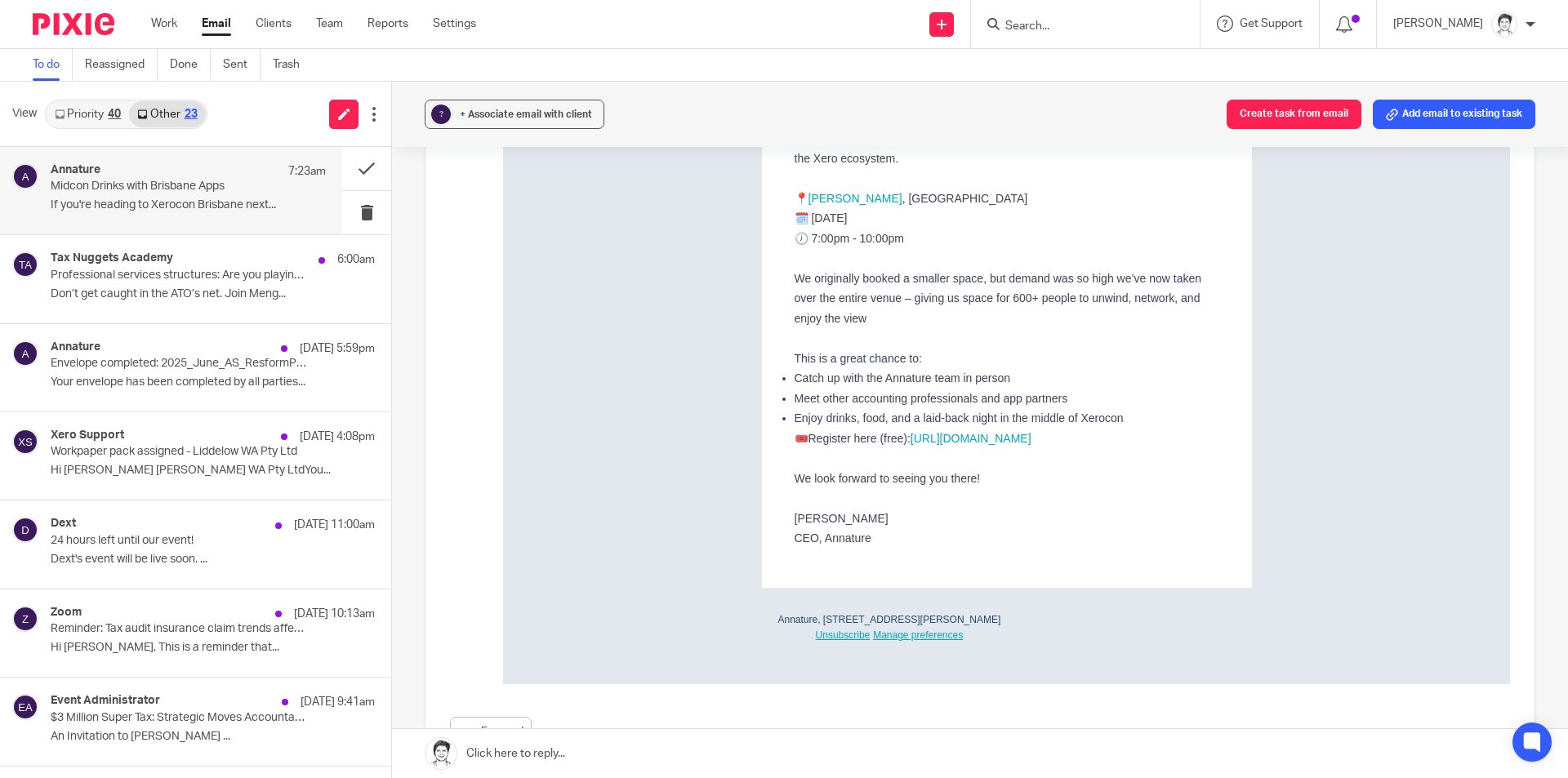
scroll to position [699, 0]
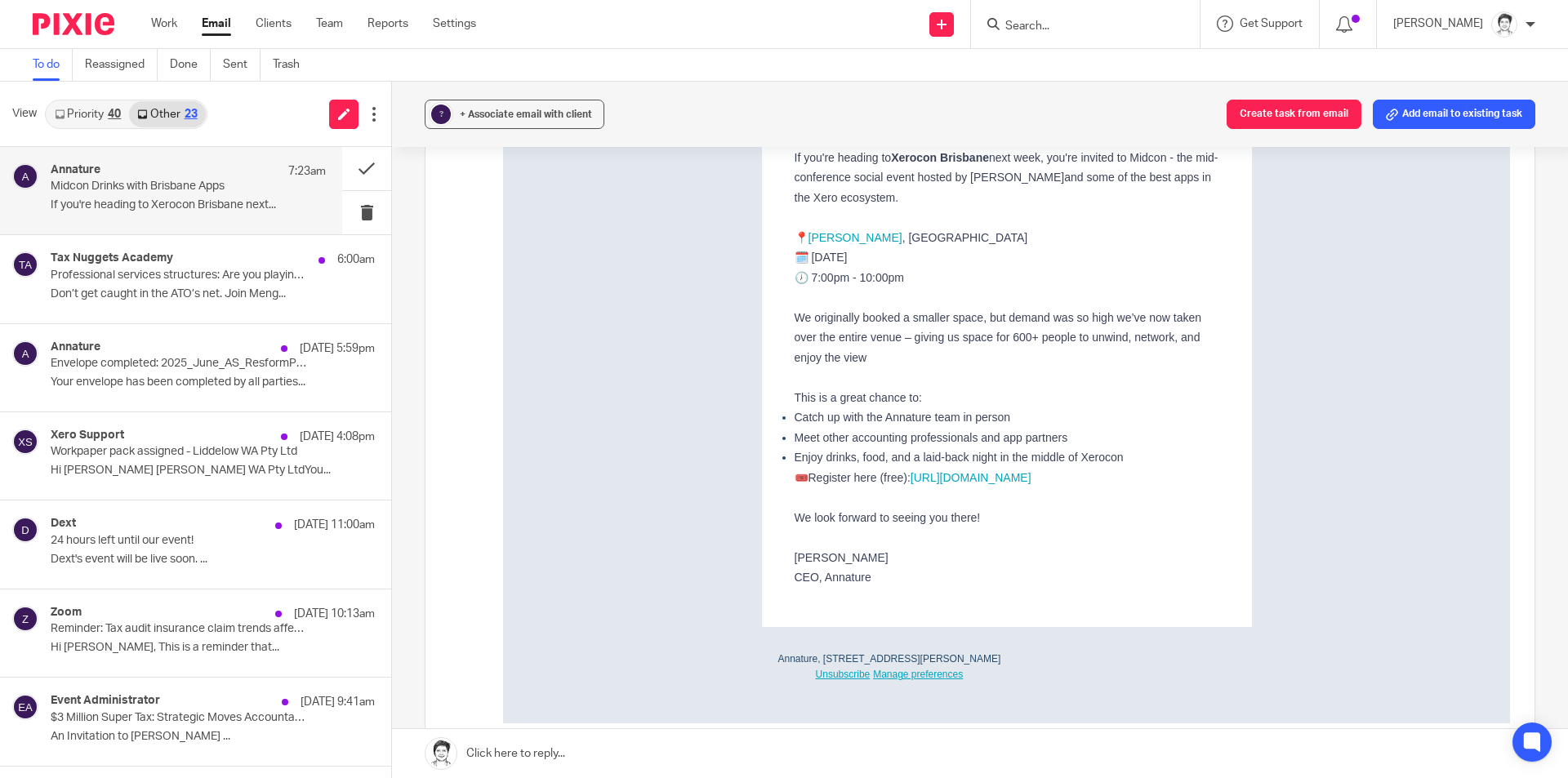
click at [140, 195] on div "Annature 7:23am Midcon Drinks with Brisbane Apps If you're heading to Xerocon B…" at bounding box center [188, 191] width 275 height 55
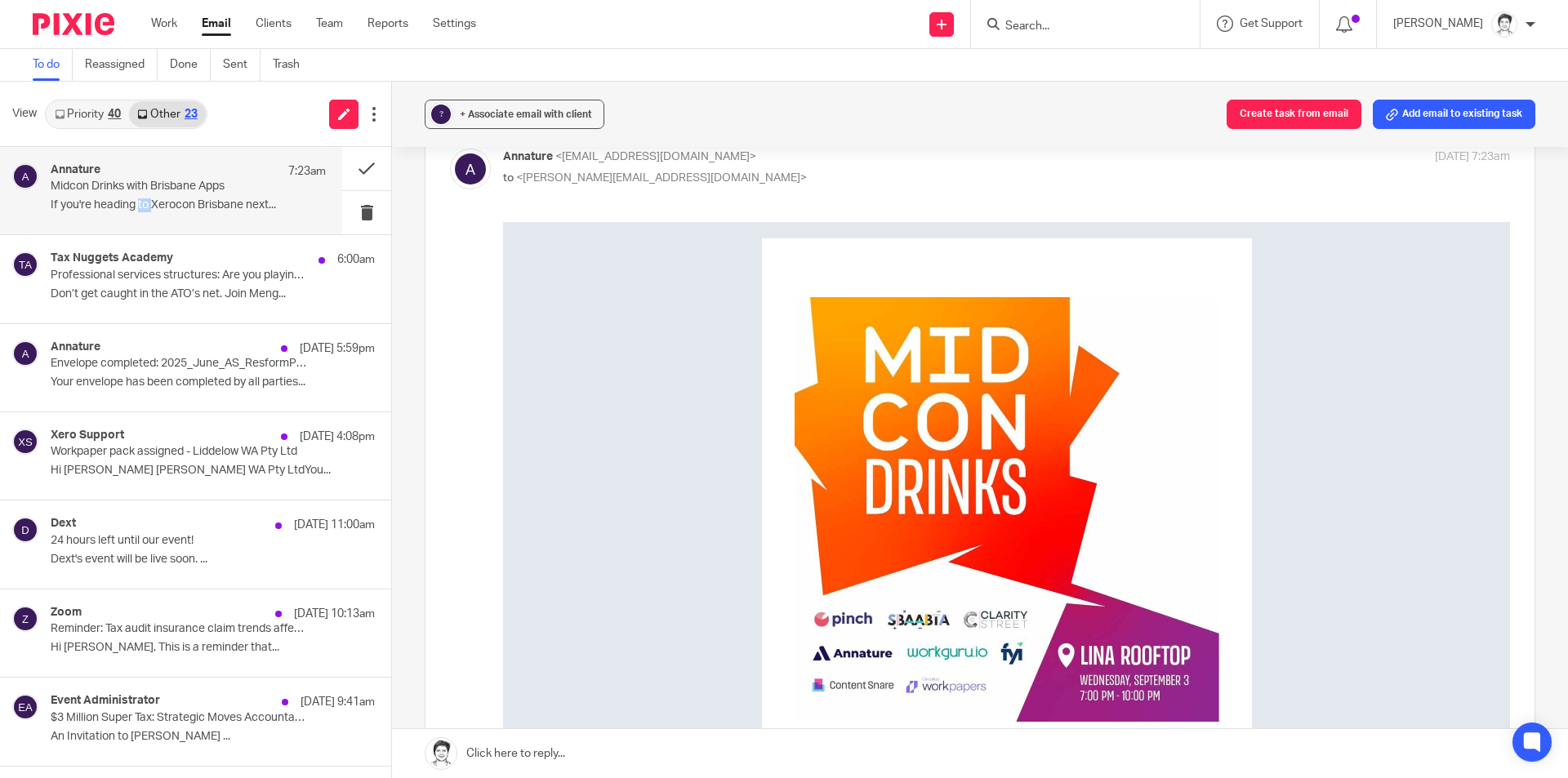
scroll to position [0, 0]
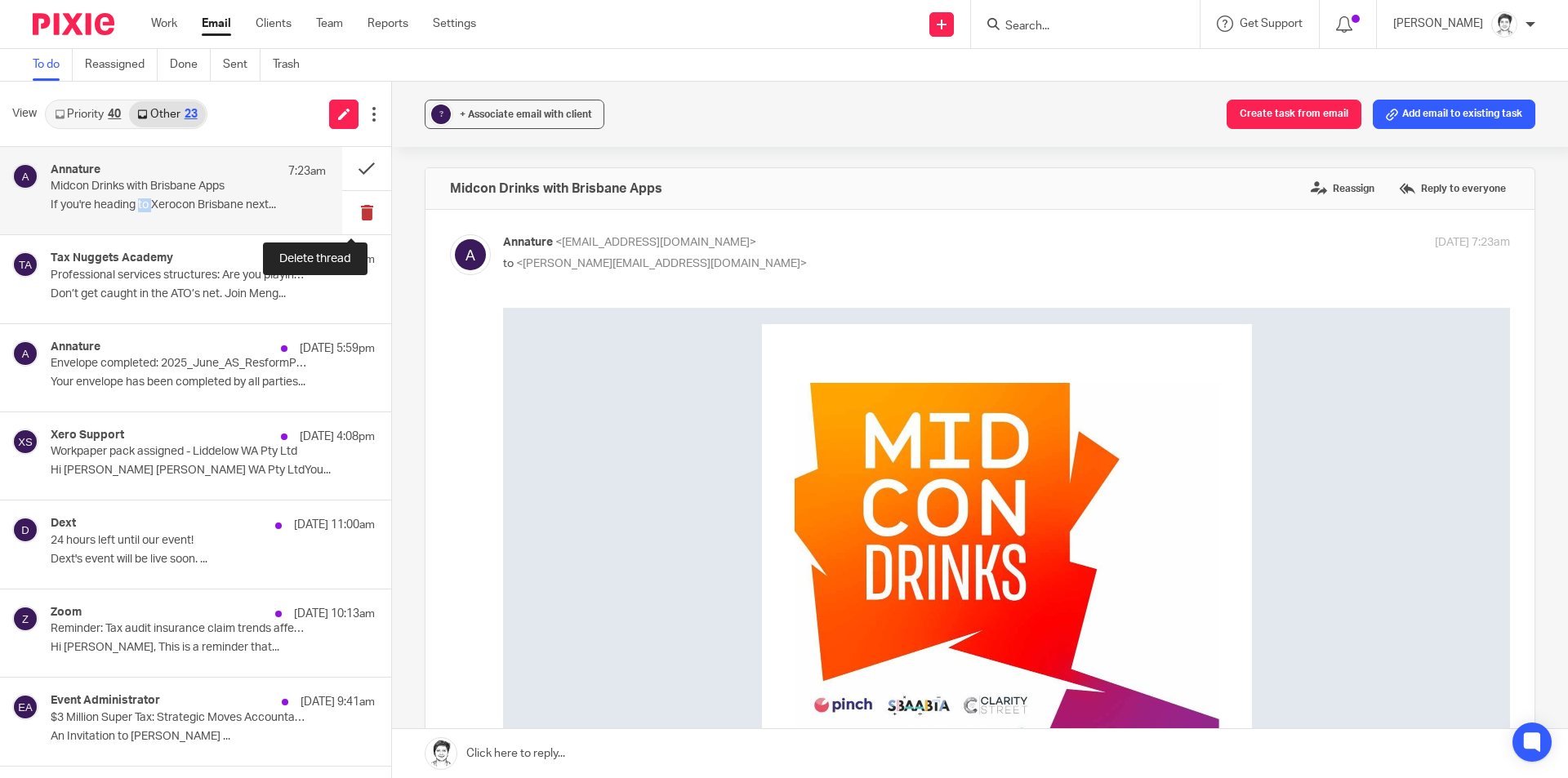
click at [354, 213] on button at bounding box center [366, 212] width 49 height 43
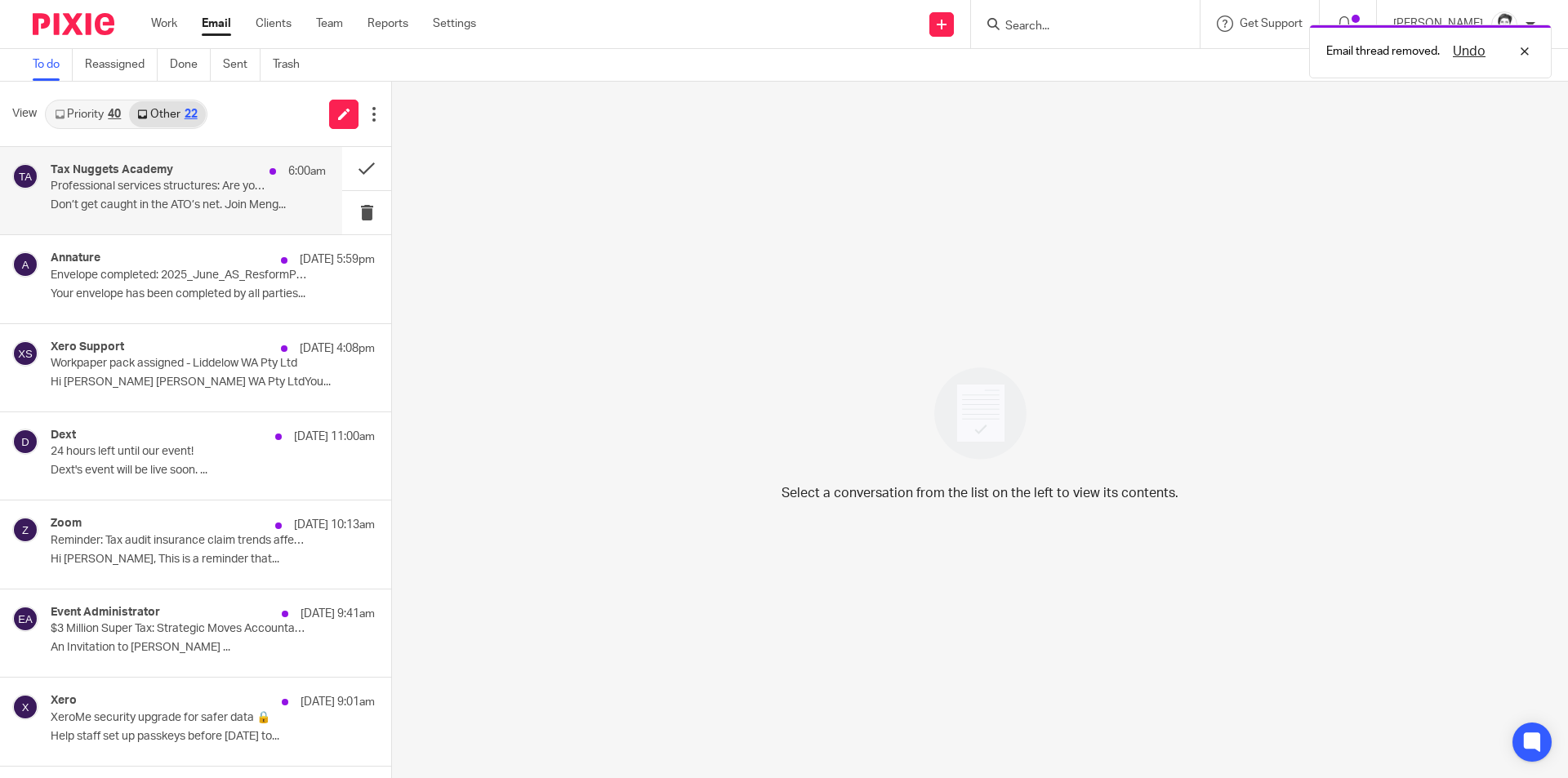
click at [199, 199] on p "Don’t get caught in the ATO’s net. Join Meng..." at bounding box center [188, 205] width 275 height 14
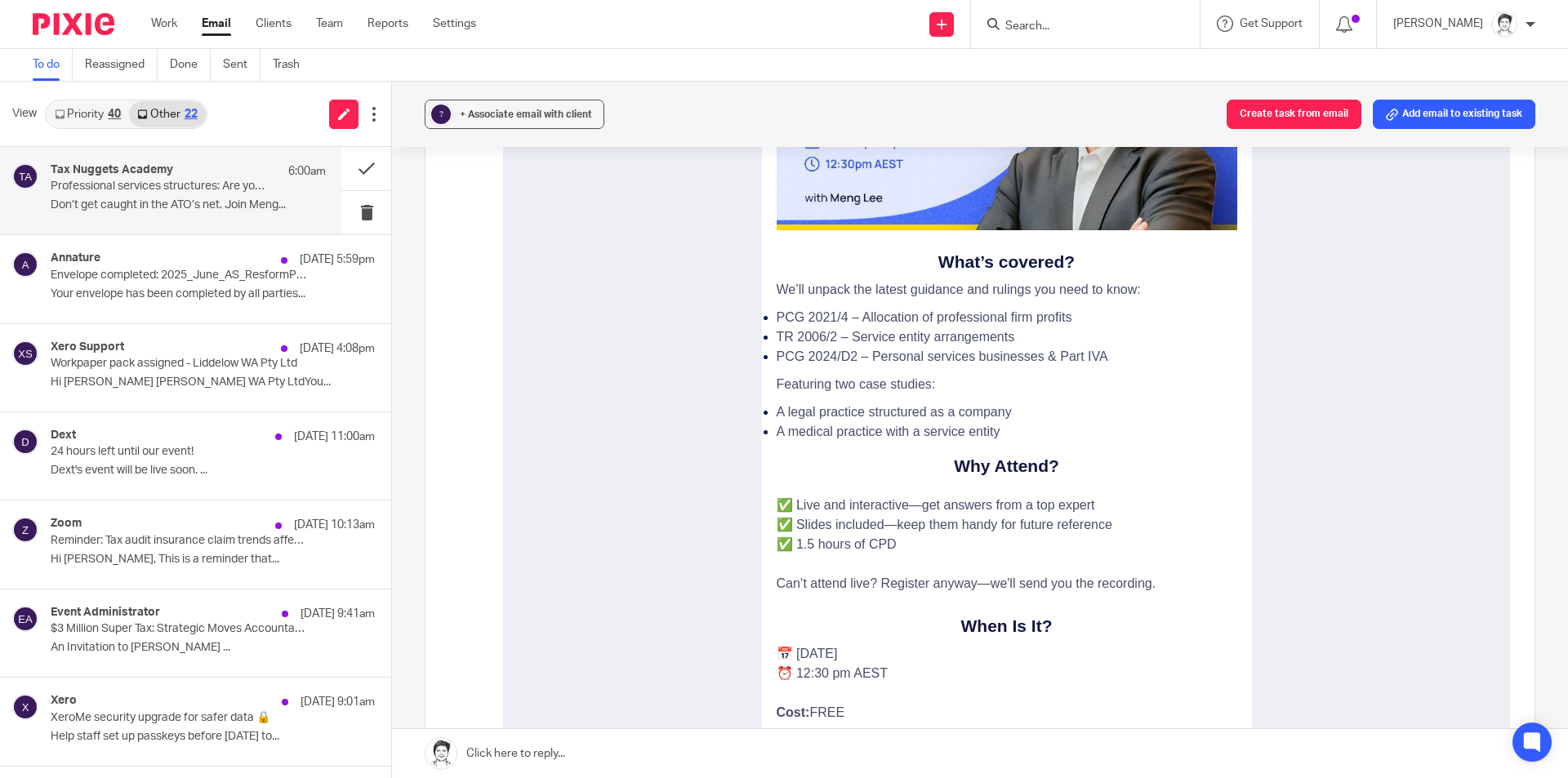
scroll to position [572, 0]
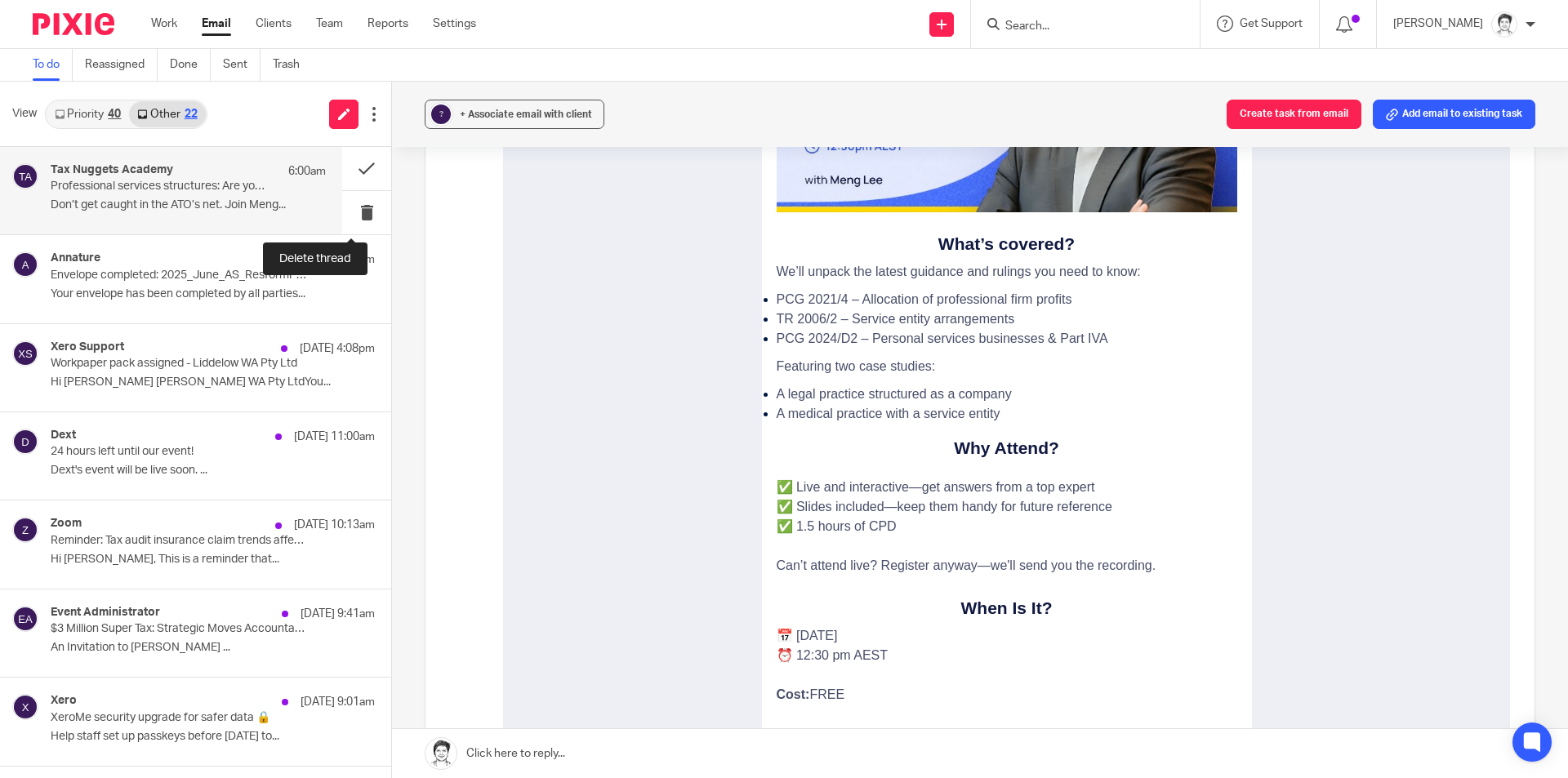
drag, startPoint x: 348, startPoint y: 211, endPoint x: 305, endPoint y: 212, distance: 43.0
click at [347, 210] on button at bounding box center [366, 212] width 49 height 43
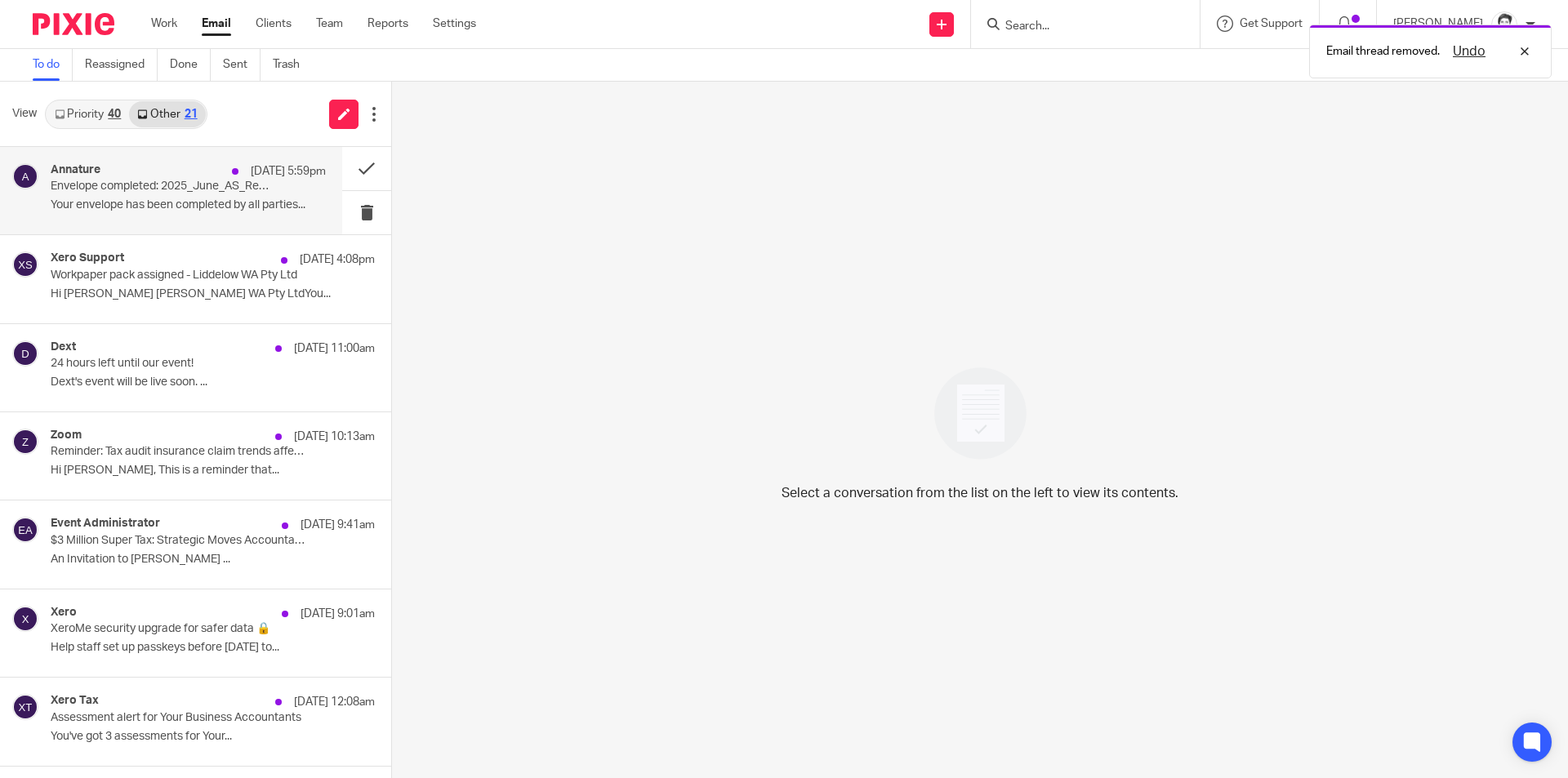
click at [151, 200] on p "Your envelope has been completed by all parties..." at bounding box center [188, 205] width 275 height 14
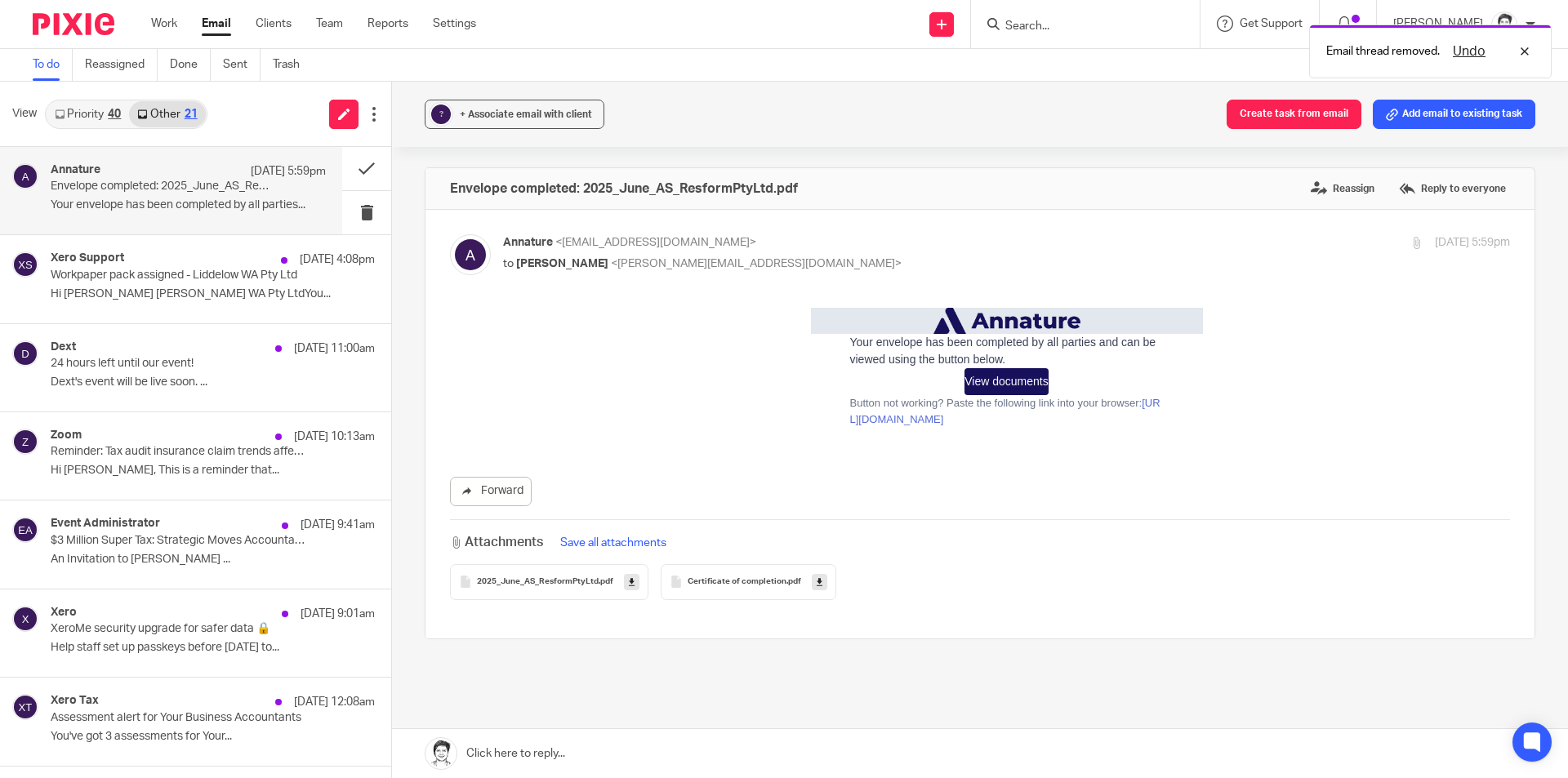
scroll to position [0, 0]
click at [546, 586] on span "2025_June_AS_ResformPtyLtd" at bounding box center [537, 582] width 122 height 10
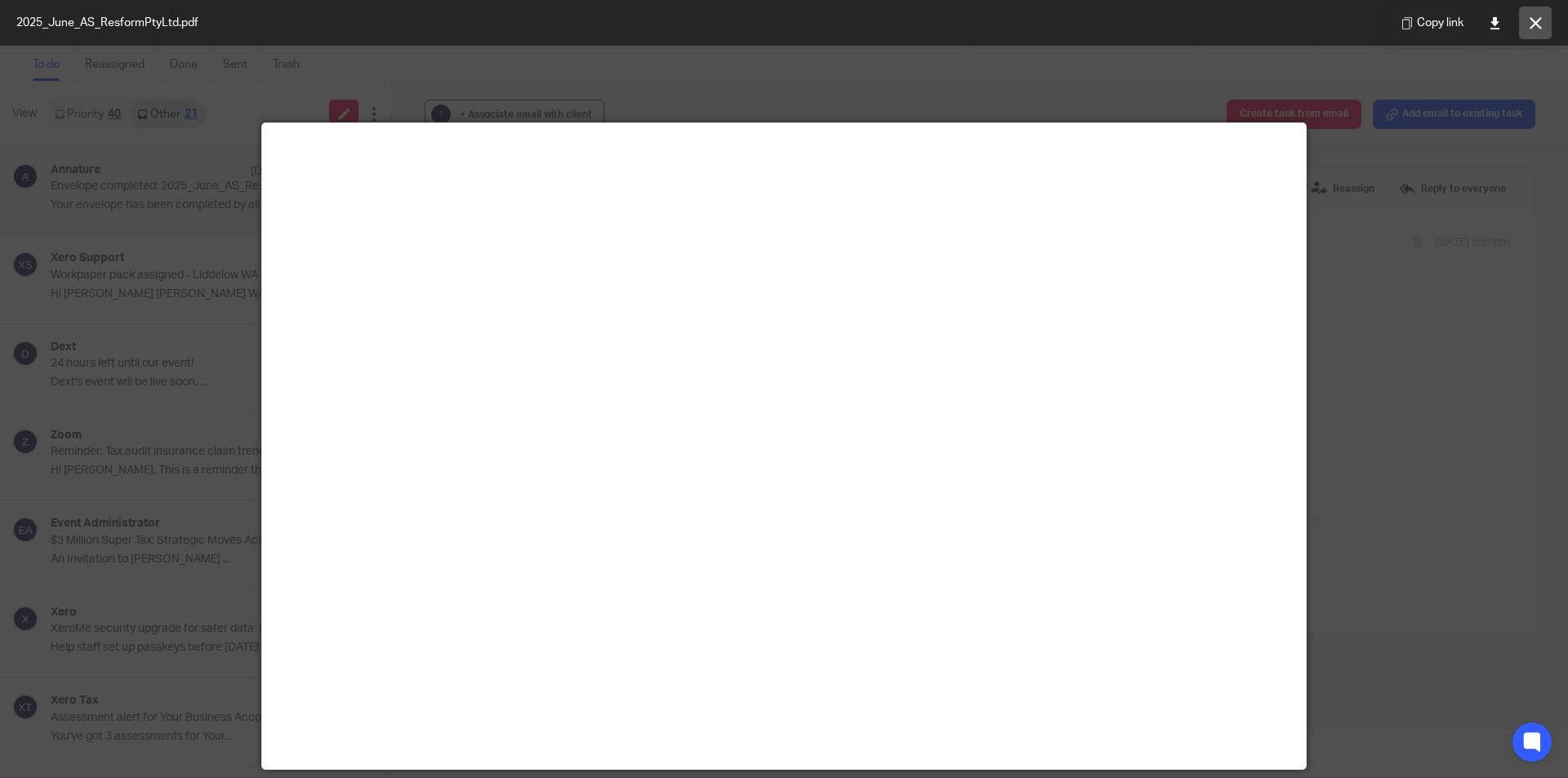
click at [1535, 23] on icon at bounding box center [1535, 23] width 12 height 12
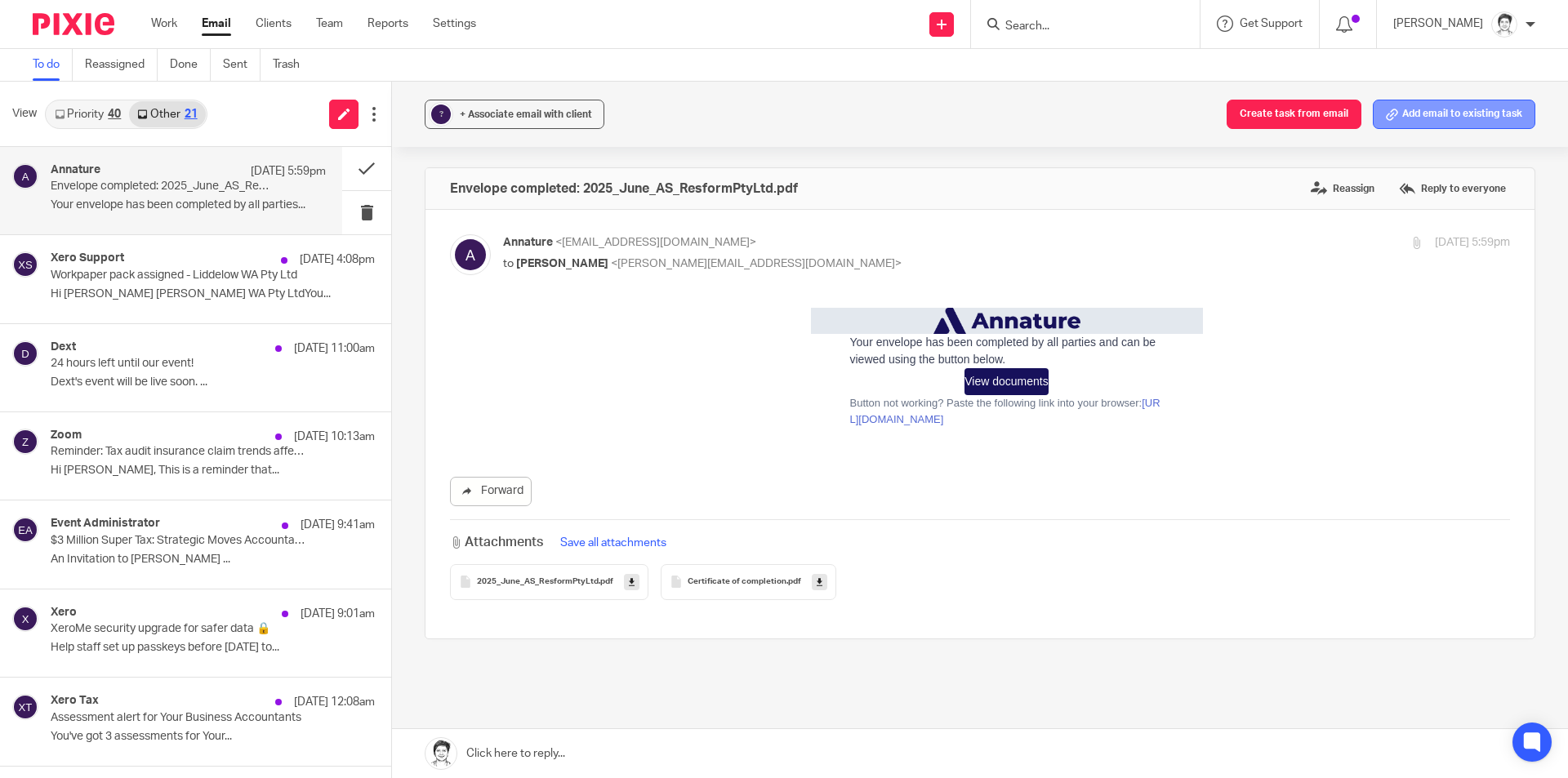
click at [1410, 101] on button "Add email to existing task" at bounding box center [1453, 115] width 162 height 29
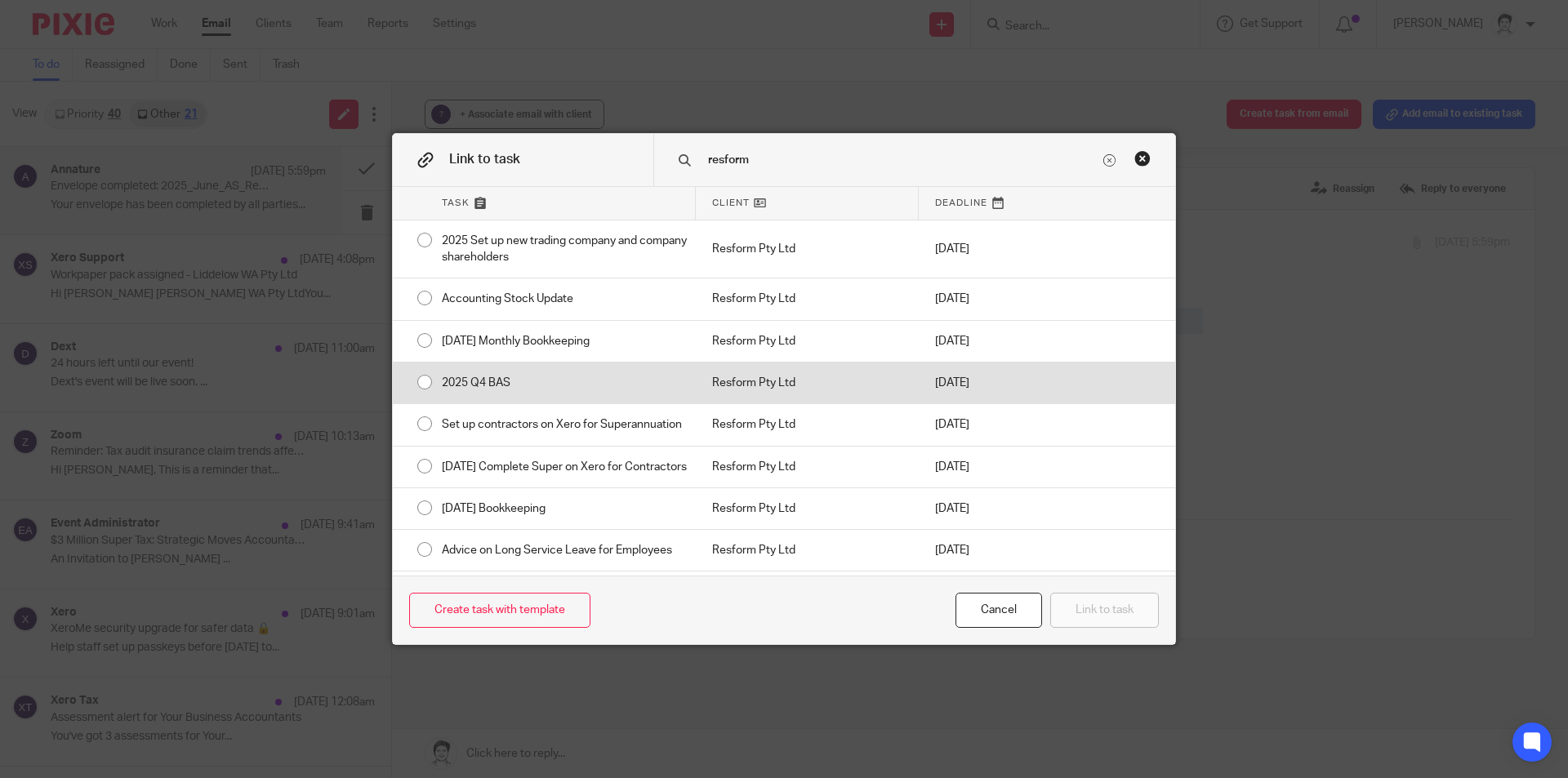
type input "resform"
click at [462, 376] on div "2025 Q4 BAS" at bounding box center [560, 383] width 270 height 41
radio input "true"
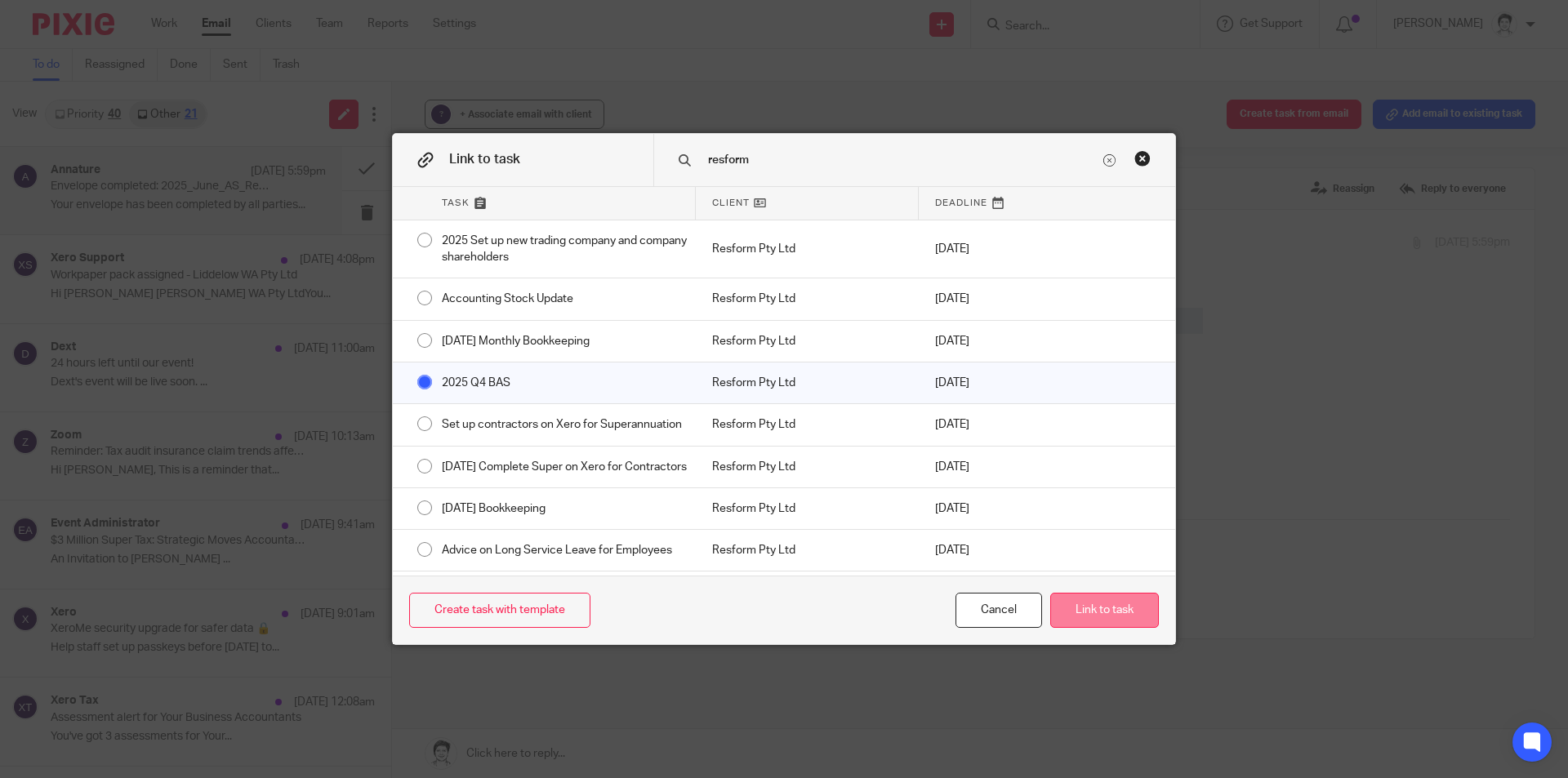
click at [1093, 608] on button "Link to task" at bounding box center [1104, 610] width 109 height 35
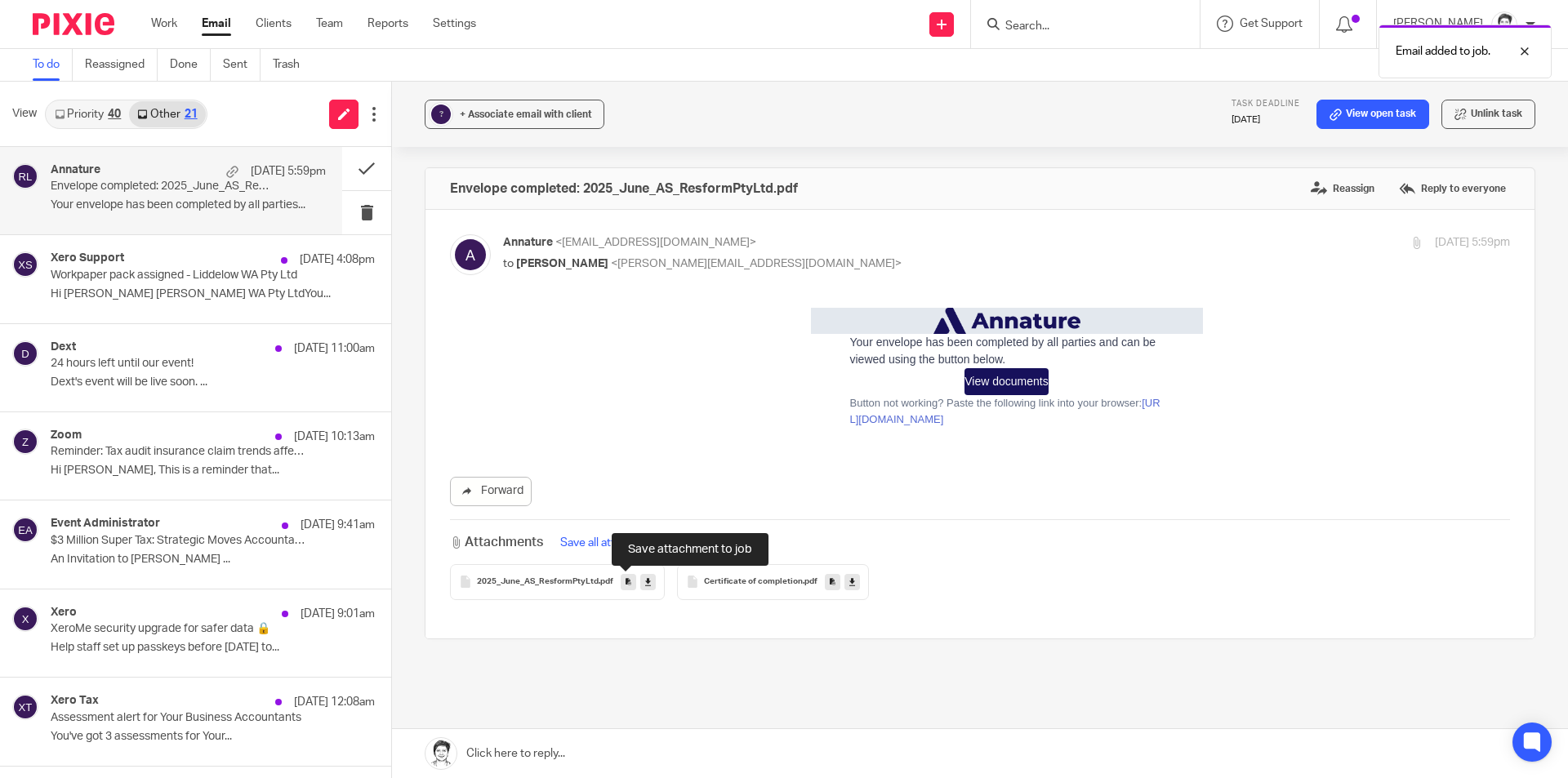
click at [625, 586] on icon at bounding box center [628, 581] width 5 height 12
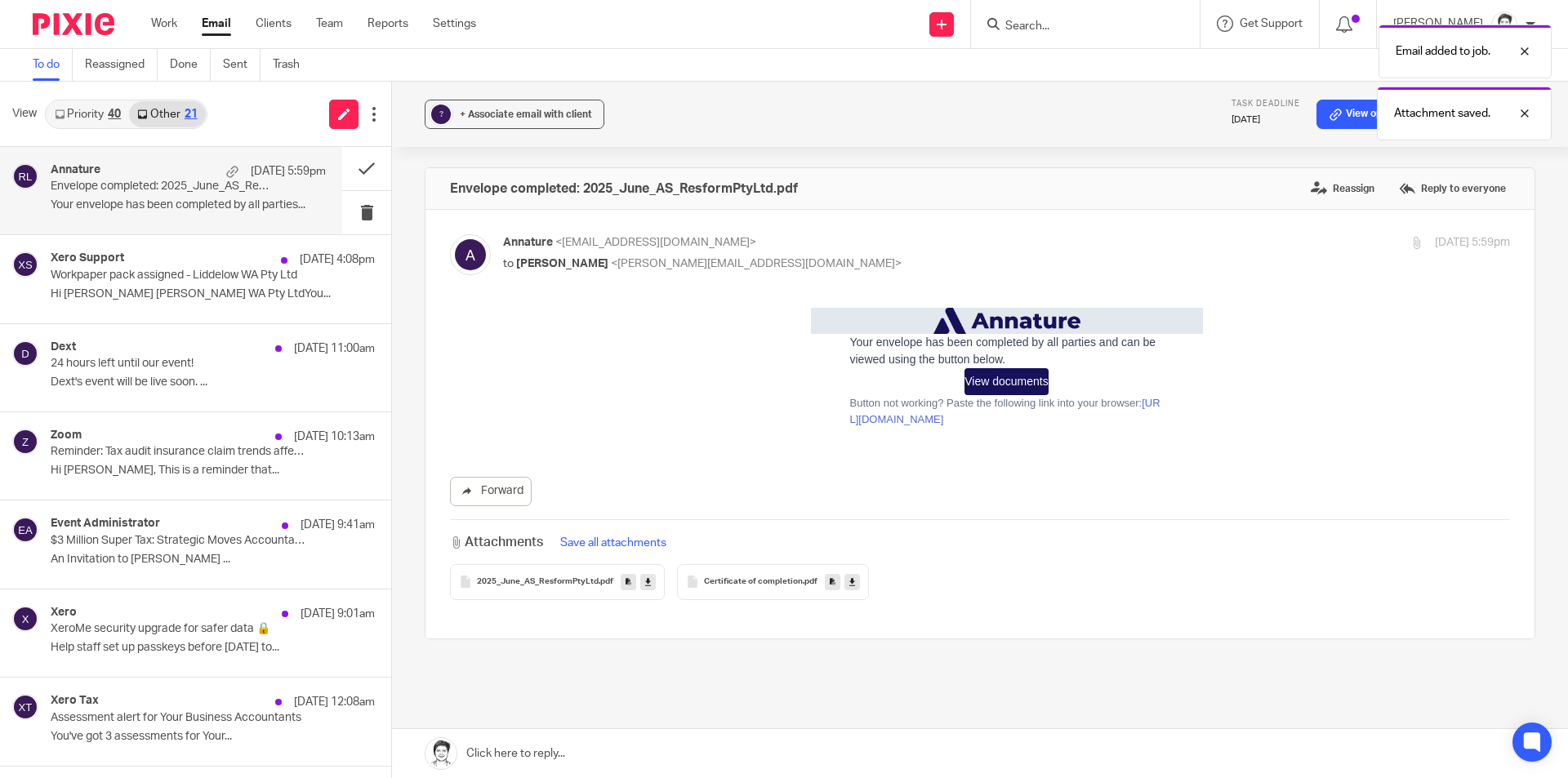
click at [829, 582] on icon at bounding box center [832, 581] width 5 height 12
click at [1339, 120] on link "View open task" at bounding box center [1372, 115] width 113 height 29
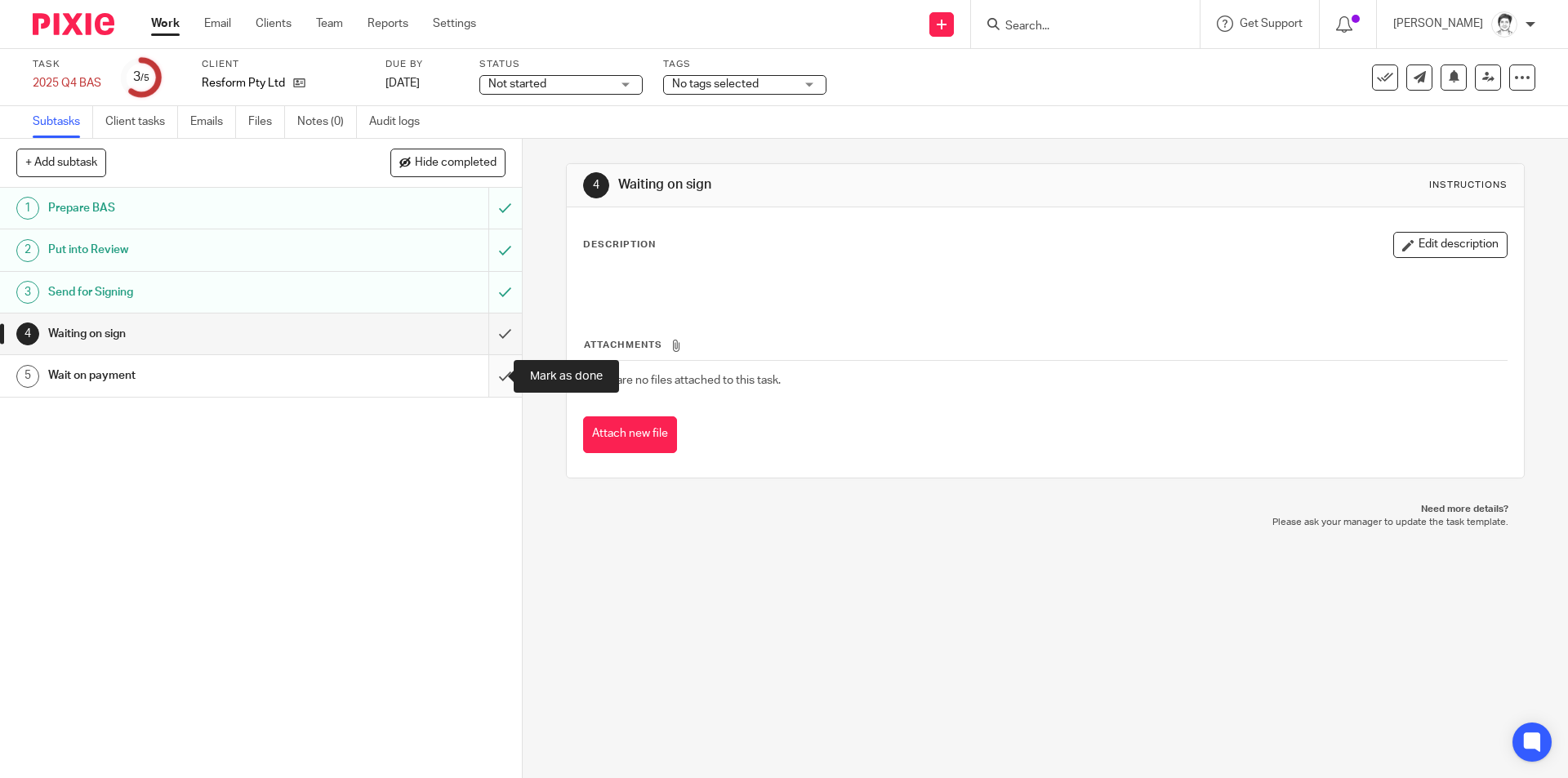
click at [488, 376] on input "submit" at bounding box center [260, 376] width 521 height 41
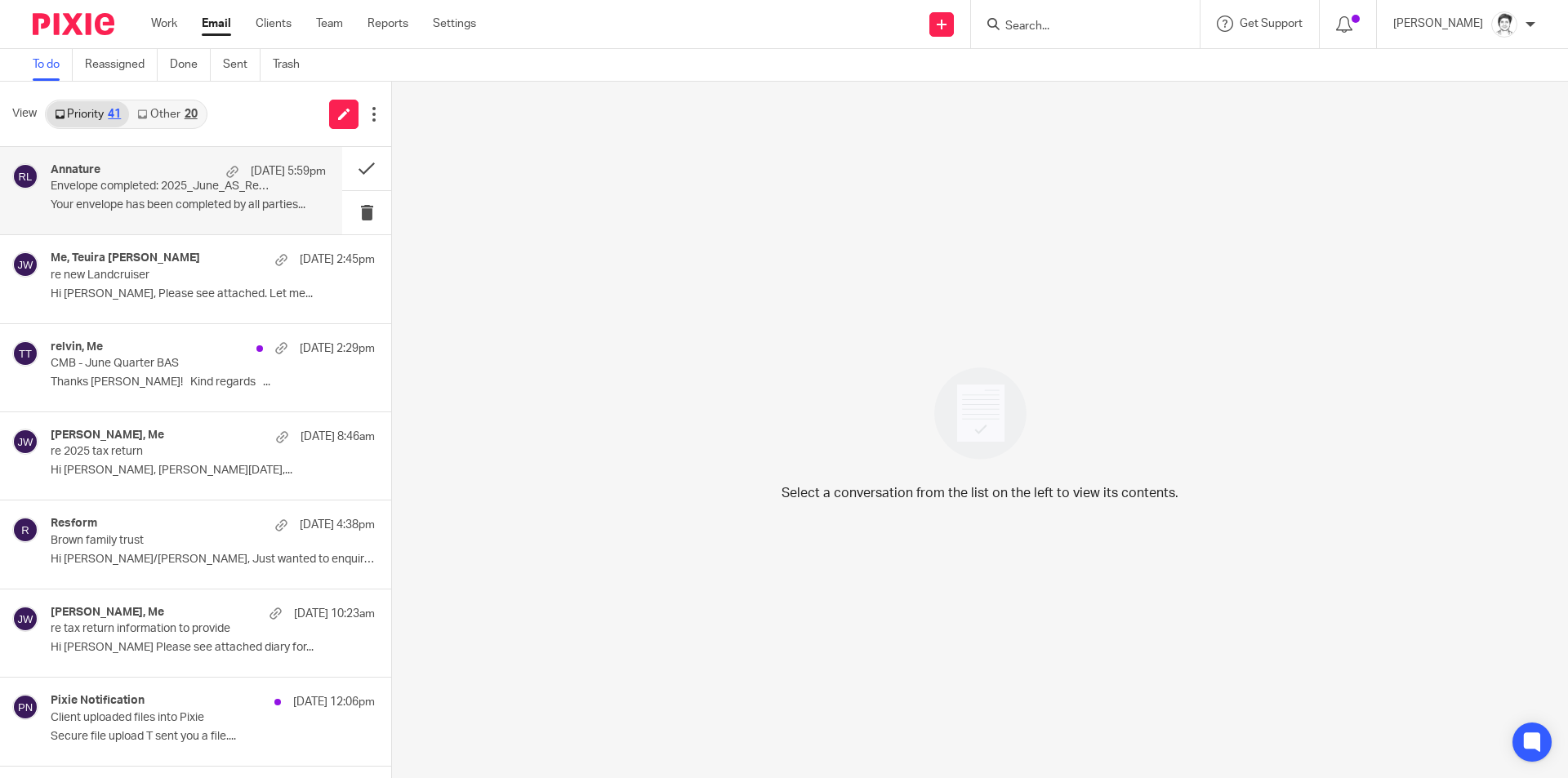
click at [155, 193] on p "Envelope completed: 2025_June_AS_ResformPtyLtd.pdf" at bounding box center [160, 186] width 221 height 14
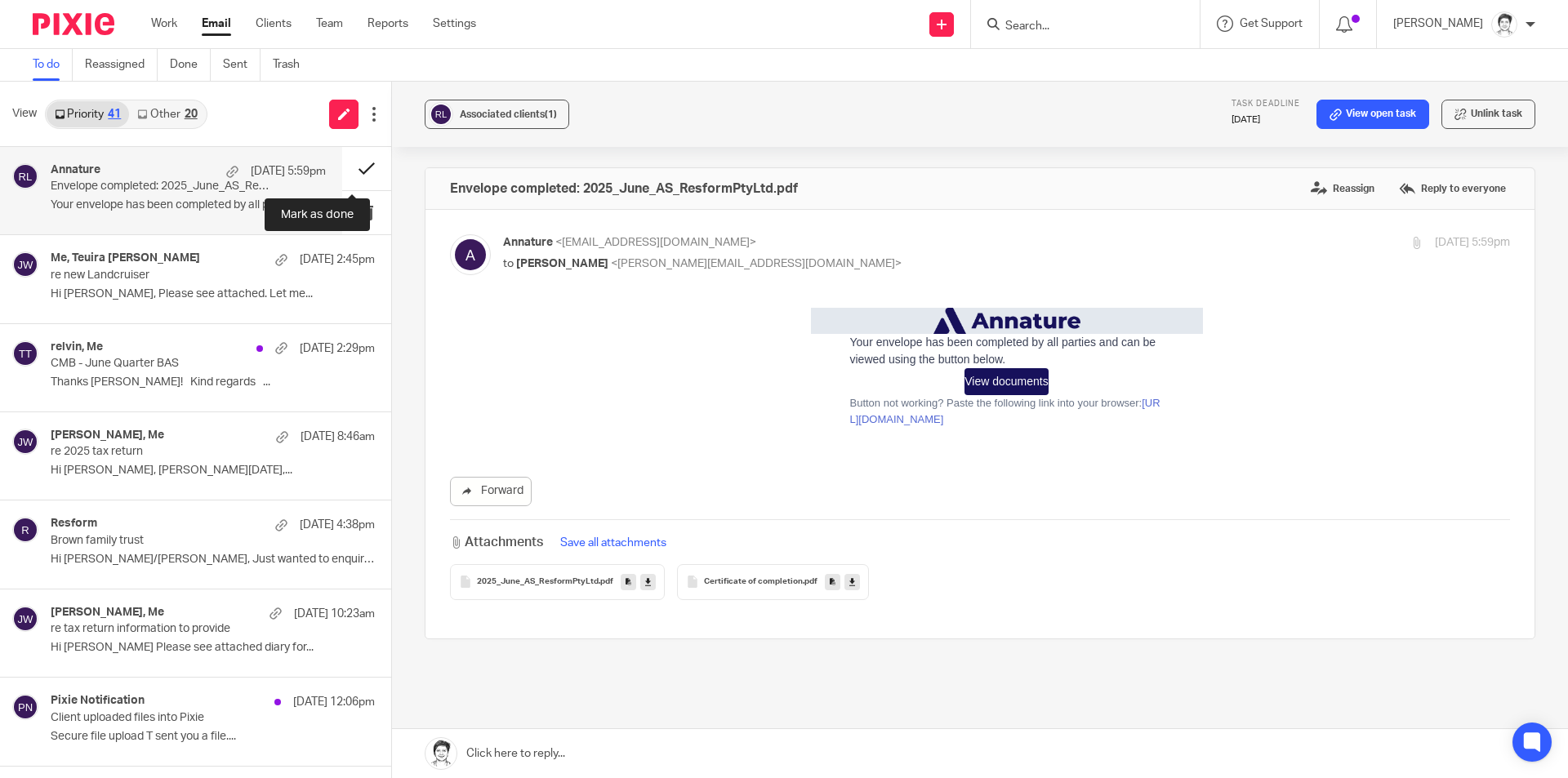
click at [356, 171] on button at bounding box center [366, 168] width 49 height 43
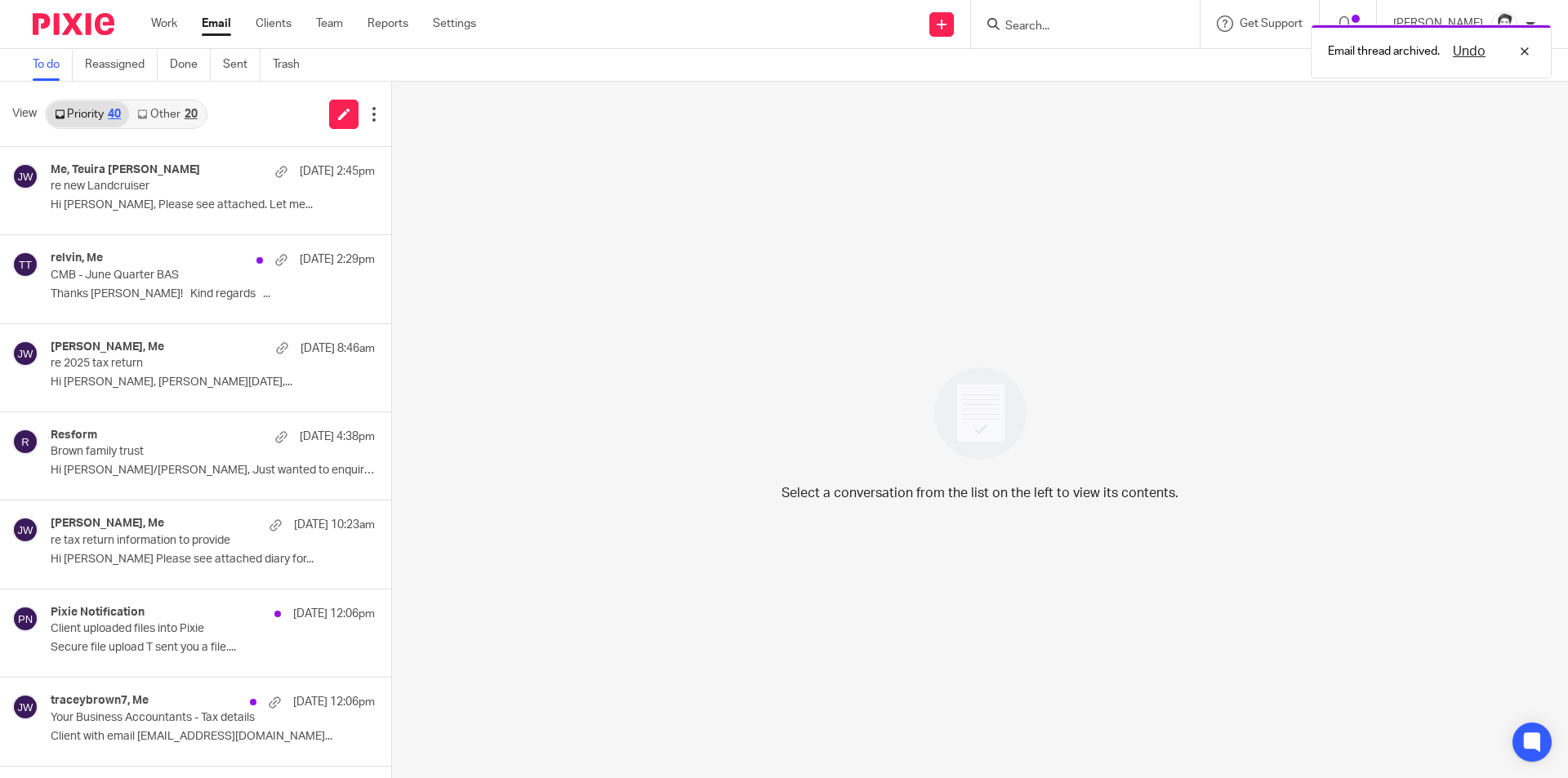
click at [170, 116] on link "Other 20" at bounding box center [167, 114] width 76 height 27
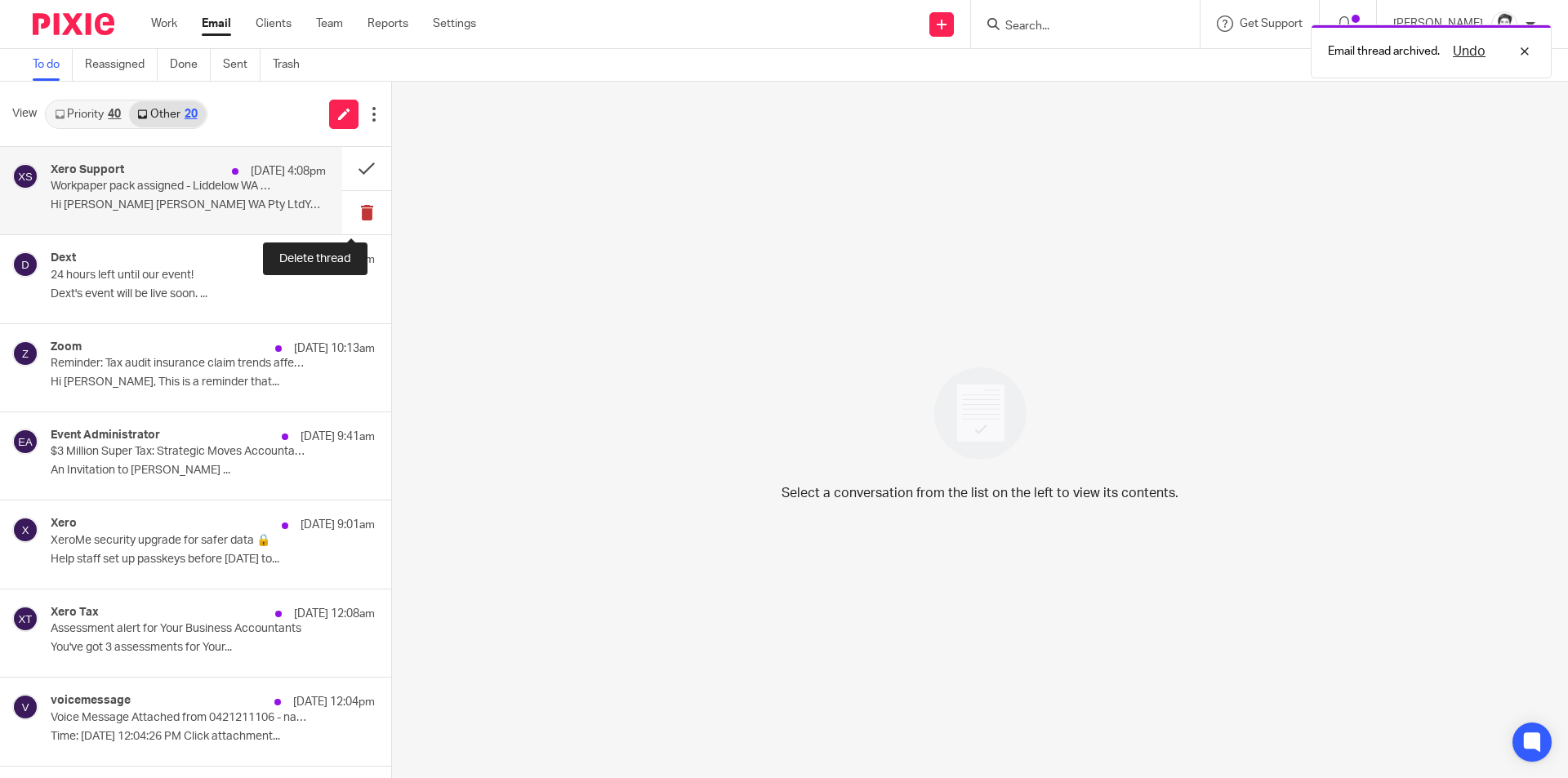
click at [349, 214] on button at bounding box center [366, 212] width 49 height 43
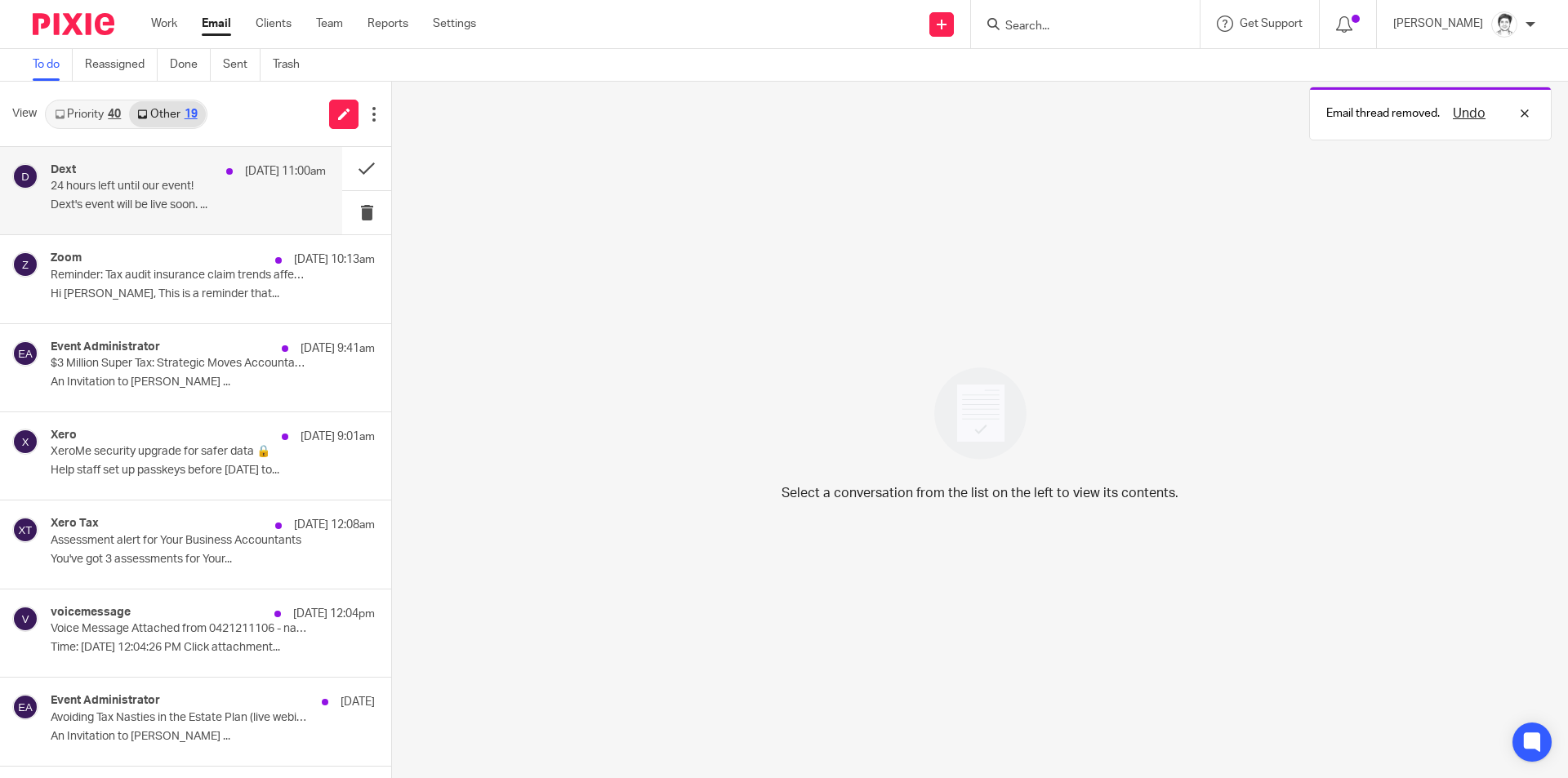
click at [192, 199] on p "Dext's event will be live soon. ..." at bounding box center [188, 205] width 275 height 14
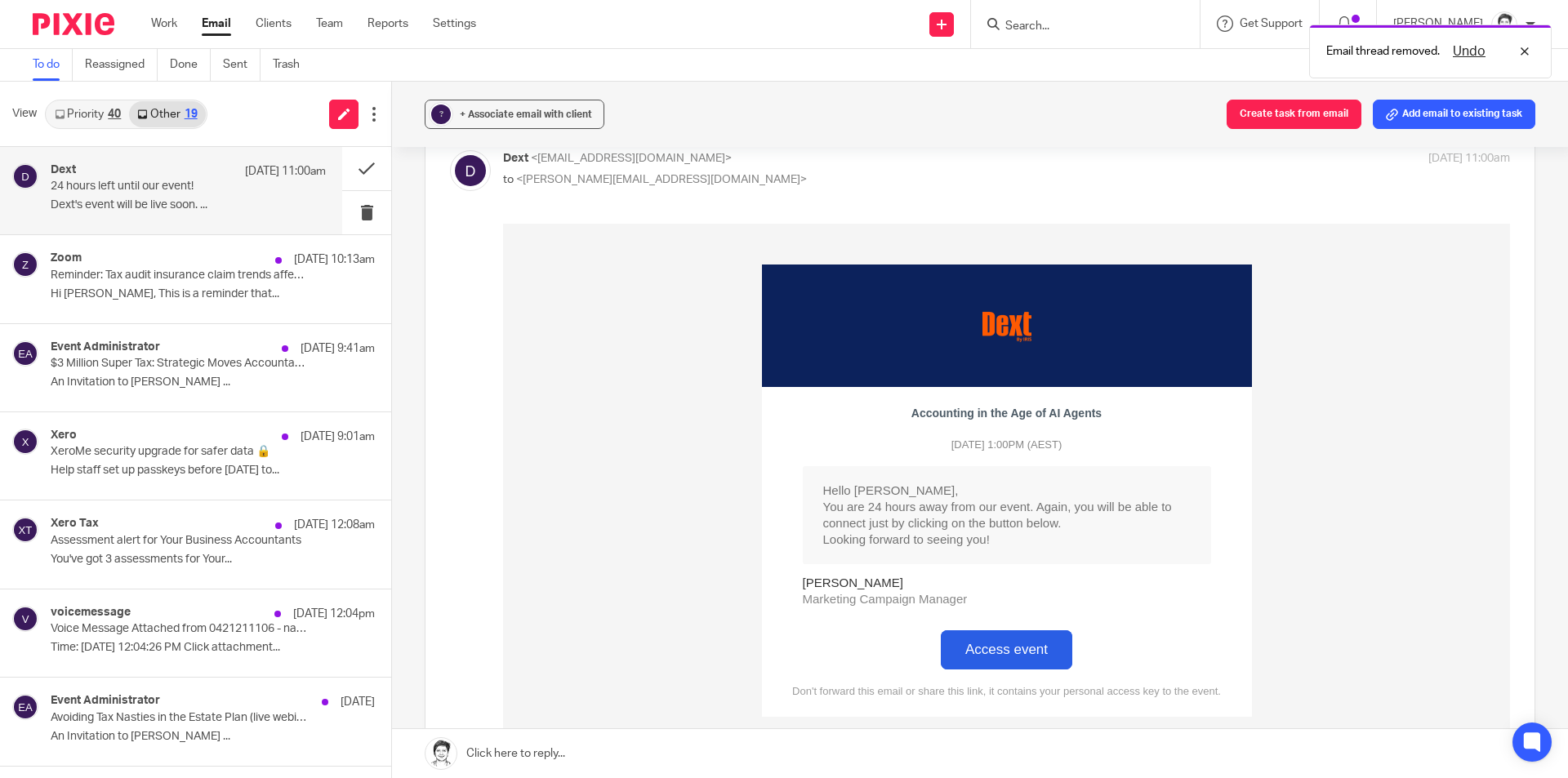
scroll to position [82, 0]
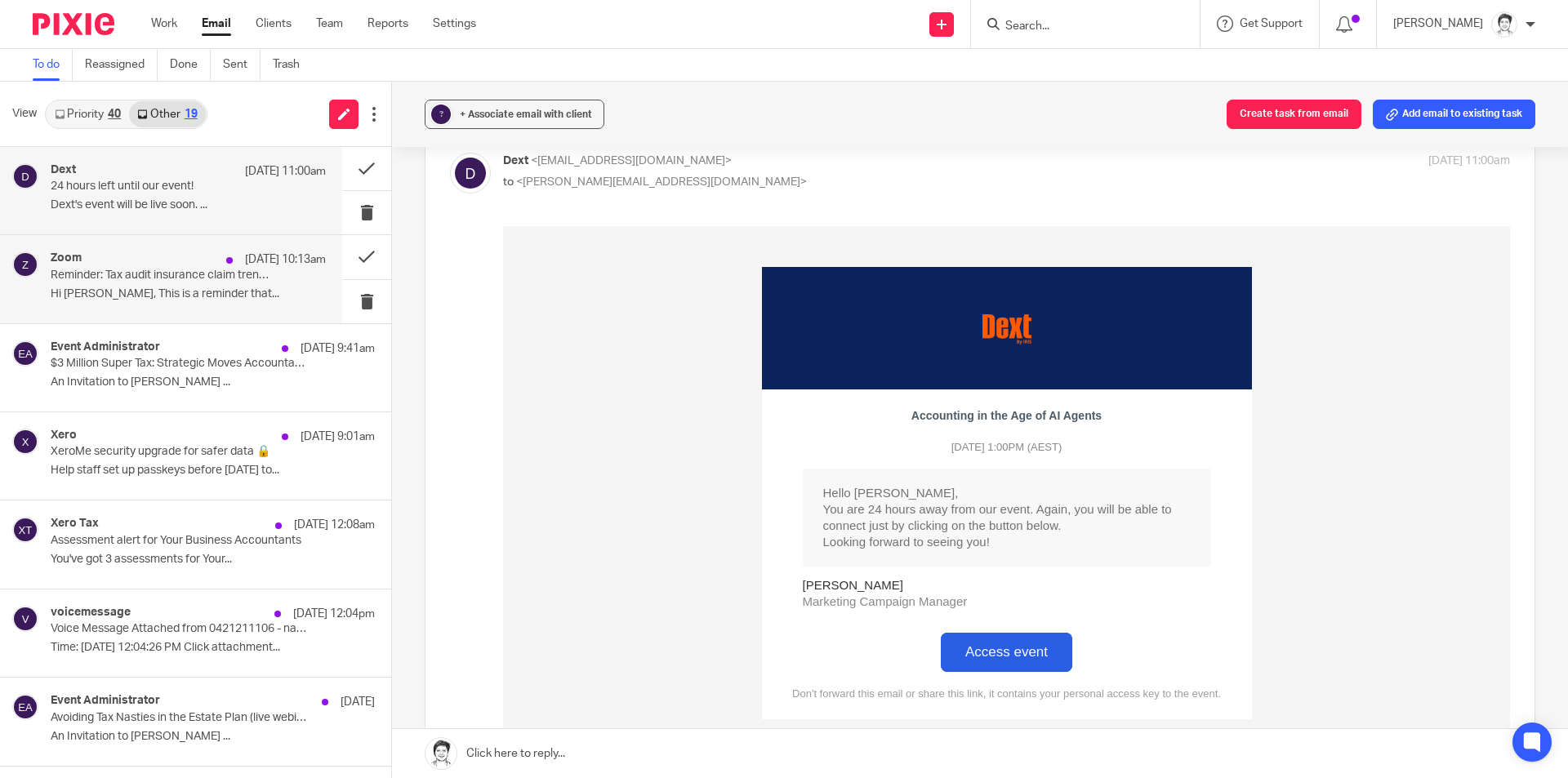
click at [155, 283] on div "Zoom [DATE] 10:13am Reminder: Tax audit insurance claim trends affecting accoun…" at bounding box center [188, 279] width 275 height 55
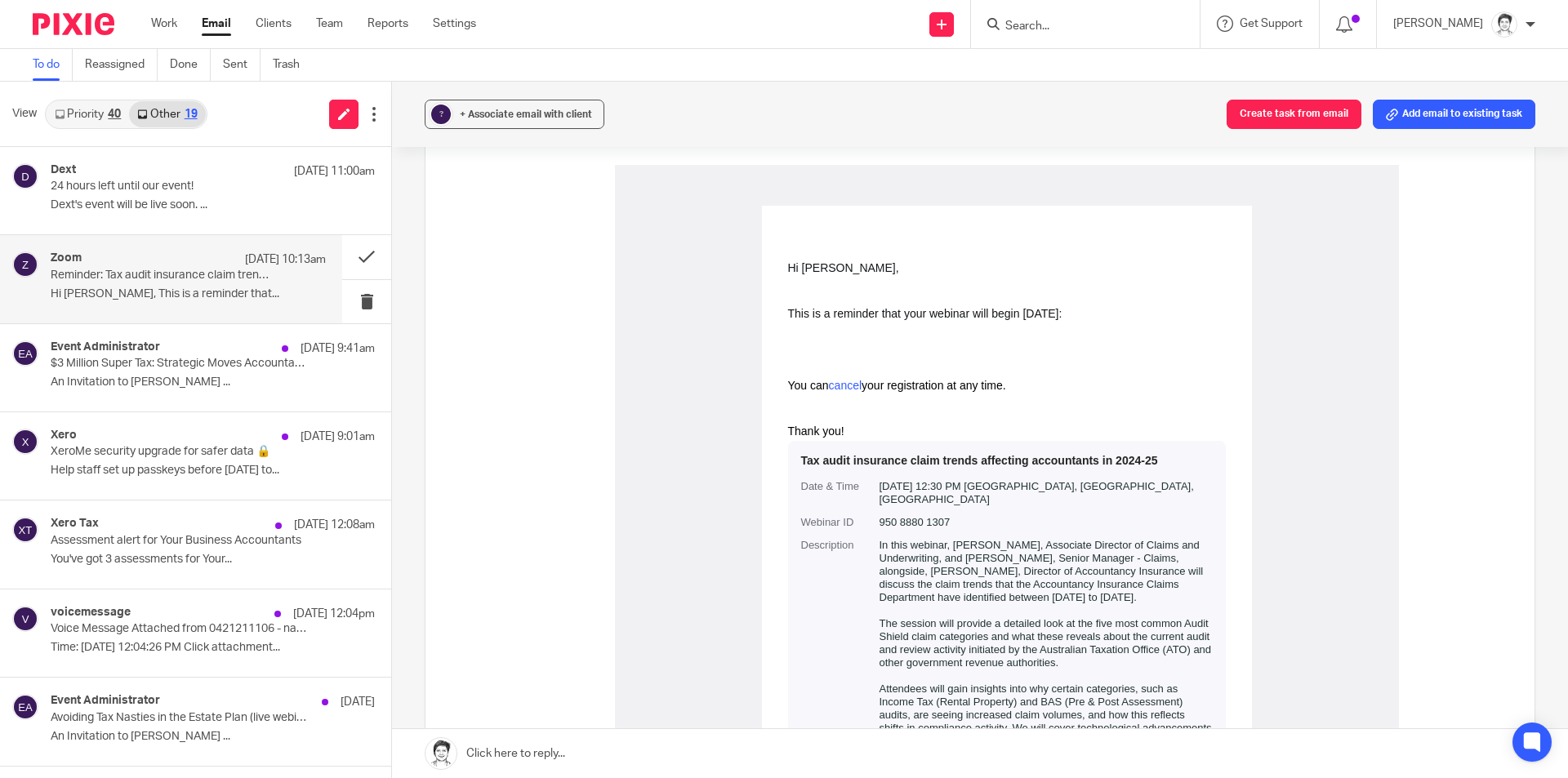
scroll to position [163, 0]
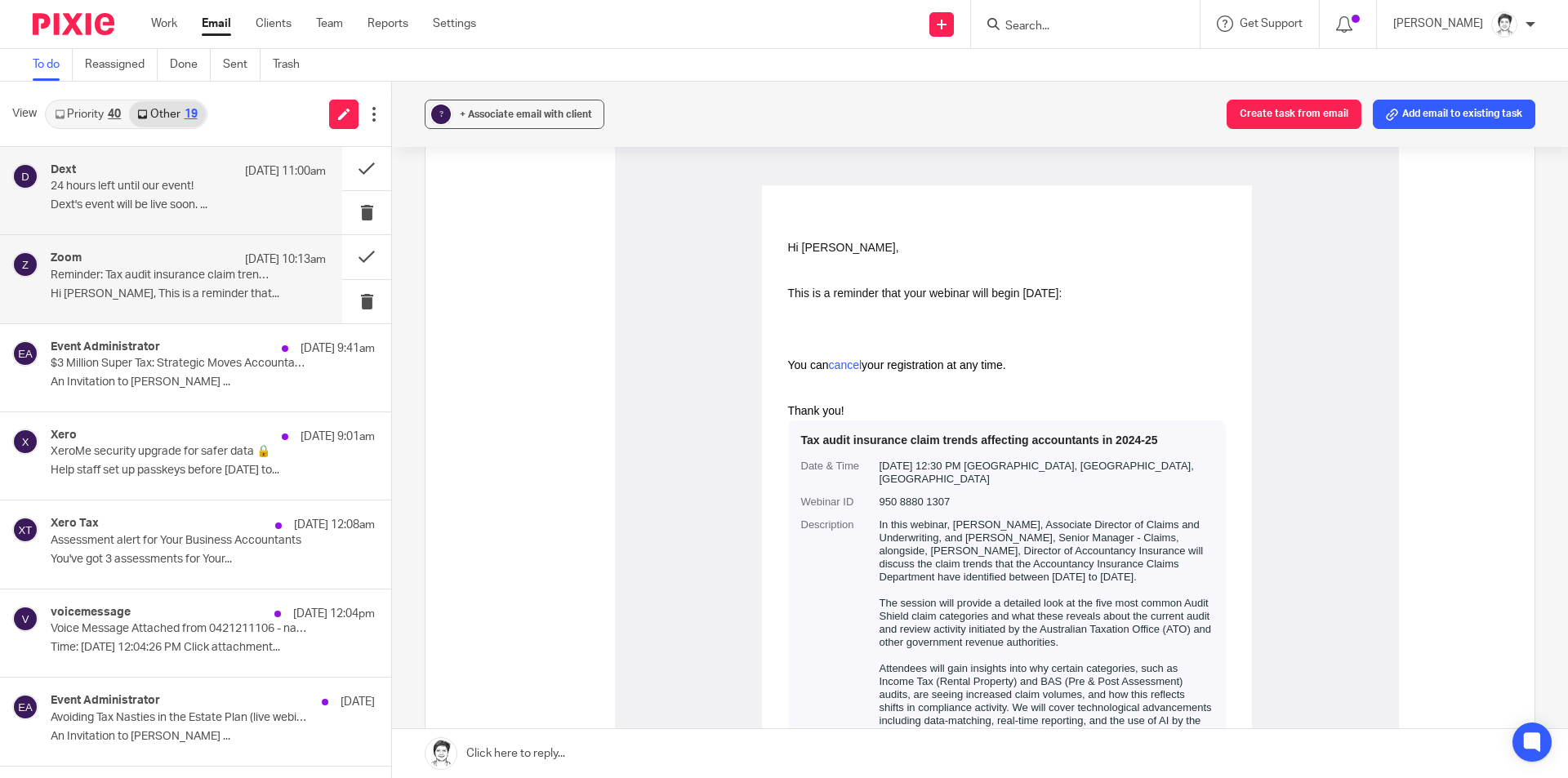
click at [201, 196] on div "Dext [DATE] 11:00am 24 hours left until our event! Dext's event will be live so…" at bounding box center [188, 191] width 275 height 55
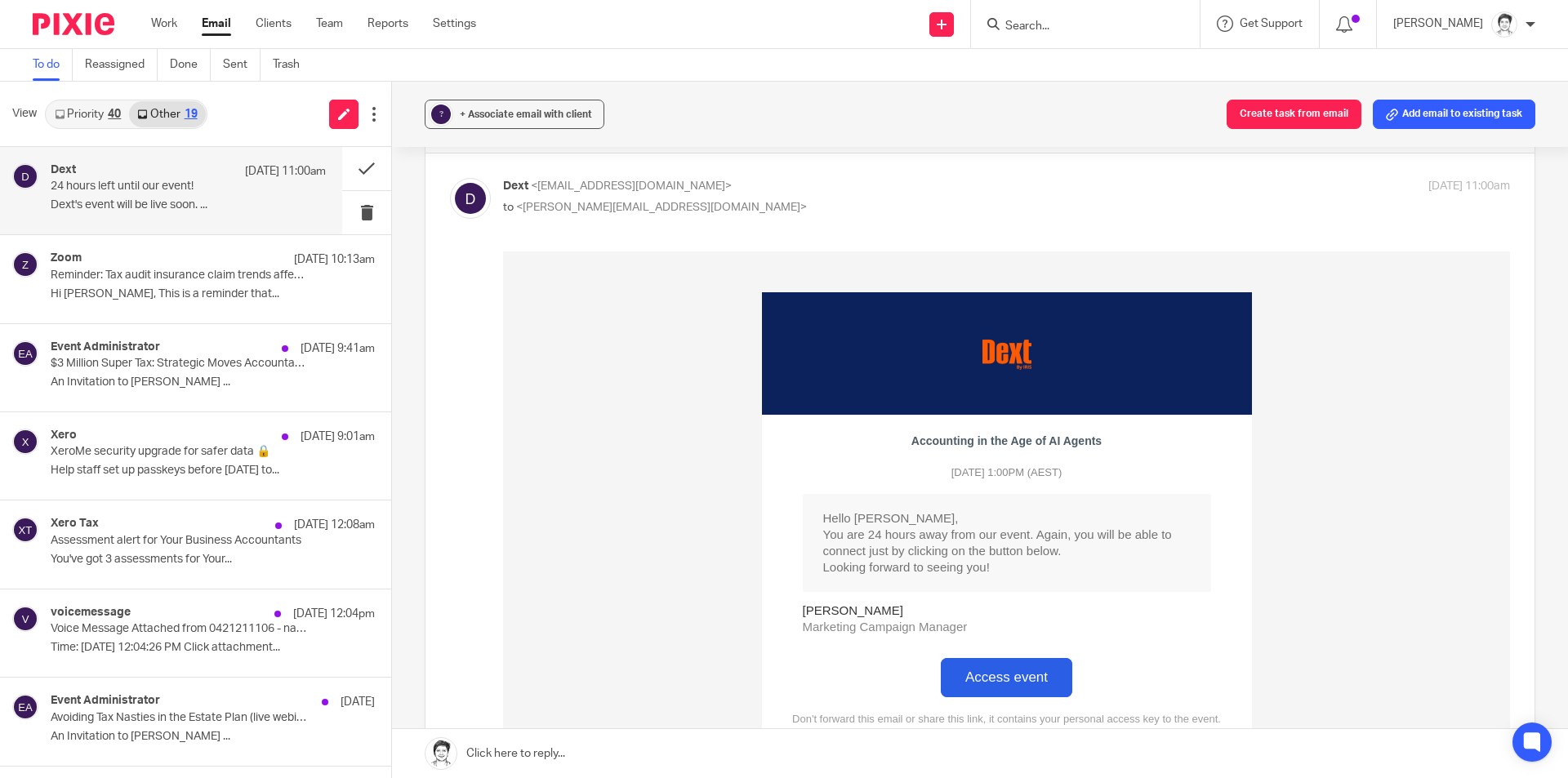
scroll to position [0, 0]
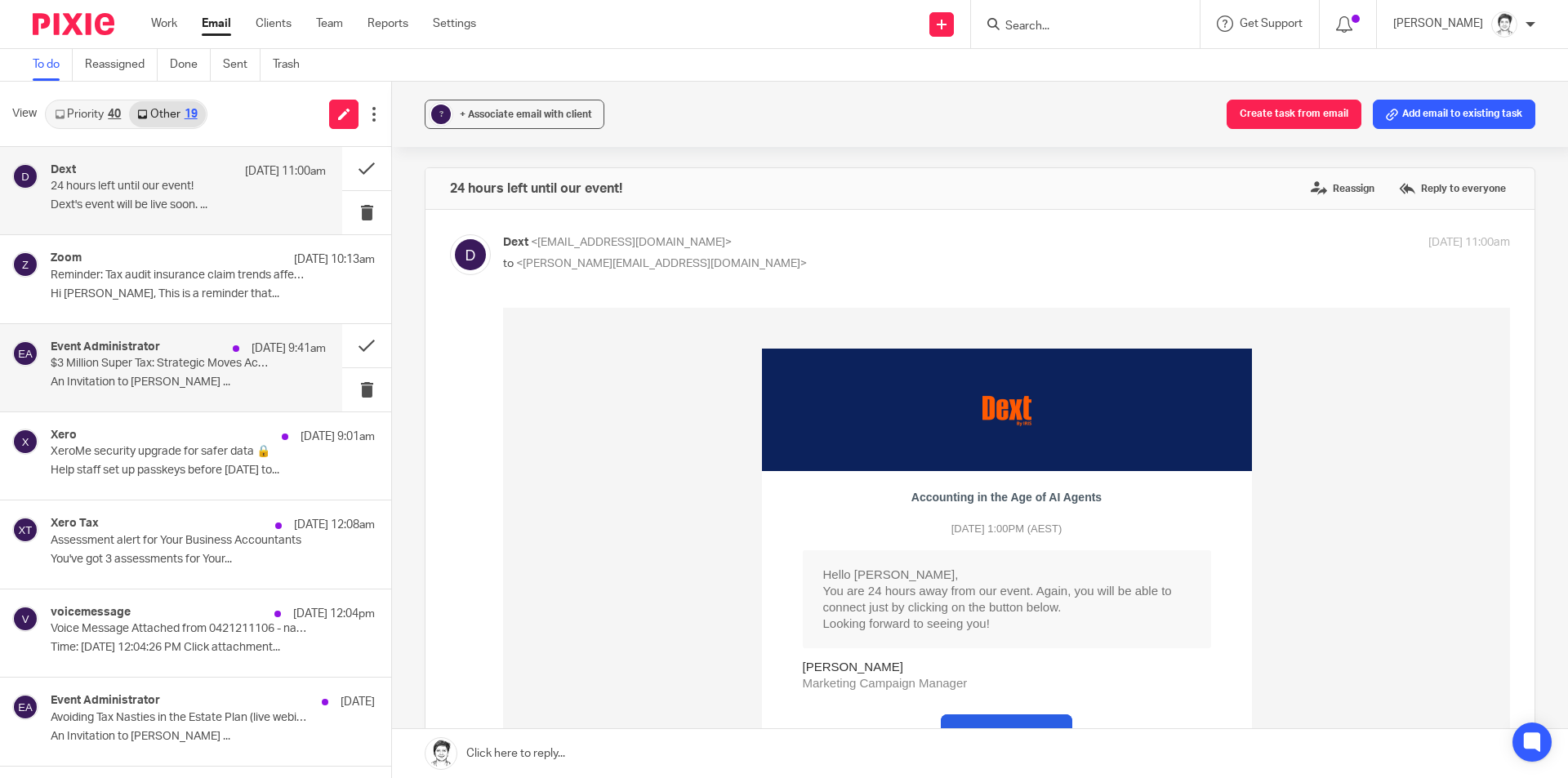
click at [144, 365] on p "$3 Million Super Tax: Strategic Moves Accountants Should Be Talking About Now (…" at bounding box center [160, 363] width 221 height 14
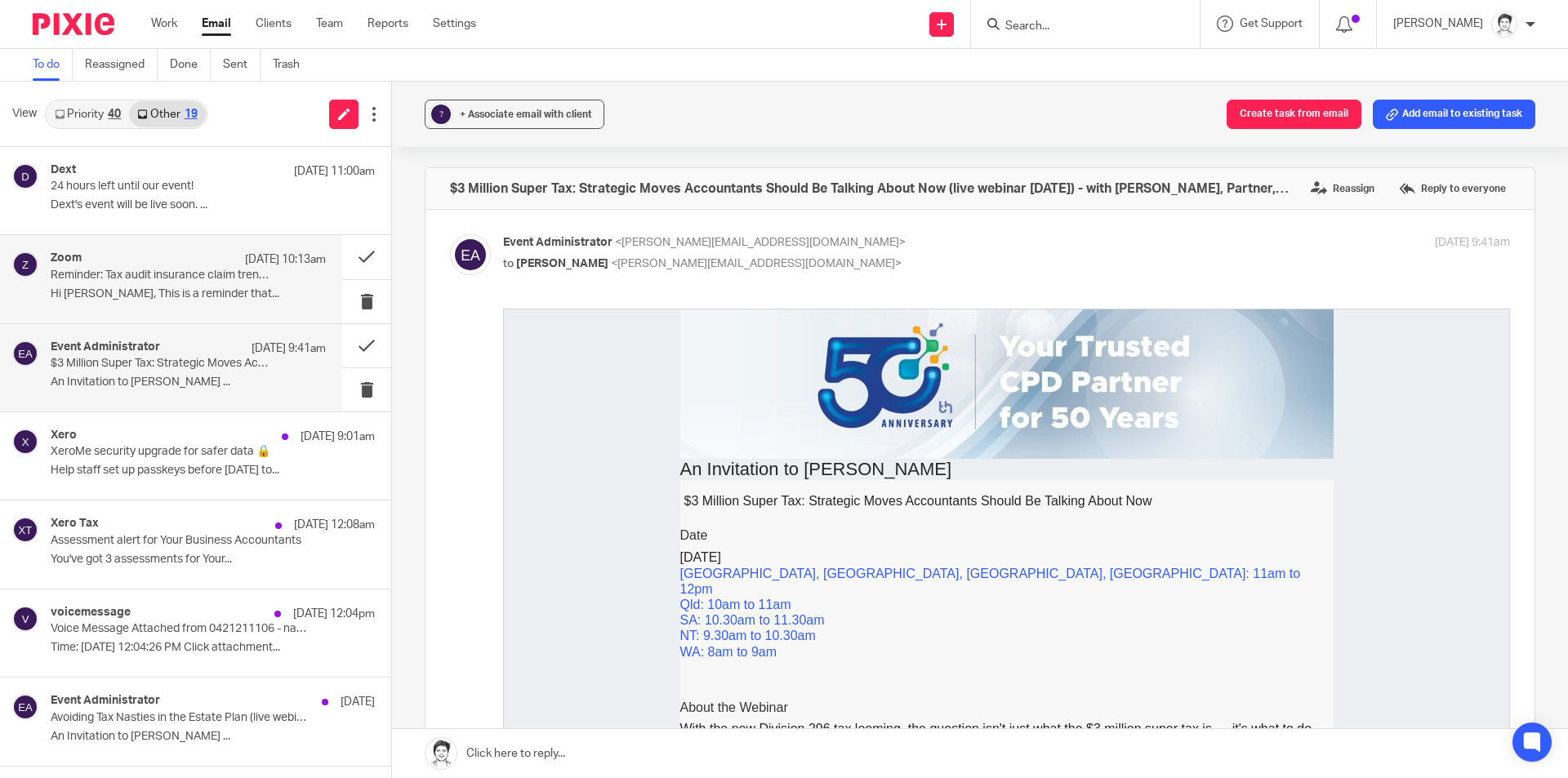
click at [101, 290] on p "Hi [PERSON_NAME], This is a reminder that..." at bounding box center [188, 294] width 275 height 14
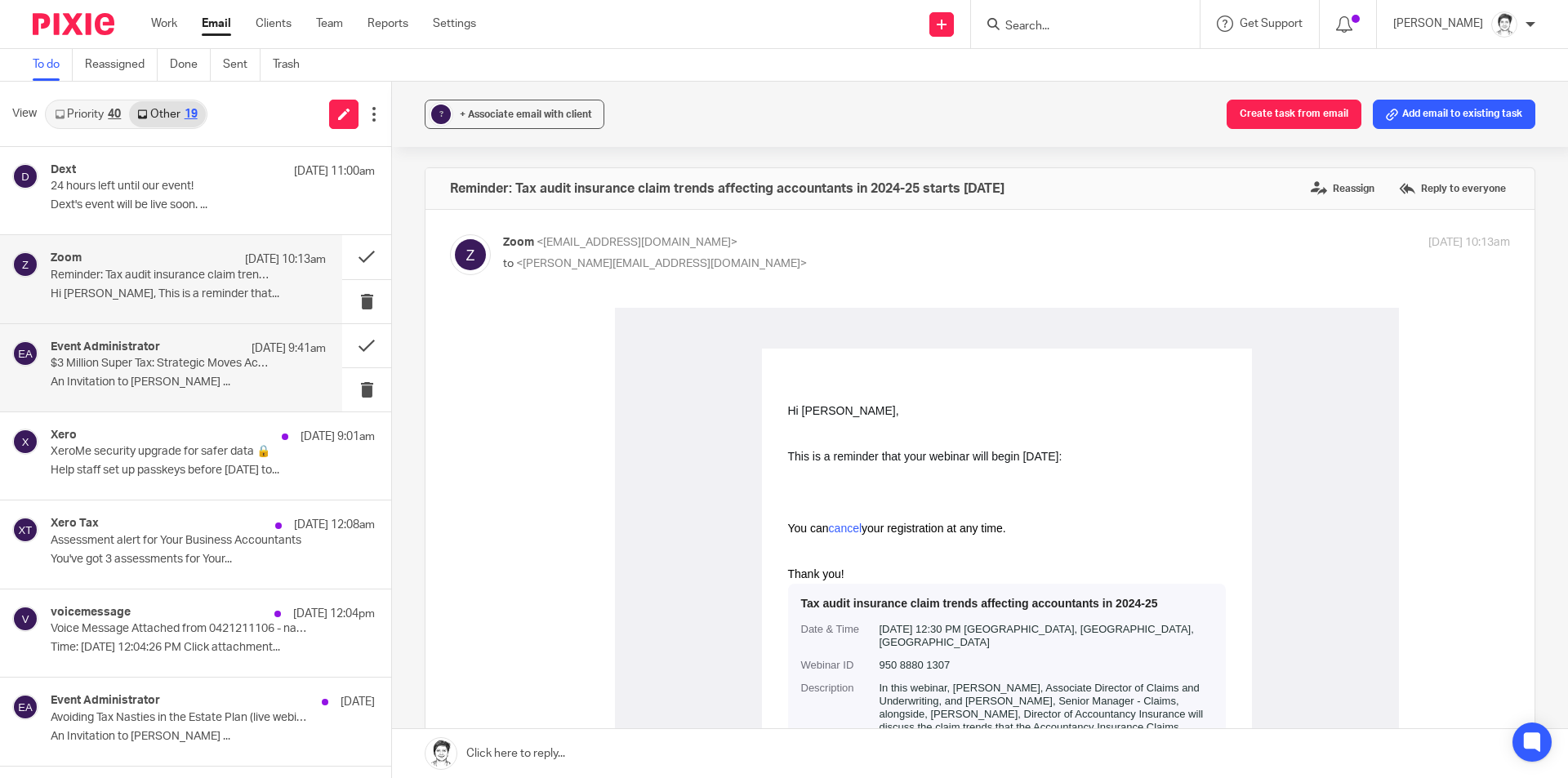
click at [124, 373] on div "Event Administrator [DATE] 9:41am $3 Million Super Tax: Strategic Moves Account…" at bounding box center [188, 368] width 275 height 55
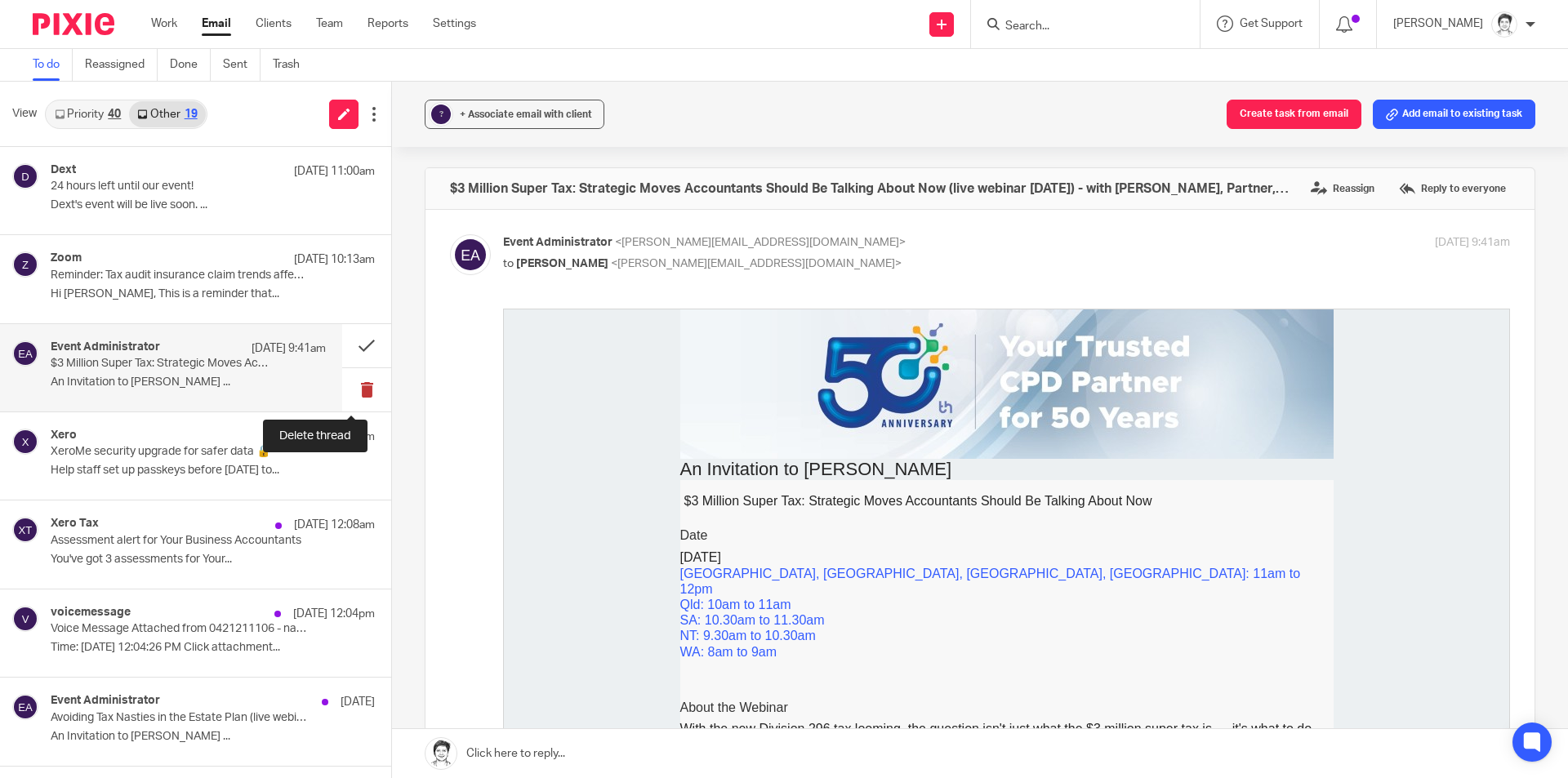
click at [351, 390] on button at bounding box center [366, 389] width 49 height 43
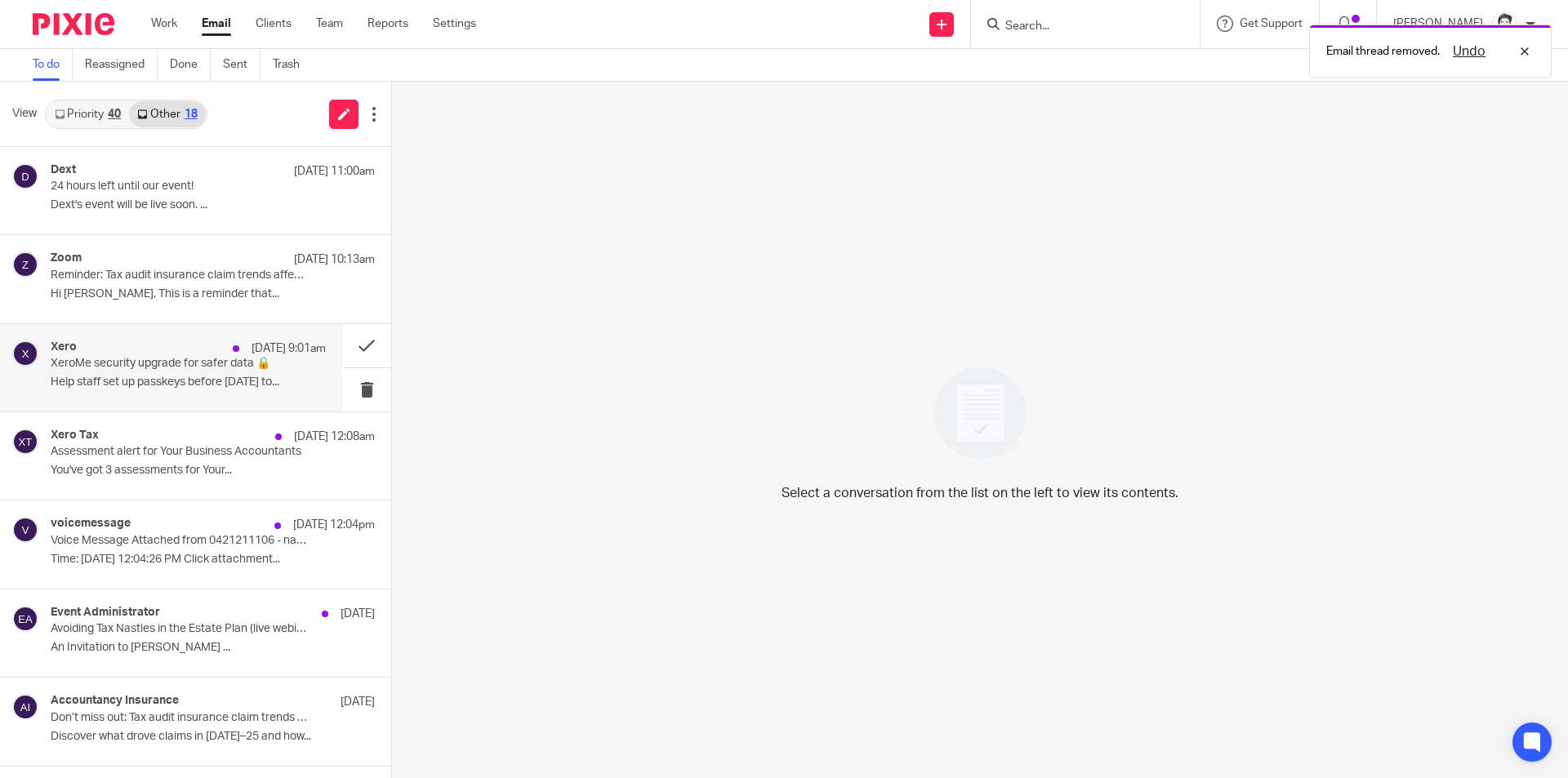
click at [93, 377] on p "Help staff set up passkeys before [DATE] to..." at bounding box center [188, 382] width 275 height 14
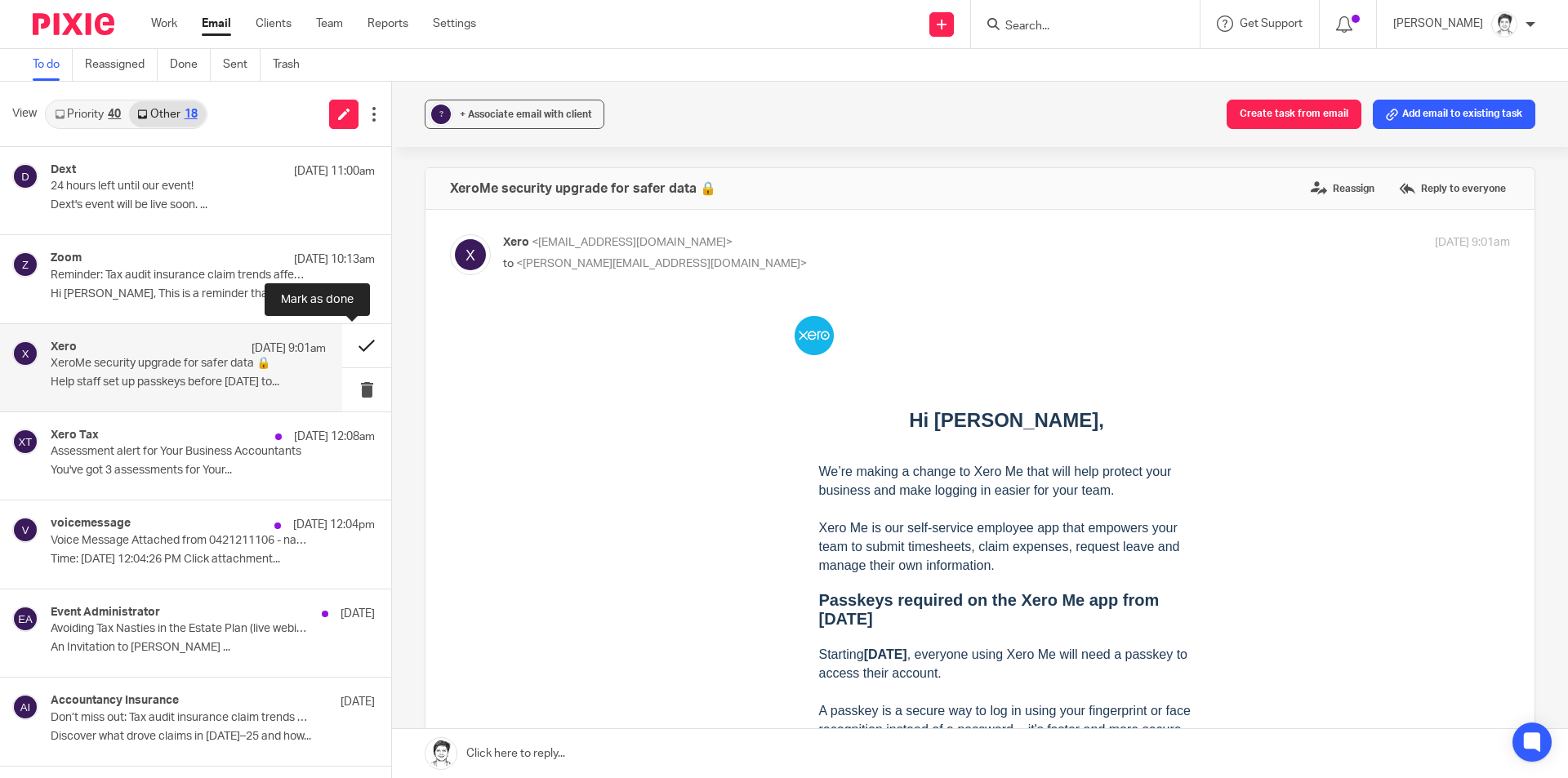
click at [351, 349] on button at bounding box center [366, 345] width 49 height 43
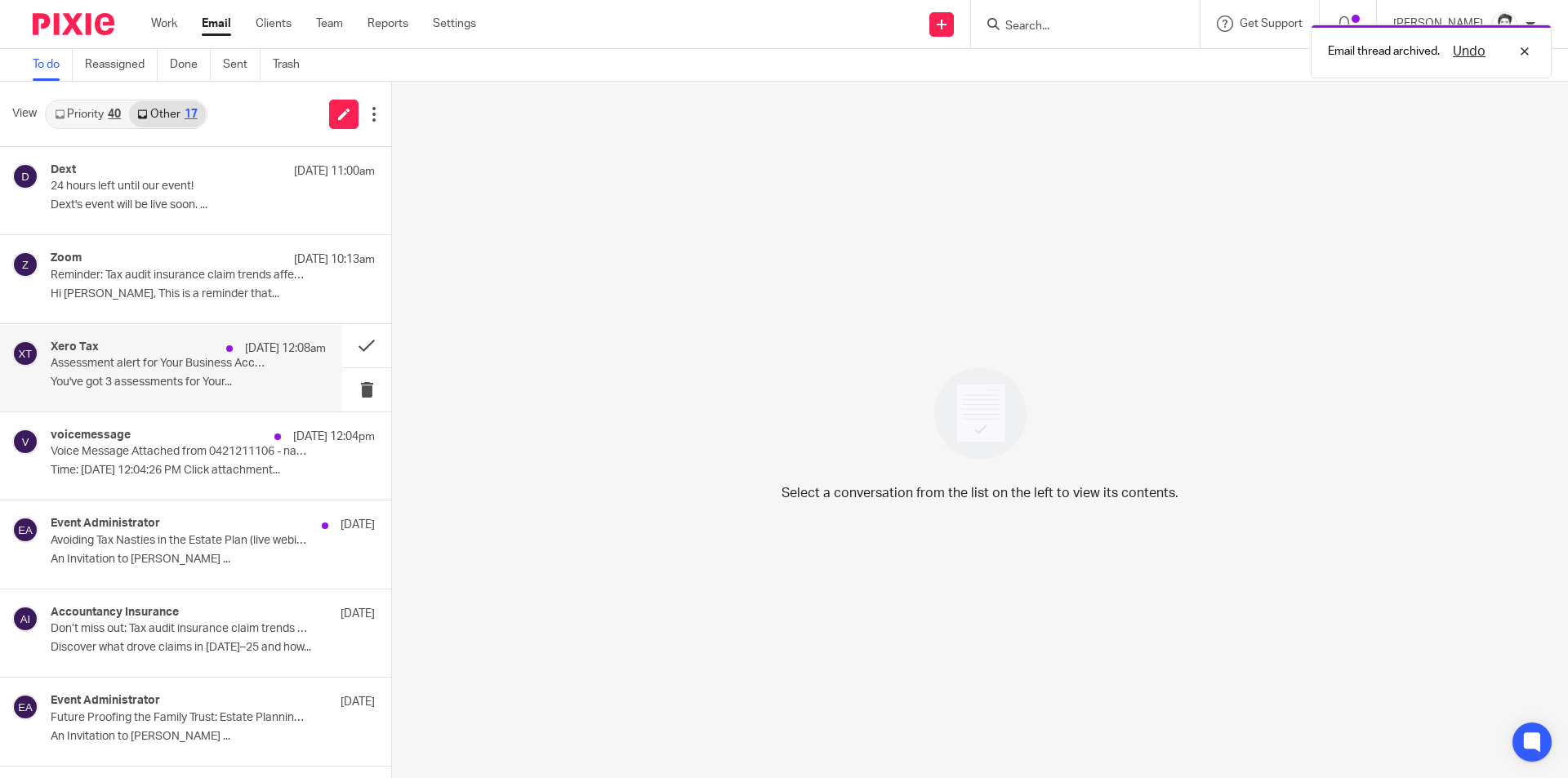
click at [105, 363] on p "Assessment alert for Your Business Accountants" at bounding box center [160, 363] width 221 height 14
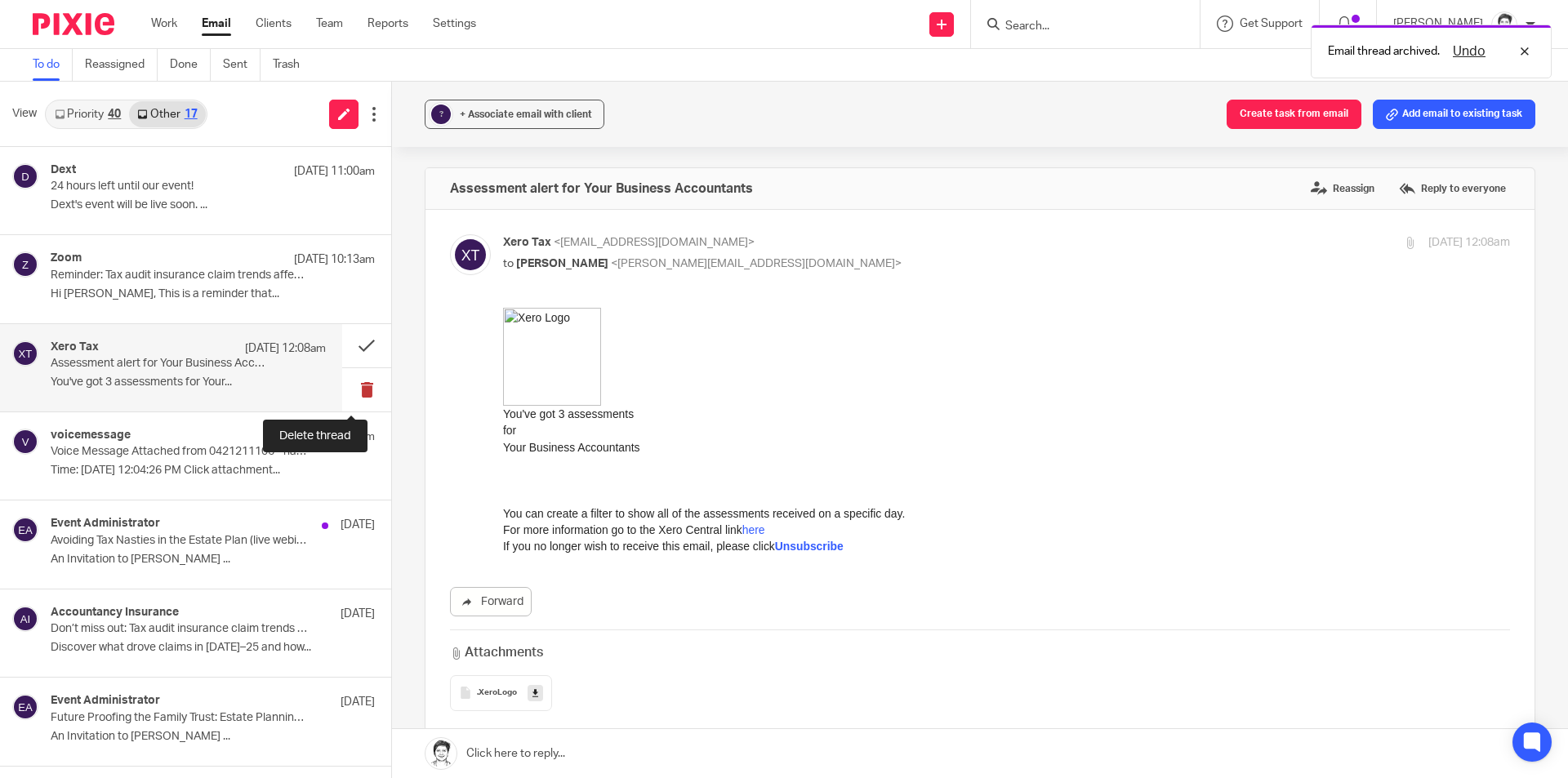
click at [347, 386] on button at bounding box center [366, 389] width 49 height 43
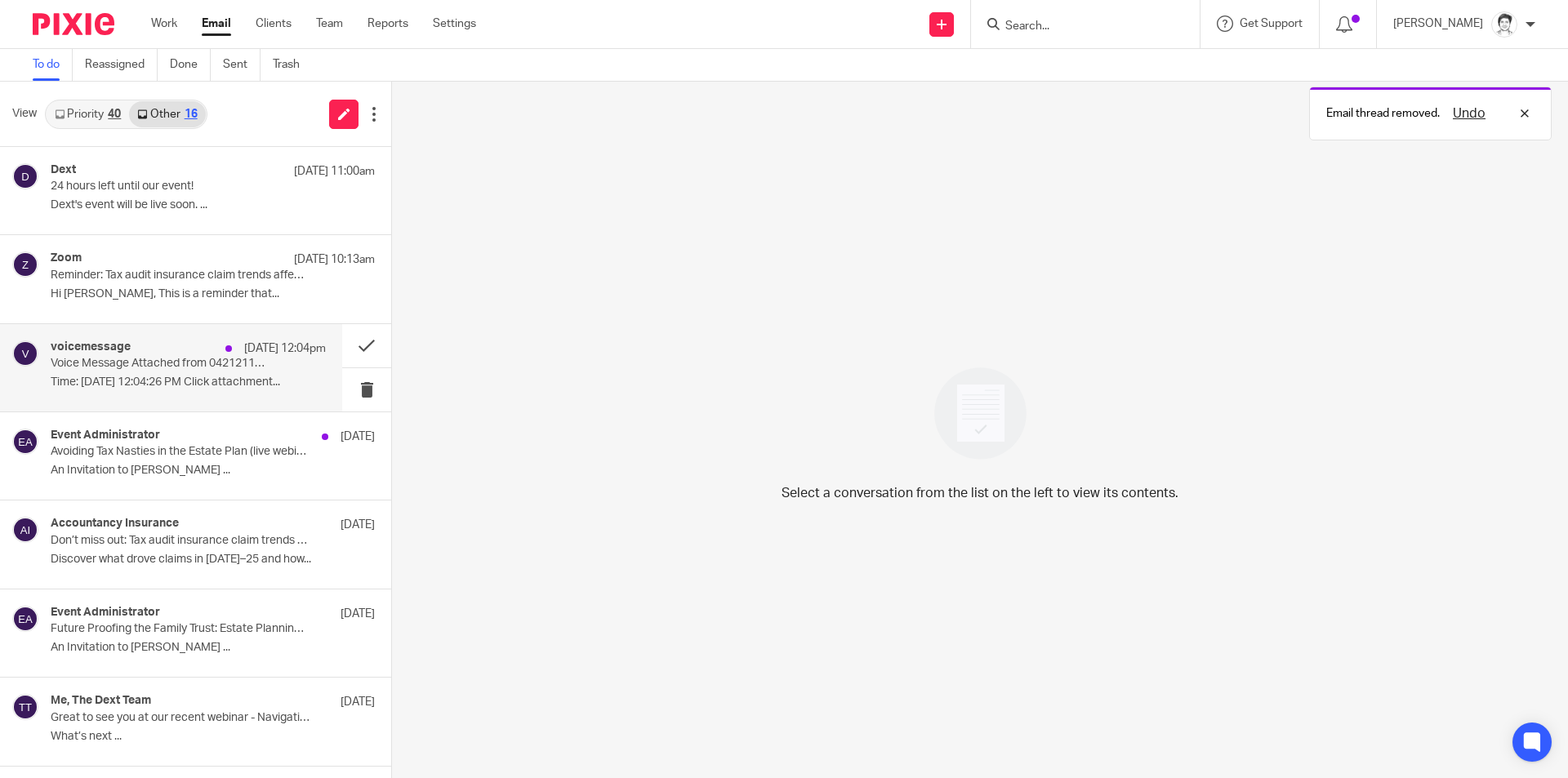
click at [109, 359] on p "Voice Message Attached from 0421211106 - name unavailable" at bounding box center [160, 363] width 221 height 14
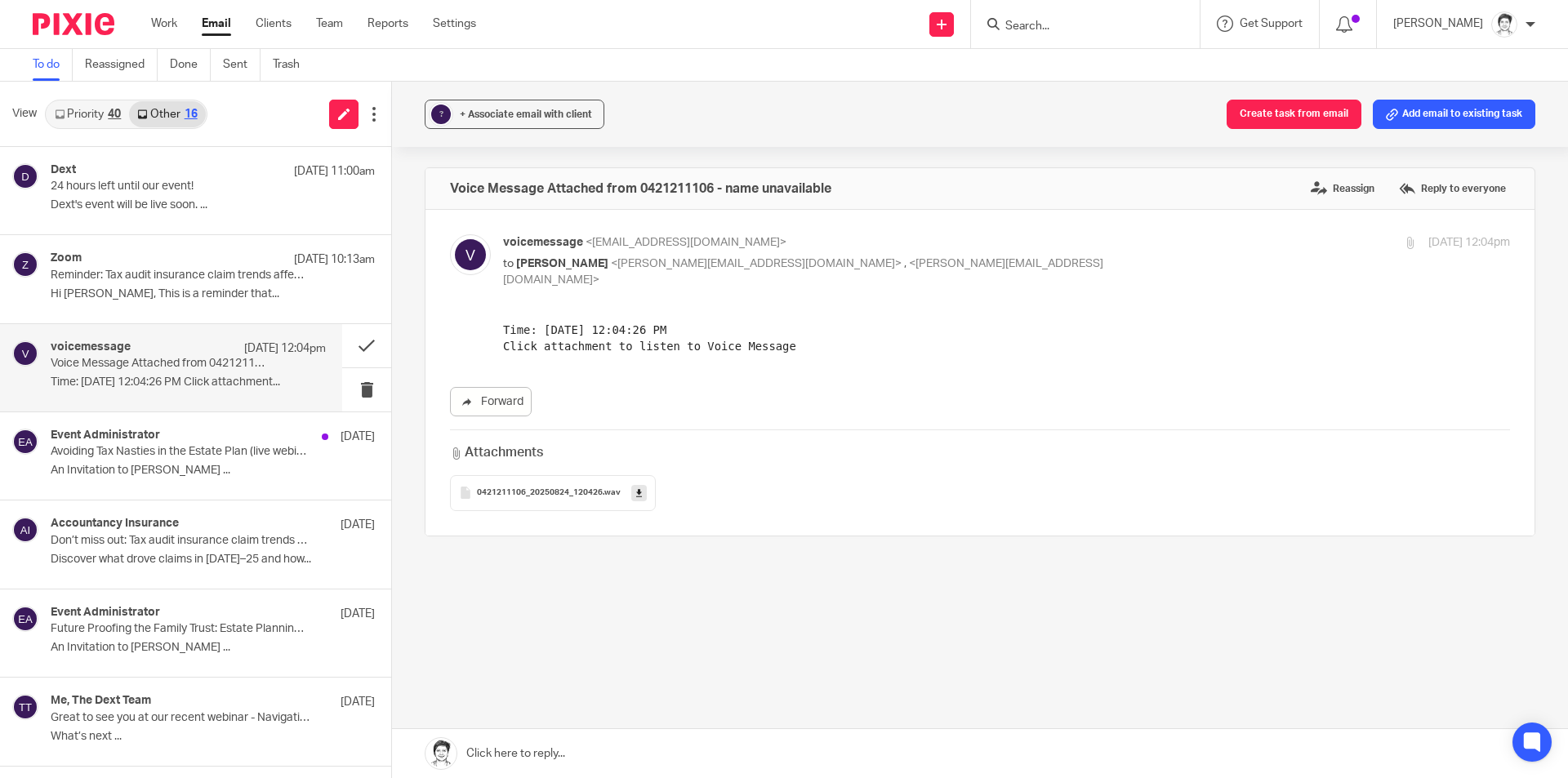
drag, startPoint x: 541, startPoint y: 477, endPoint x: 548, endPoint y: 483, distance: 9.2
click at [544, 488] on span "0421211106_20250824_120426" at bounding box center [539, 493] width 126 height 10
click at [631, 485] on link at bounding box center [639, 493] width 16 height 16
click at [212, 358] on p "Voice Message Attached from 0421211106 - name unavailable" at bounding box center [160, 363] width 221 height 14
click at [1449, 104] on button "Add email to existing task" at bounding box center [1453, 115] width 162 height 29
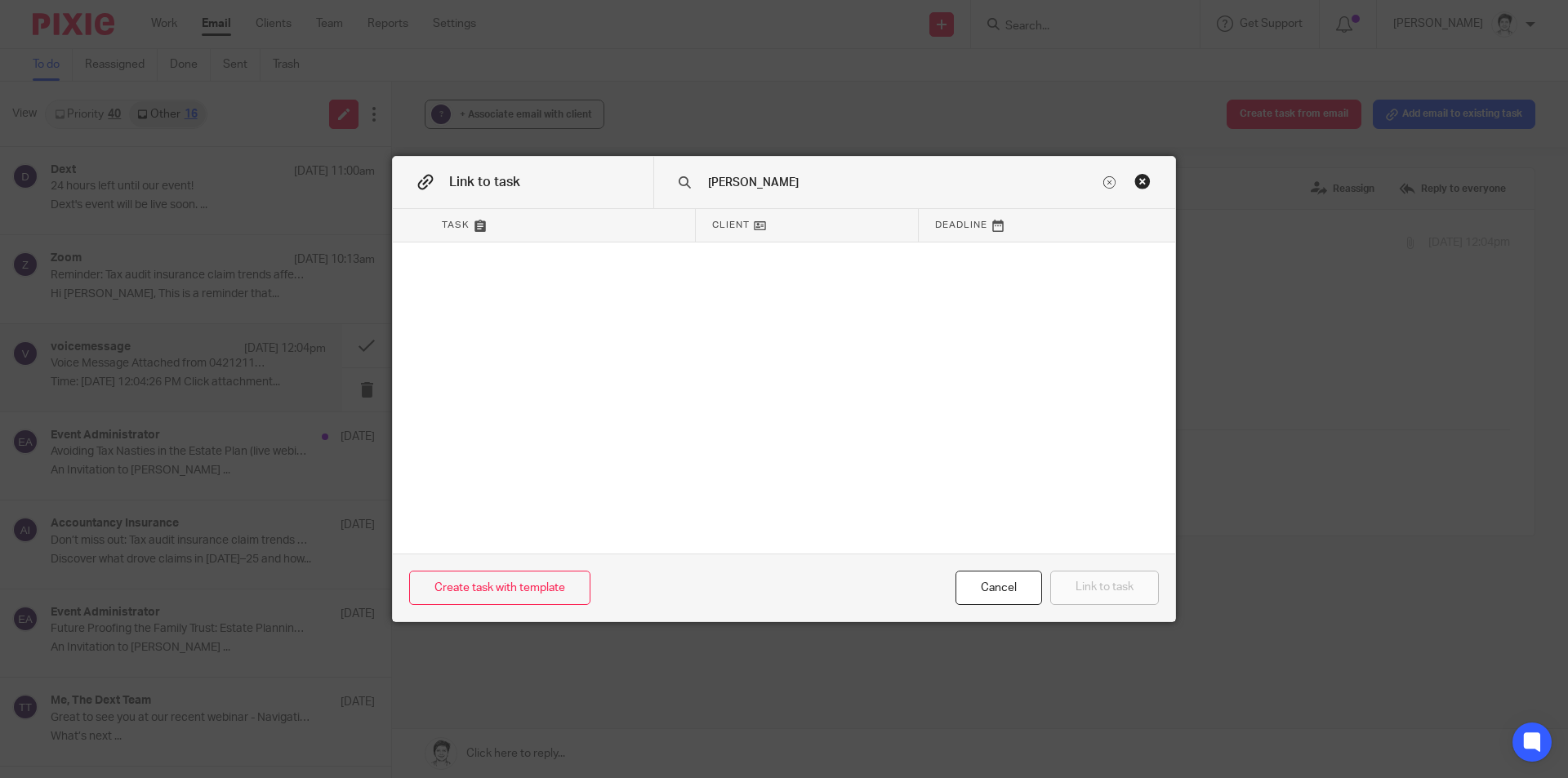
type input "[PERSON_NAME]"
drag, startPoint x: 1133, startPoint y: 181, endPoint x: 178, endPoint y: 288, distance: 961.0
click at [1135, 184] on div "Close this dialog window" at bounding box center [1143, 181] width 16 height 16
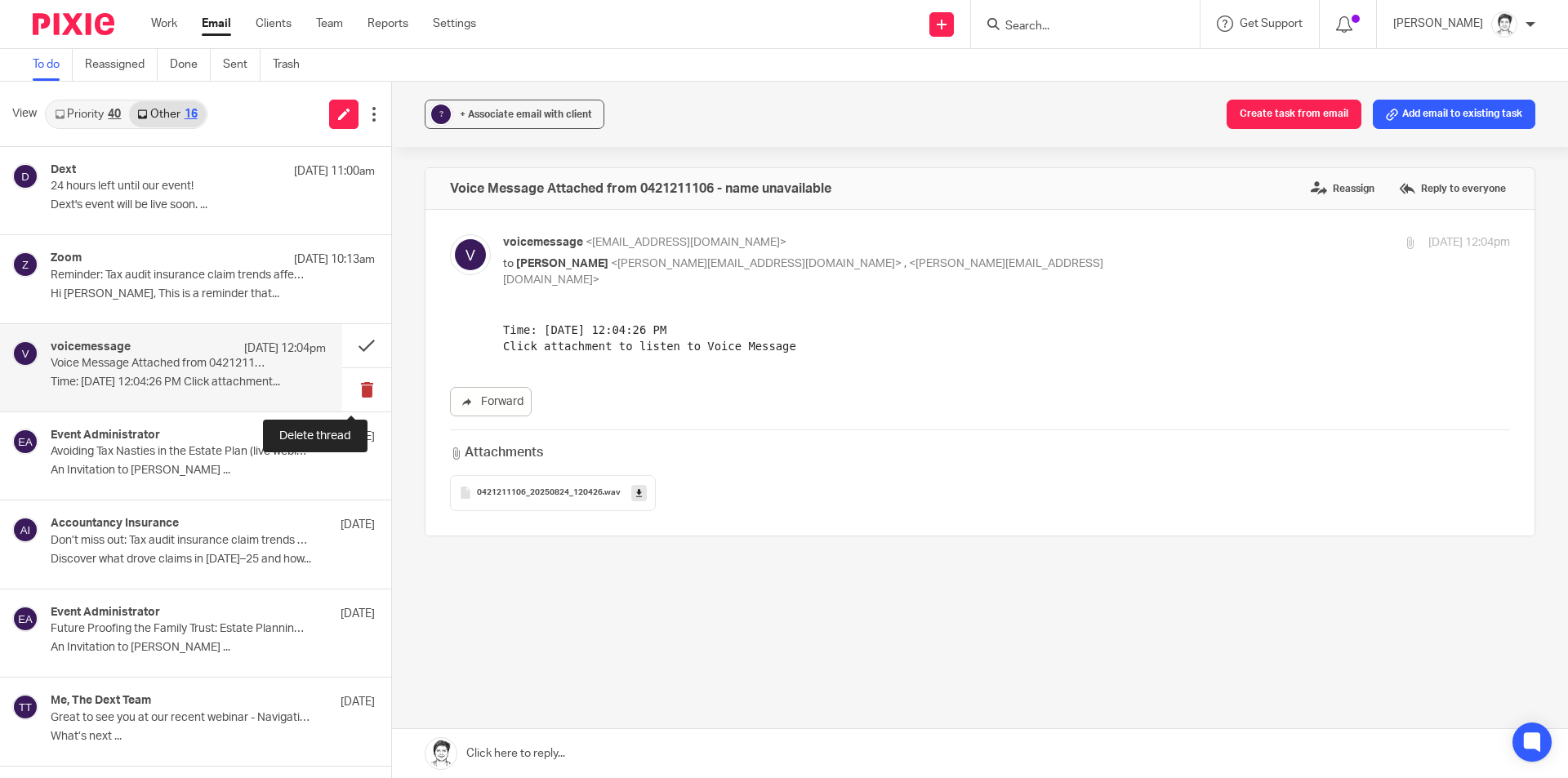
click at [343, 389] on button at bounding box center [366, 389] width 49 height 43
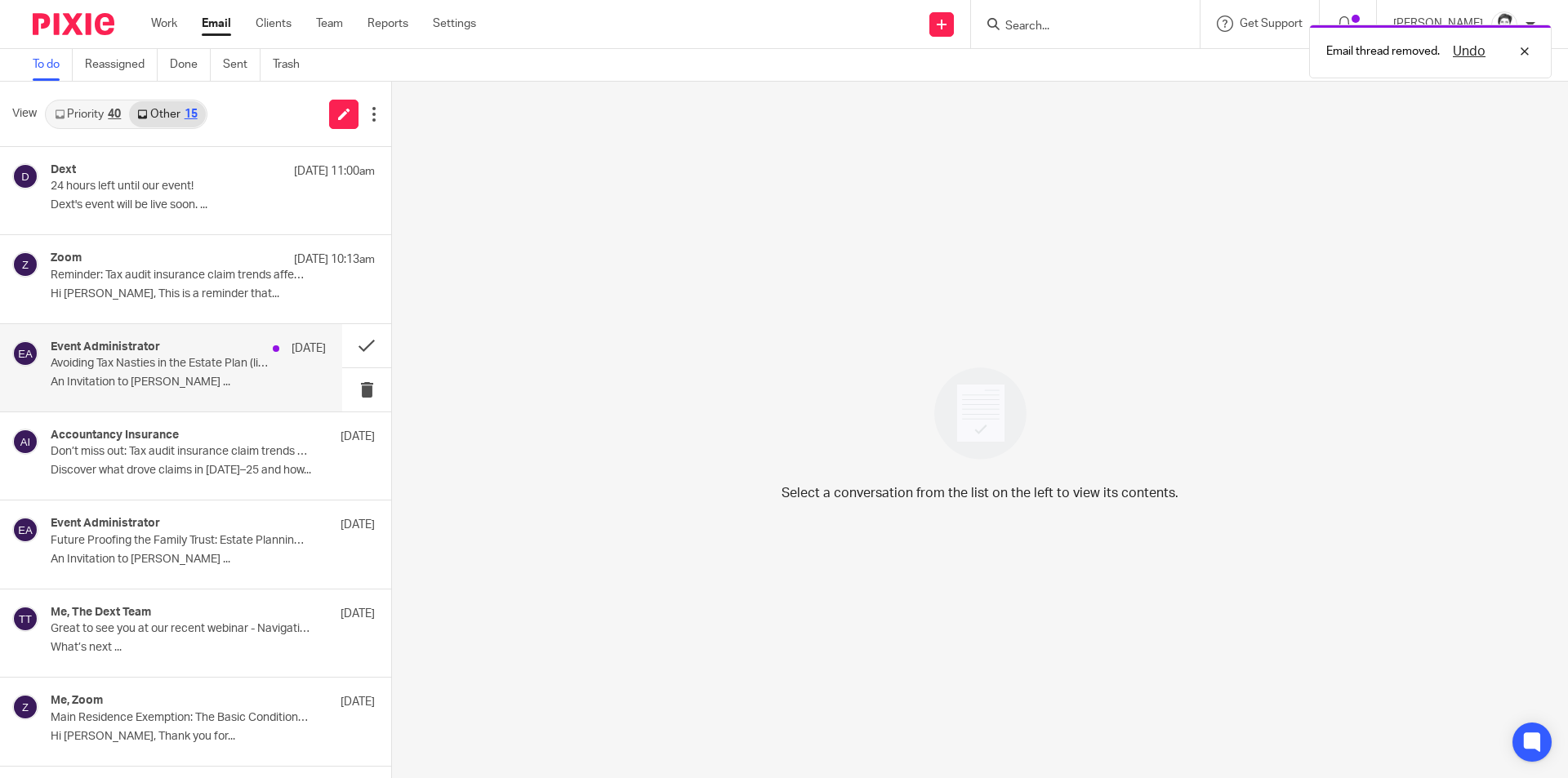
click at [160, 380] on p "An Invitation to [PERSON_NAME] ..." at bounding box center [188, 382] width 275 height 14
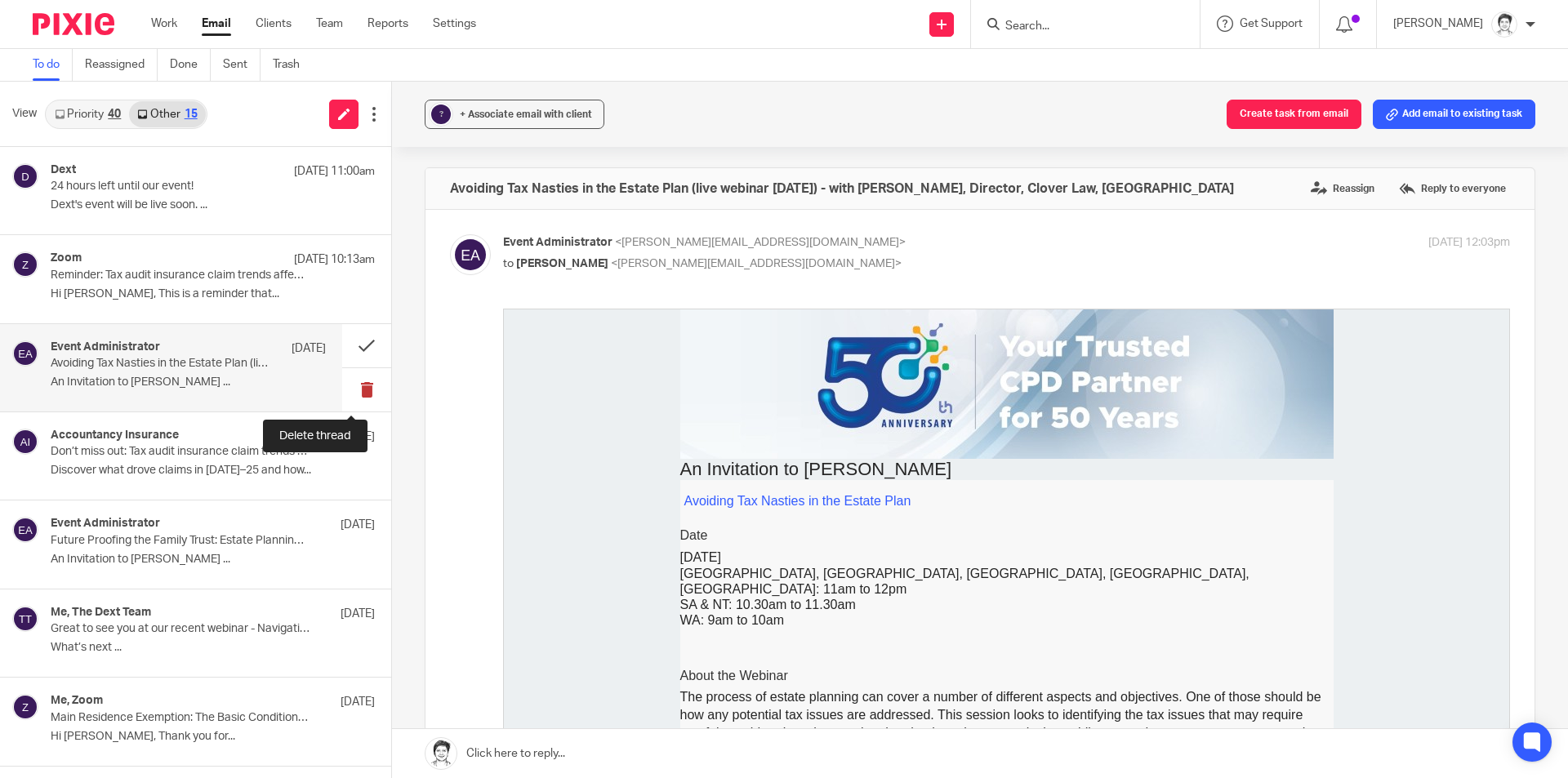
click at [357, 388] on button at bounding box center [366, 389] width 49 height 43
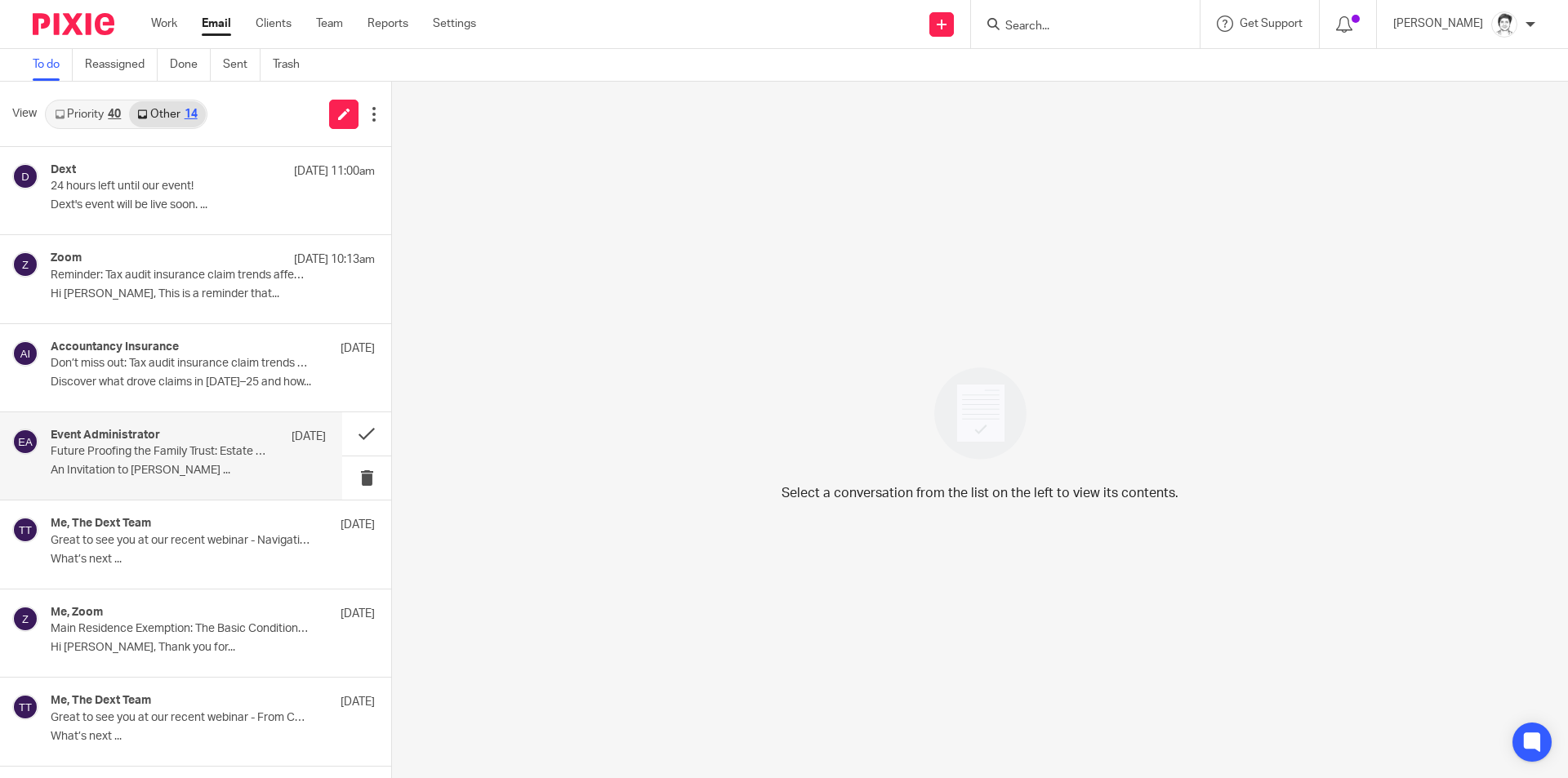
click at [101, 457] on p "Future Proofing the Family Trust: Estate Planning for All Shapes and Sizes (liv…" at bounding box center [160, 452] width 221 height 14
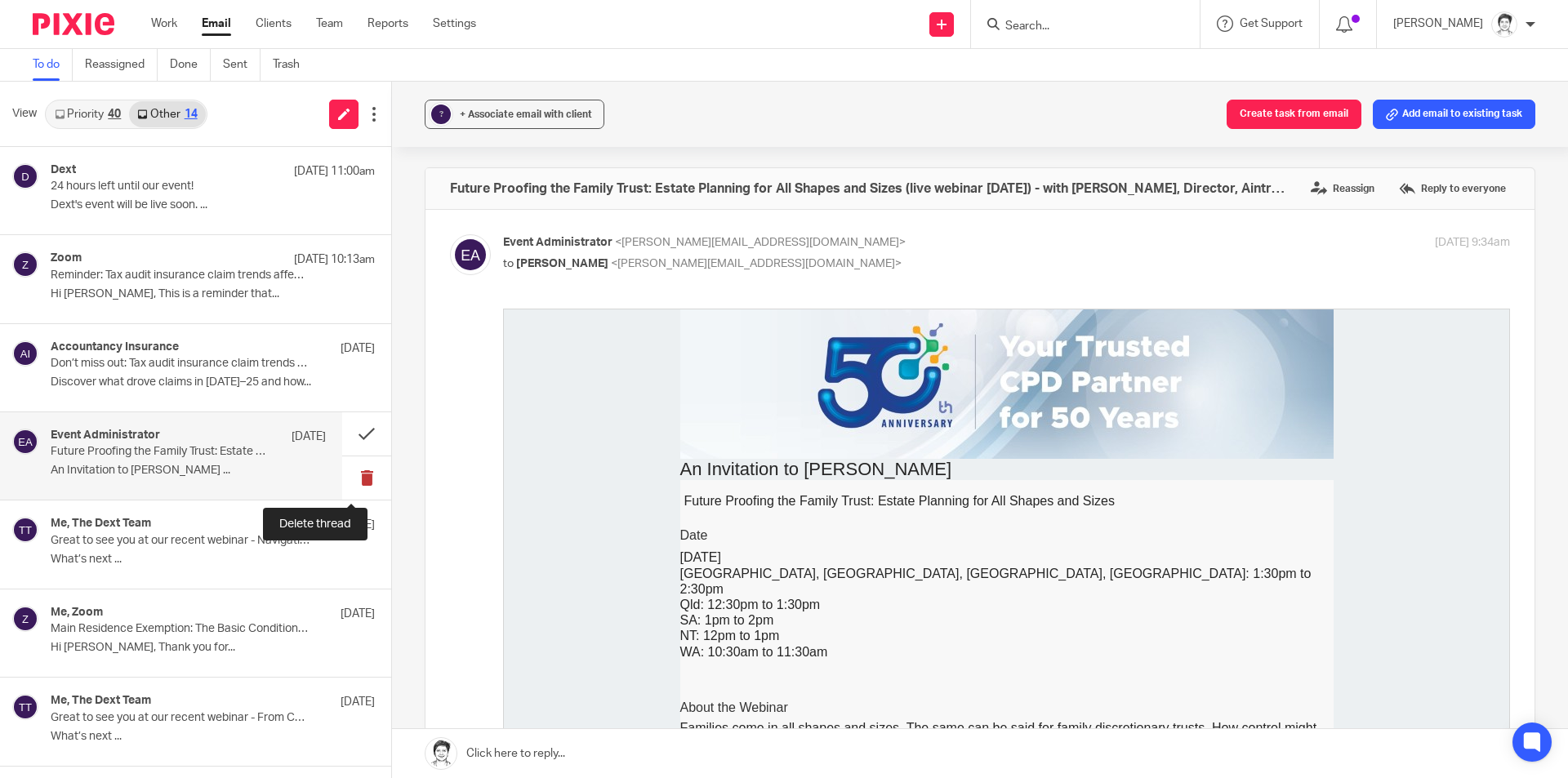
drag, startPoint x: 353, startPoint y: 479, endPoint x: 341, endPoint y: 478, distance: 12.0
click at [353, 480] on button at bounding box center [366, 477] width 49 height 43
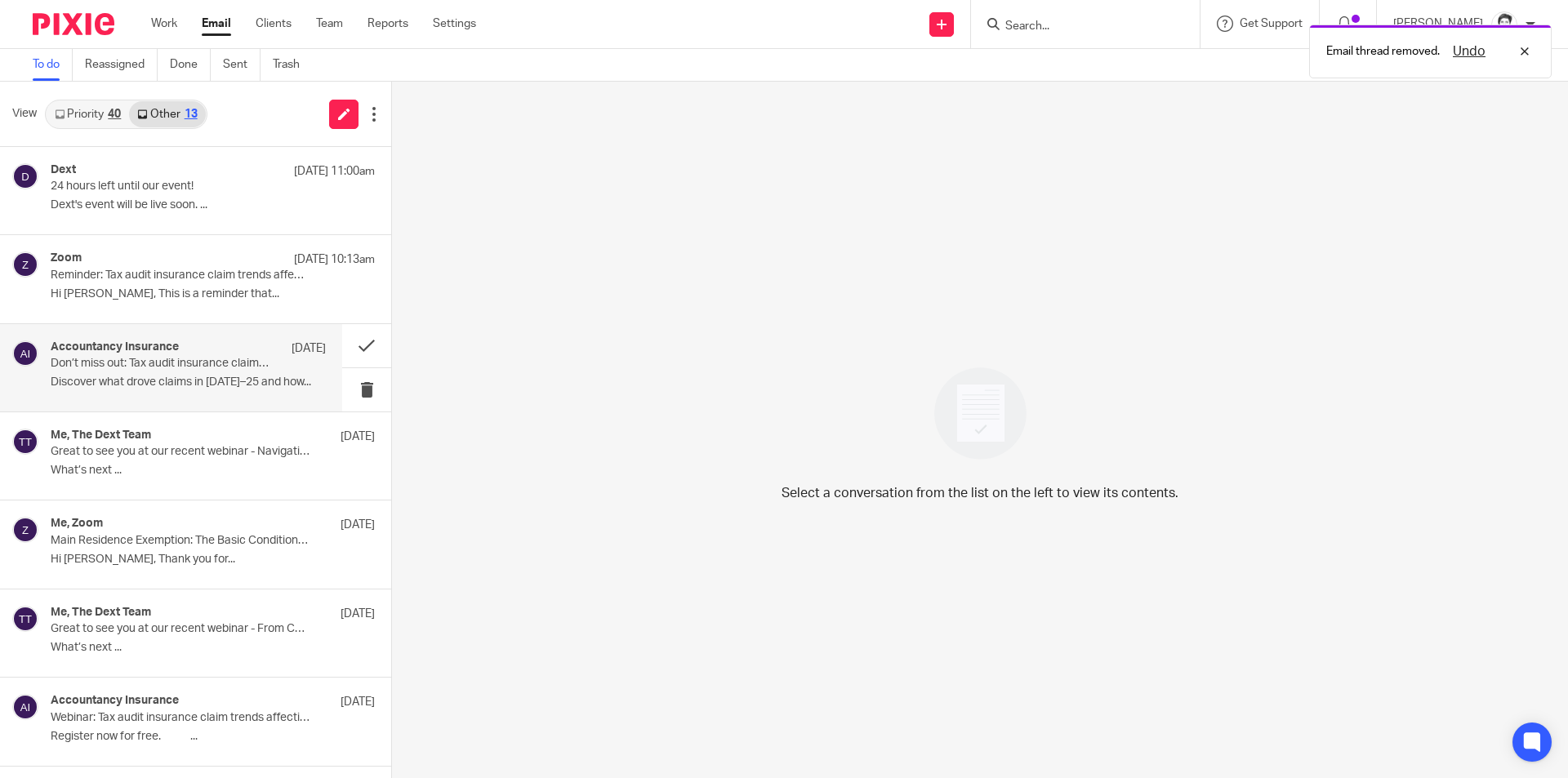
click at [101, 371] on div "Accountancy Insurance [DATE] Don’t miss out: Tax audit insurance claim trends w…" at bounding box center [188, 368] width 275 height 55
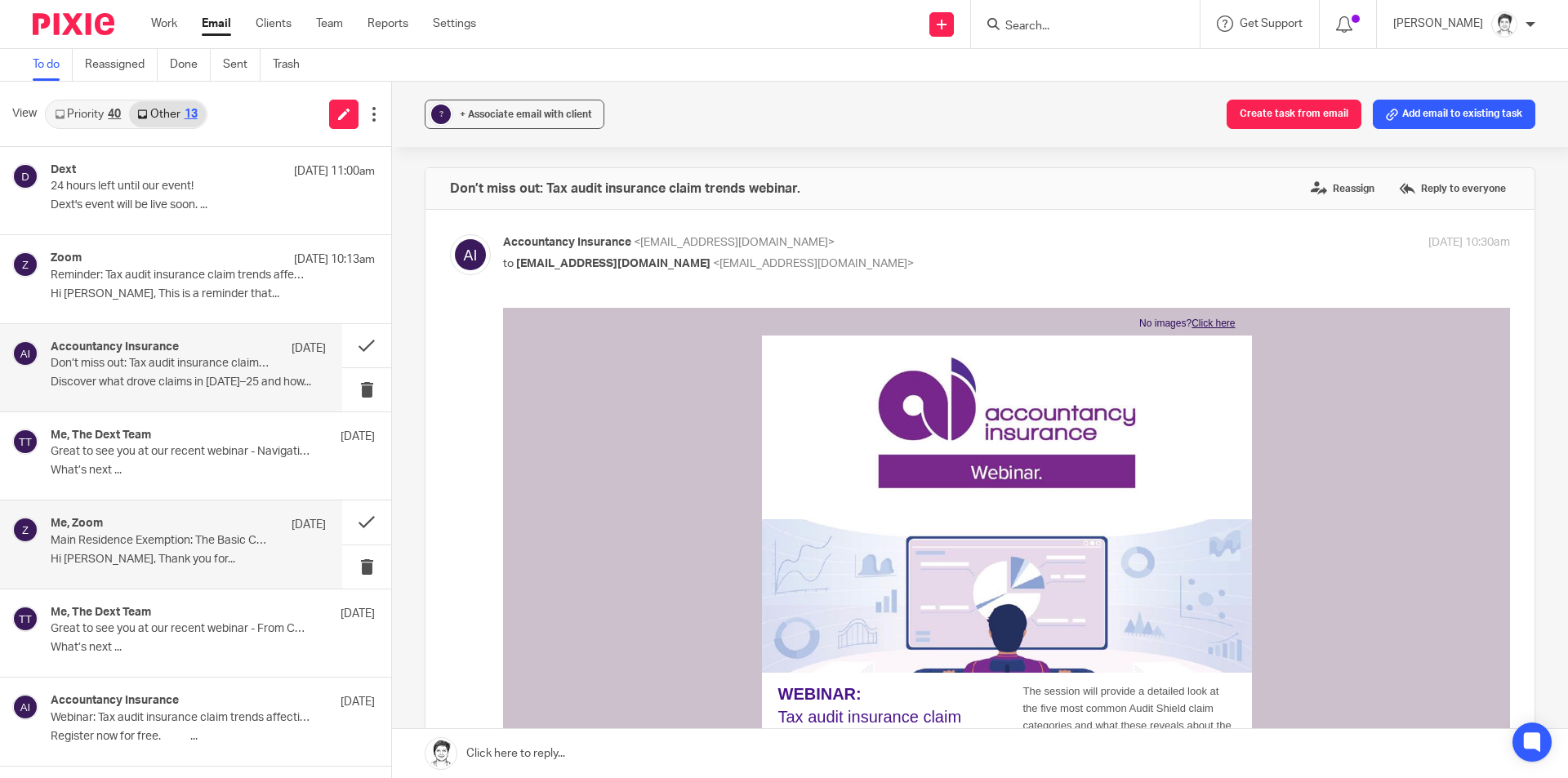
click at [91, 560] on p "Hi [PERSON_NAME], Thank you for..." at bounding box center [188, 559] width 275 height 14
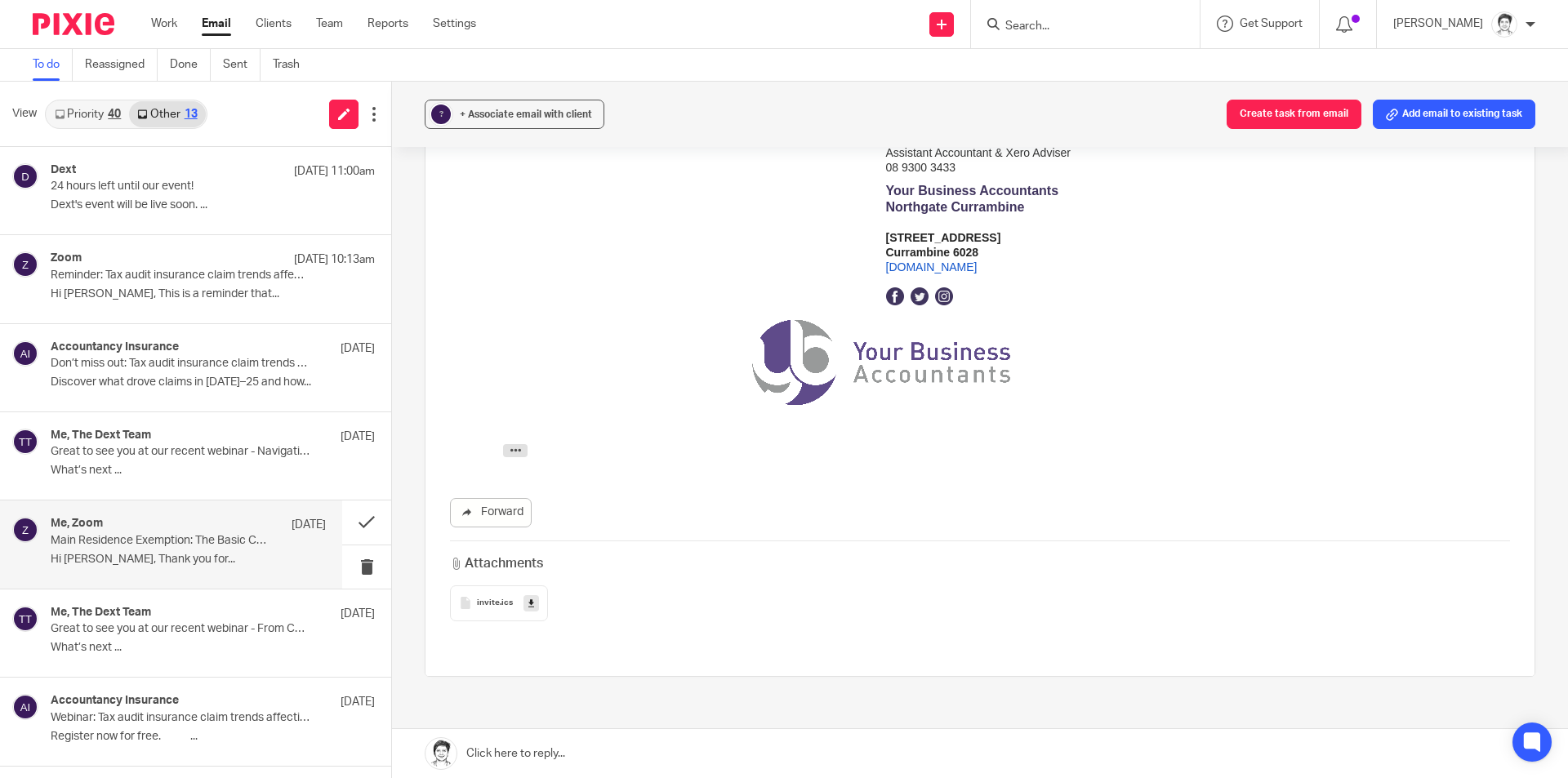
scroll to position [245, 0]
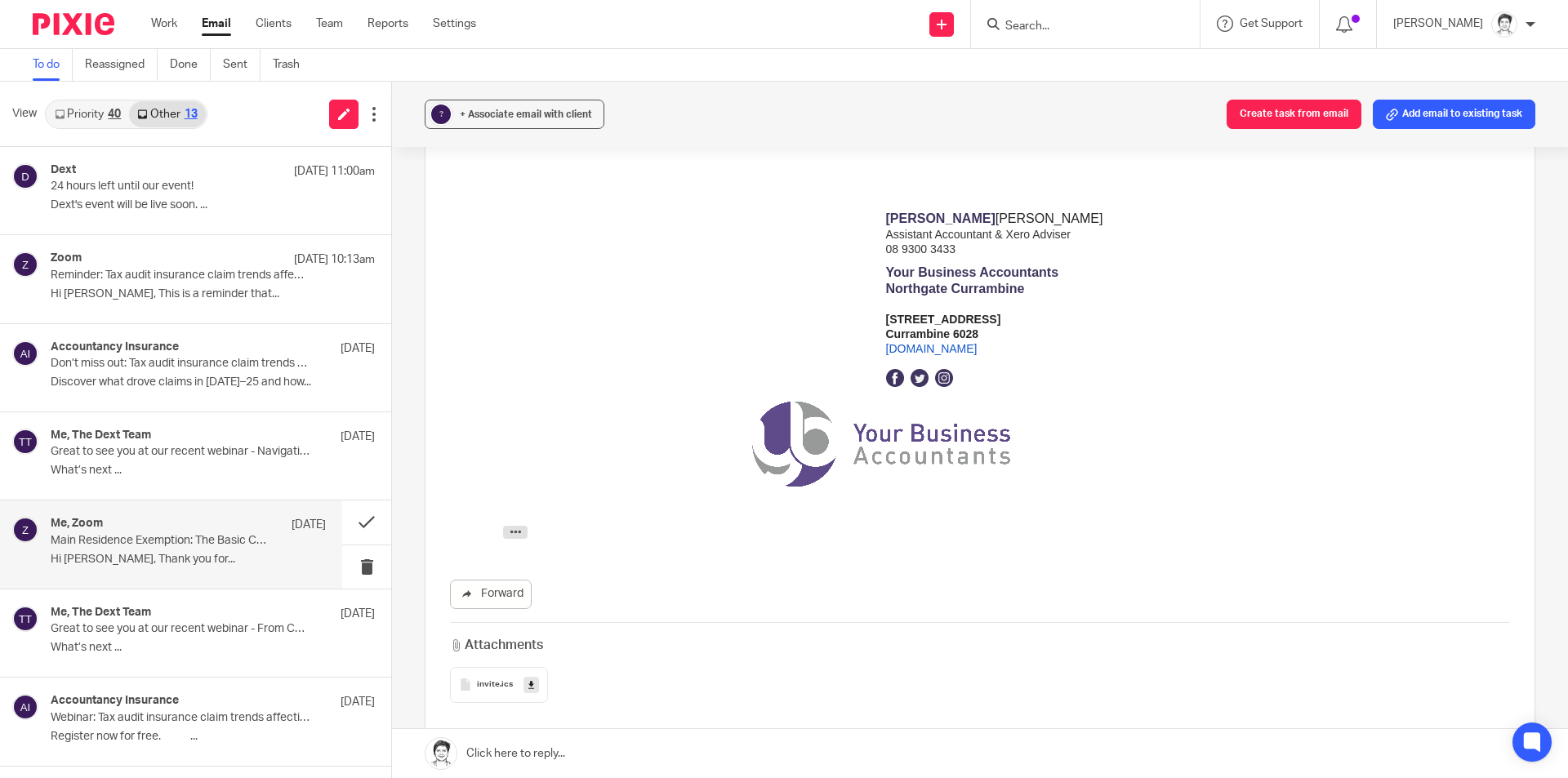
click at [130, 544] on p "Main Residence Exemption: The Basic Conditions - Tax Nuggets Academy Confirmati…" at bounding box center [160, 541] width 221 height 14
click at [82, 639] on div "Me, The Dext Team [DATE] Great to see you at our recent webinar - From Complian…" at bounding box center [188, 633] width 275 height 55
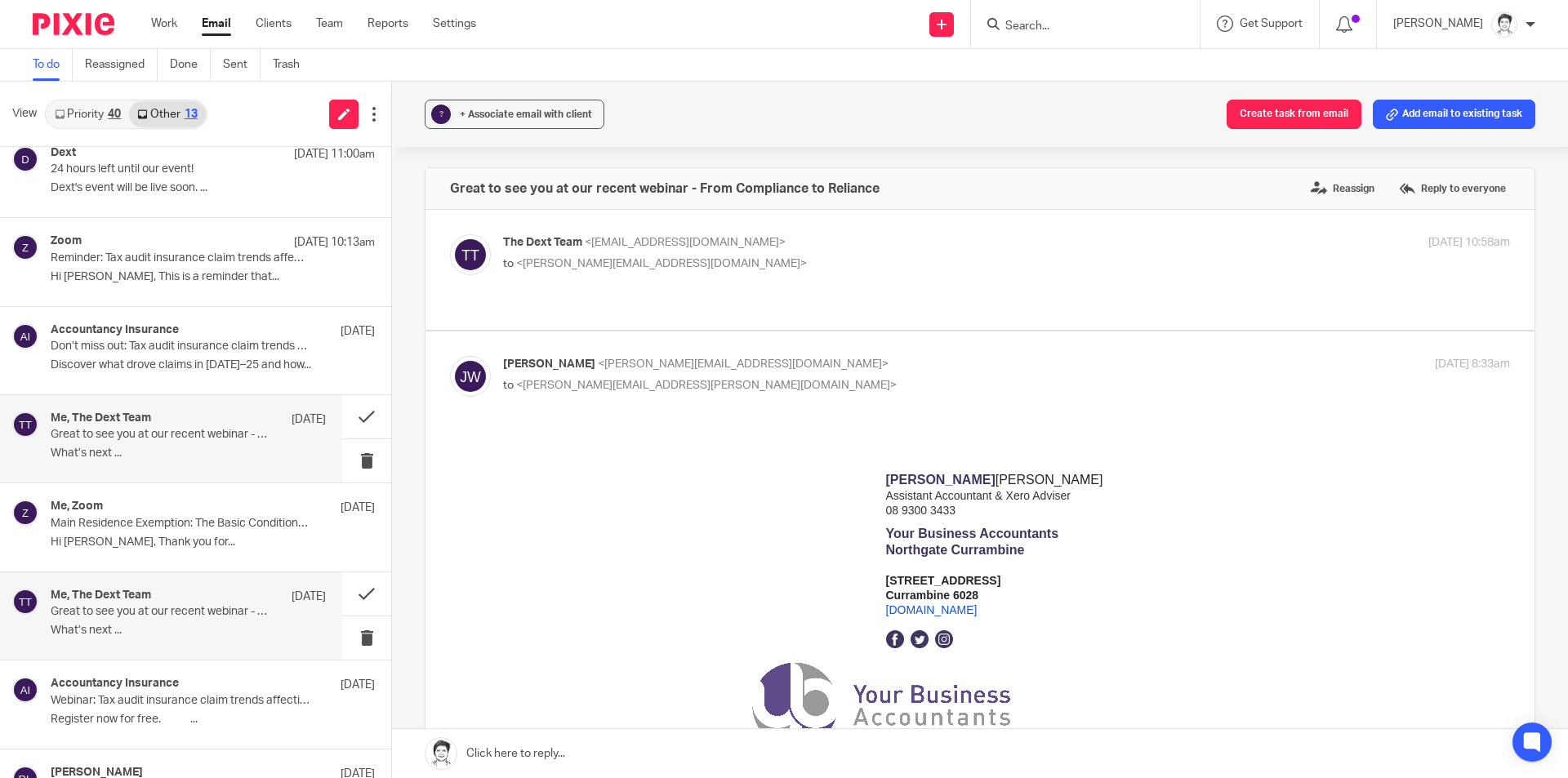
scroll to position [0, 0]
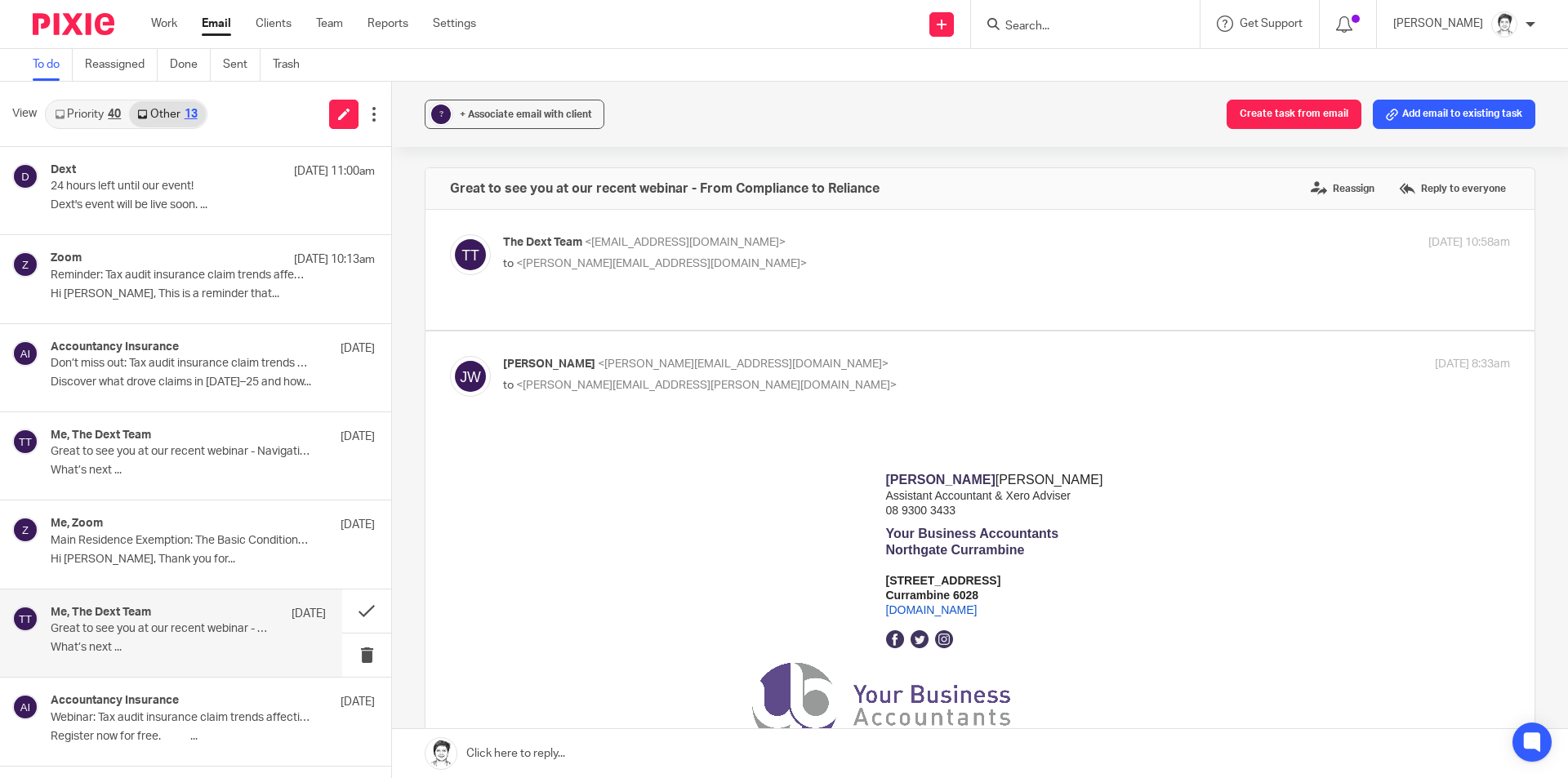
click at [93, 122] on link "Priority 40" at bounding box center [88, 114] width 82 height 27
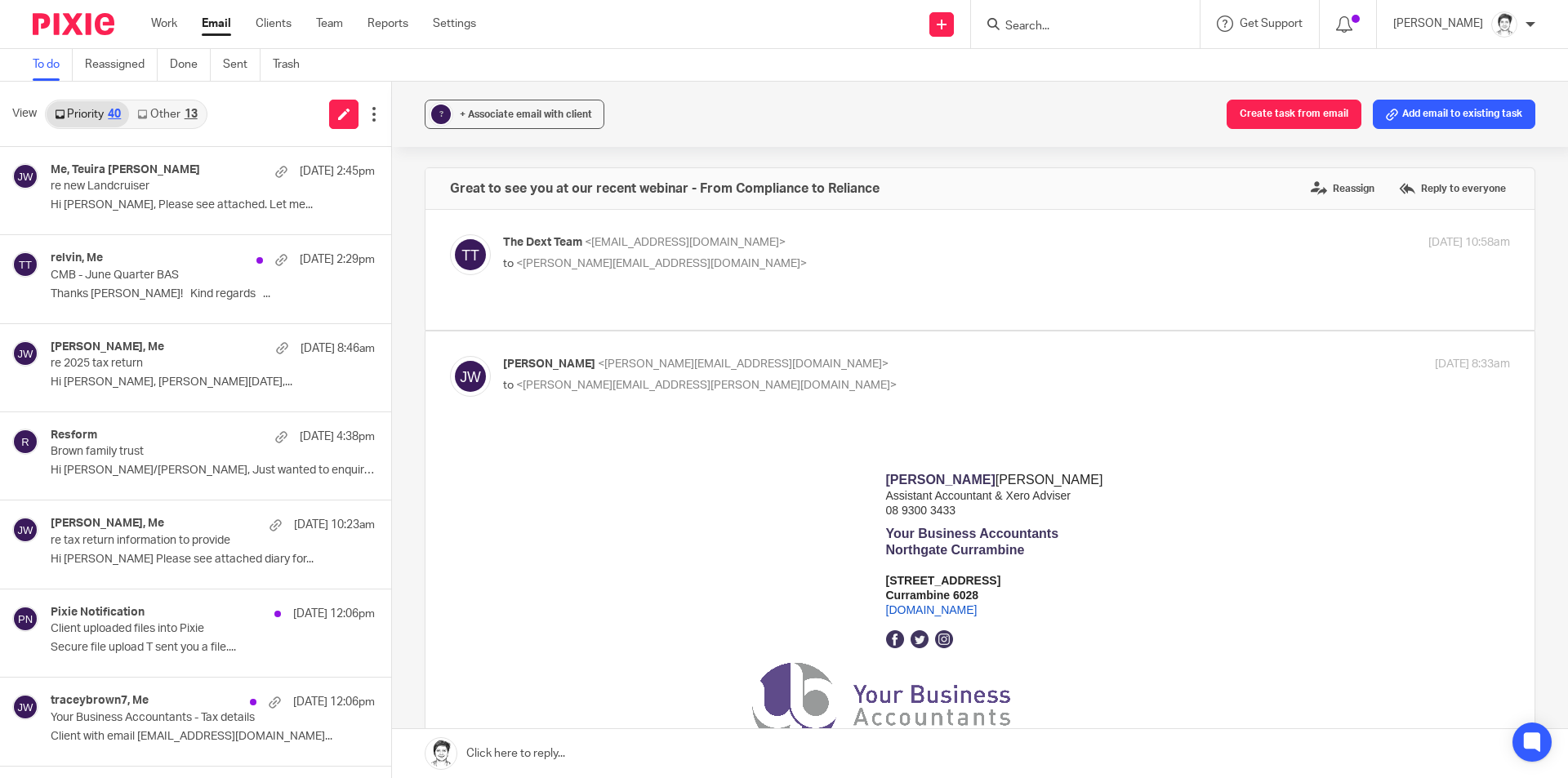
click at [1028, 24] on input "Search" at bounding box center [1077, 27] width 147 height 15
click at [1035, 27] on input "Search" at bounding box center [1077, 27] width 147 height 15
